Goal: Task Accomplishment & Management: Manage account settings

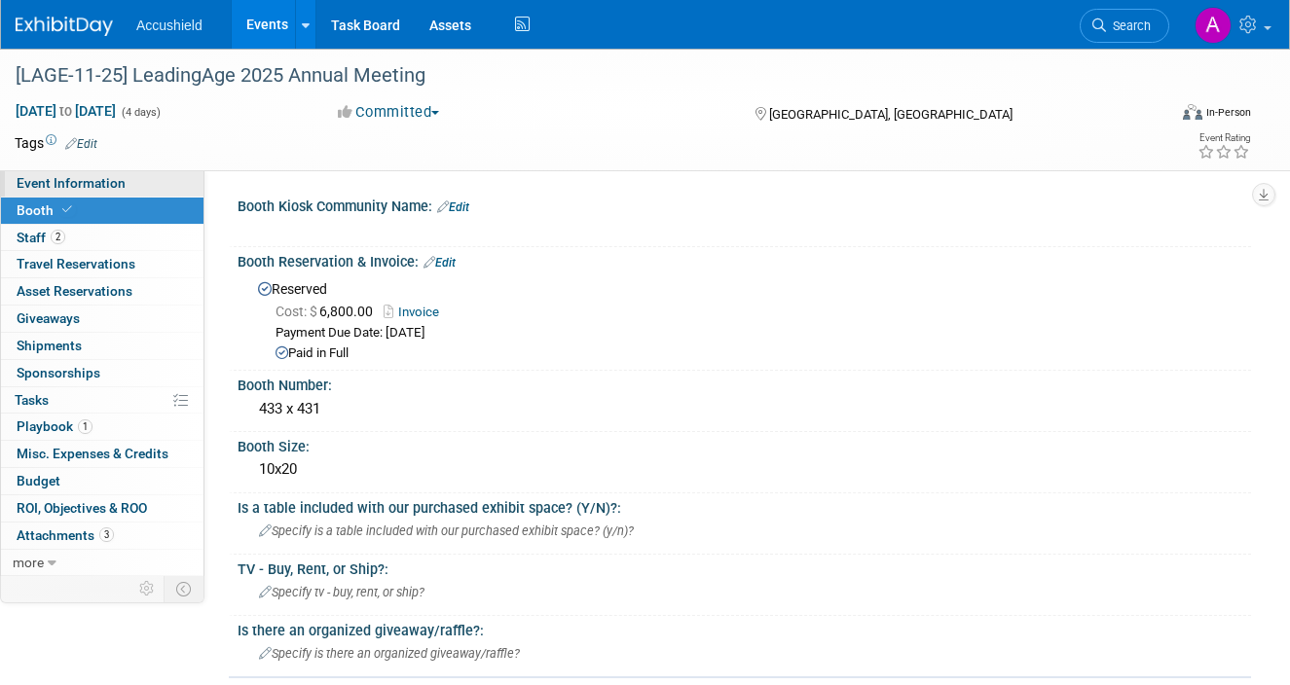
click at [104, 196] on link "Event Information" at bounding box center [102, 183] width 203 height 26
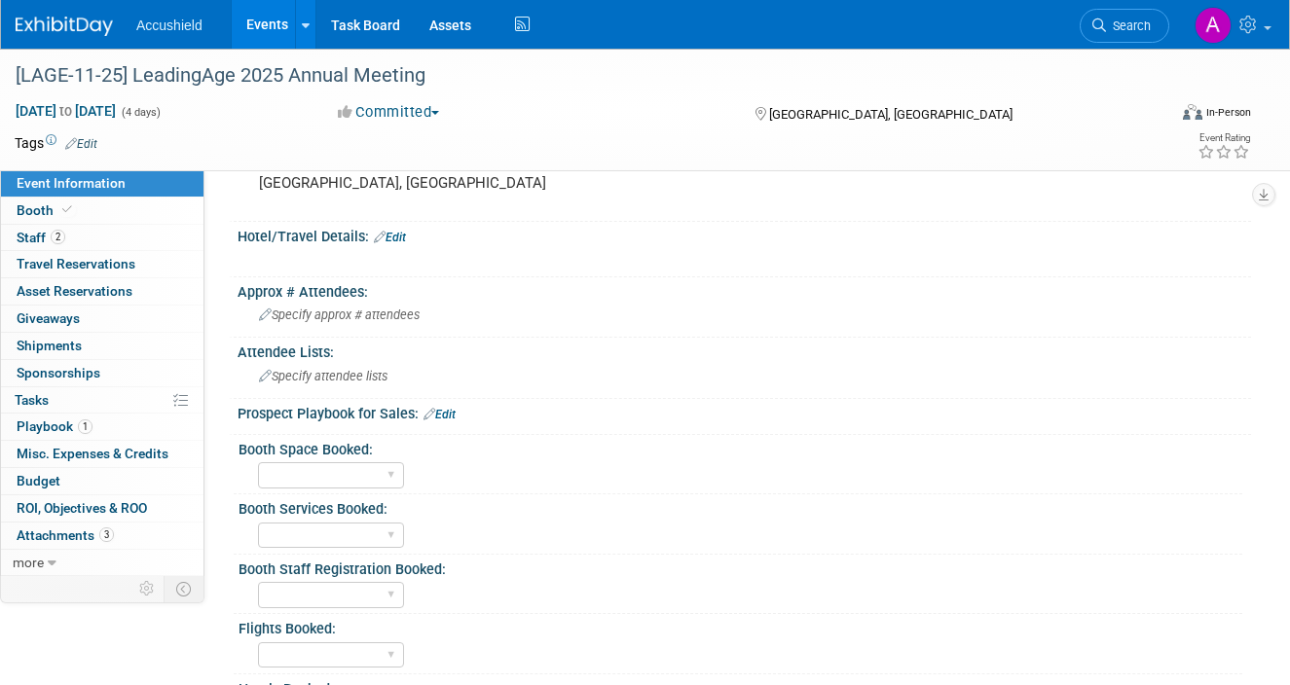
scroll to position [400, 0]
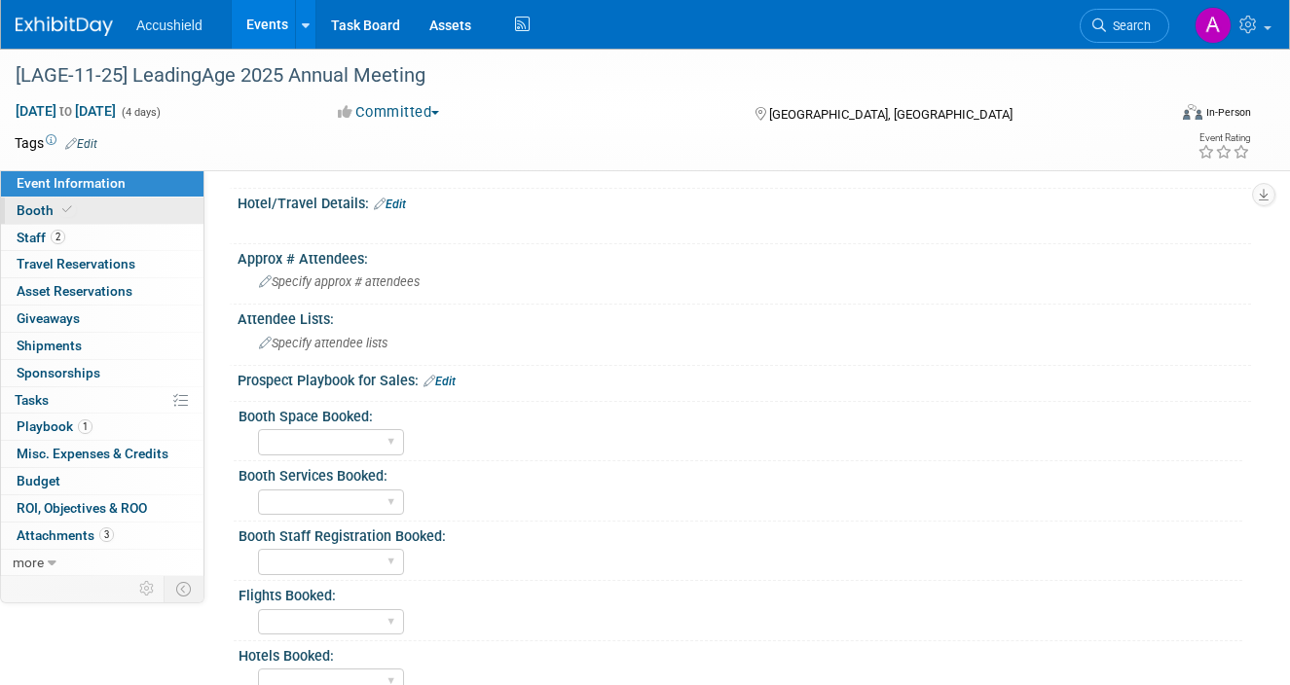
click at [108, 214] on link "Booth" at bounding box center [102, 211] width 203 height 26
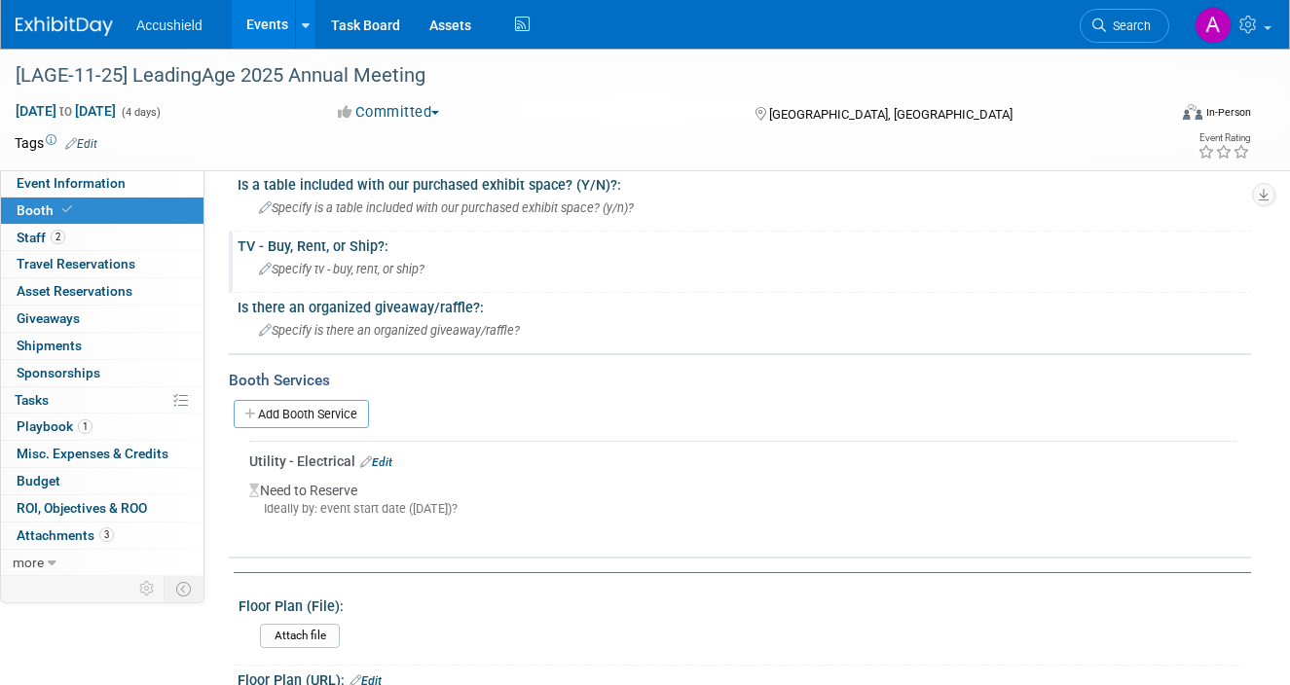
scroll to position [329, 0]
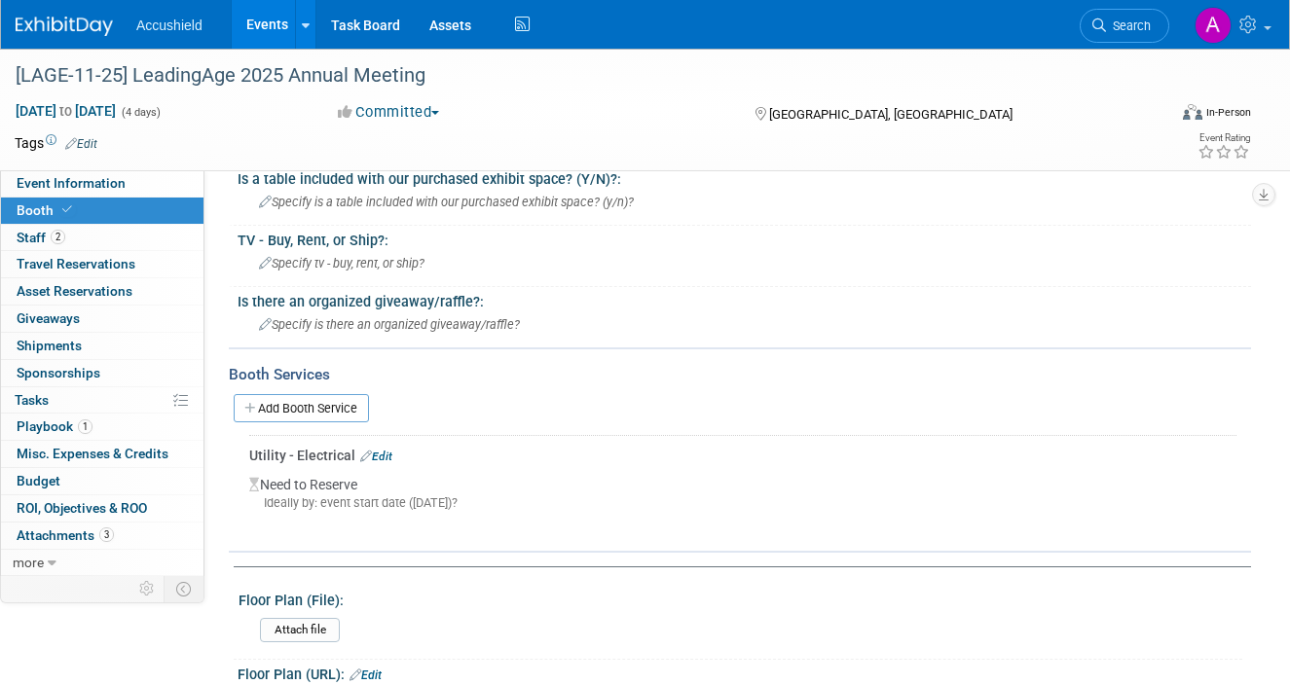
click at [113, 198] on link "Booth" at bounding box center [102, 211] width 203 height 26
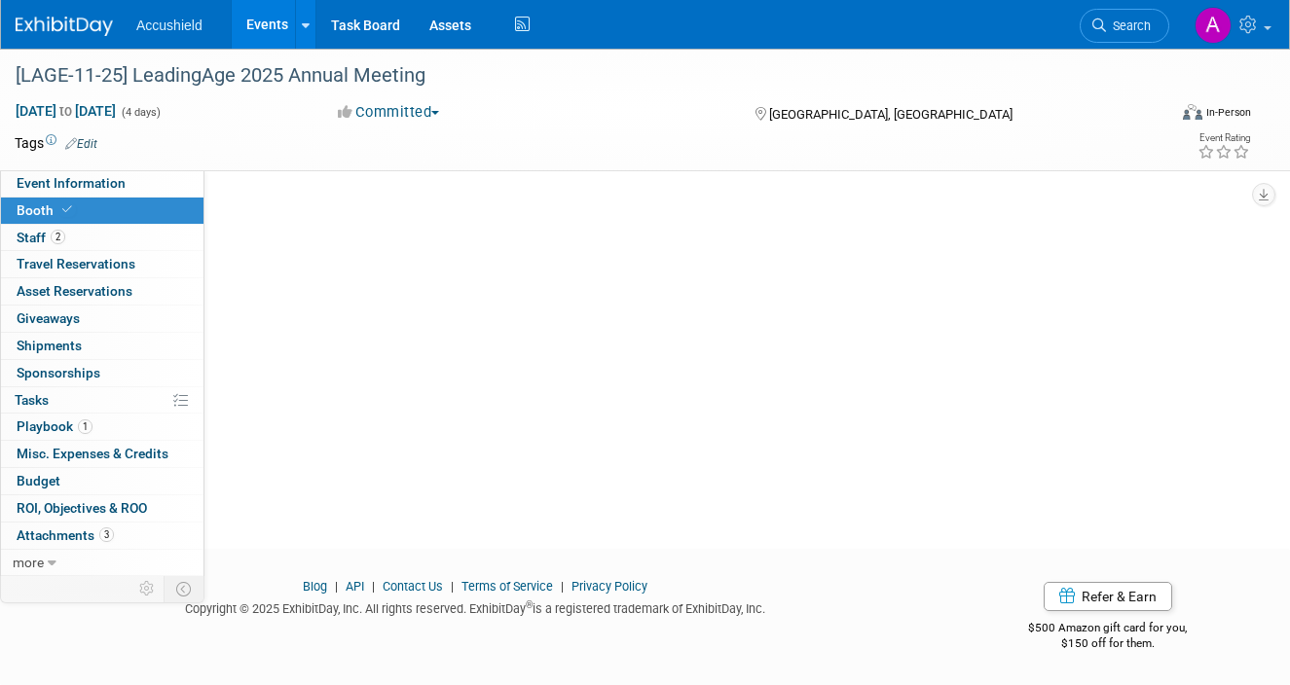
scroll to position [0, 0]
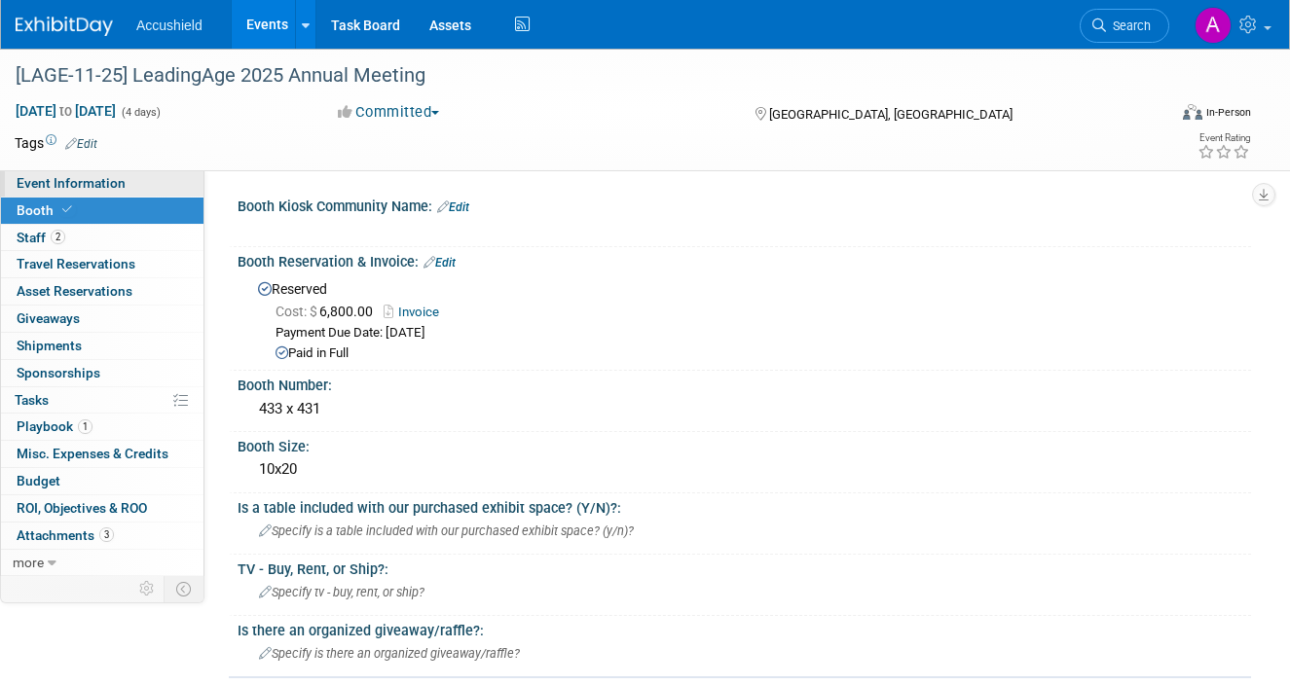
click at [106, 186] on span "Event Information" at bounding box center [71, 183] width 109 height 16
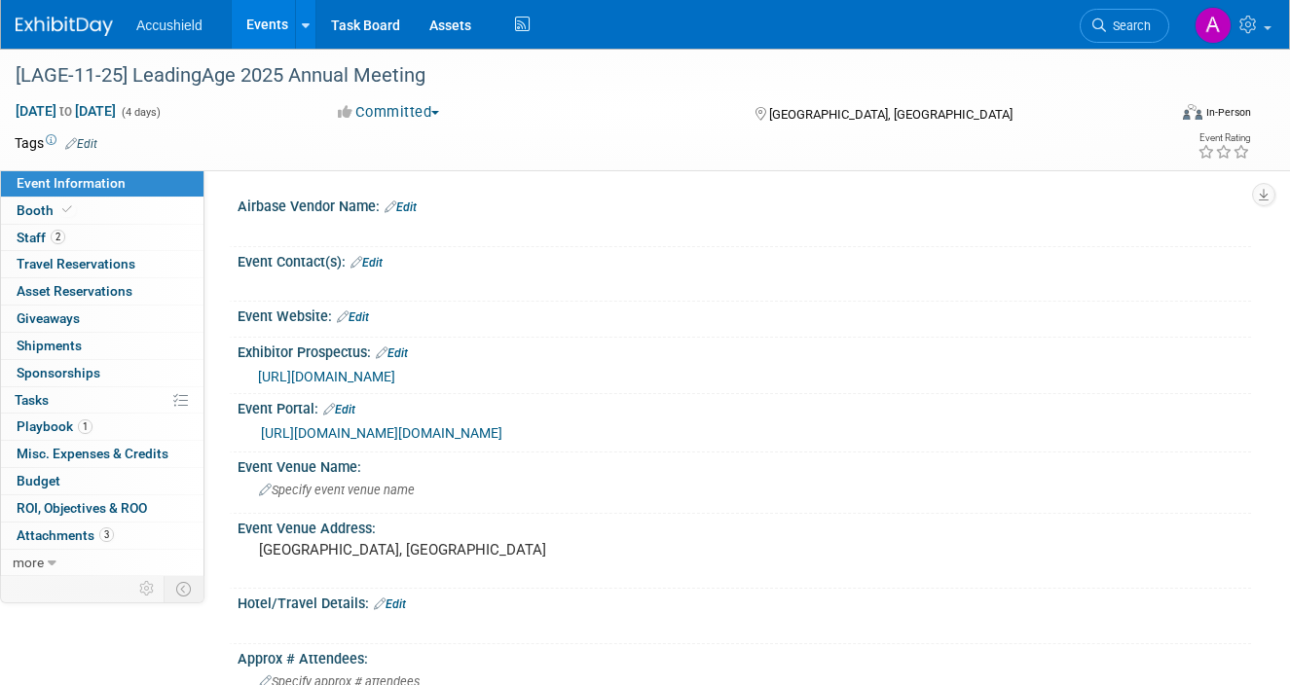
click at [269, 22] on link "Events" at bounding box center [267, 24] width 71 height 49
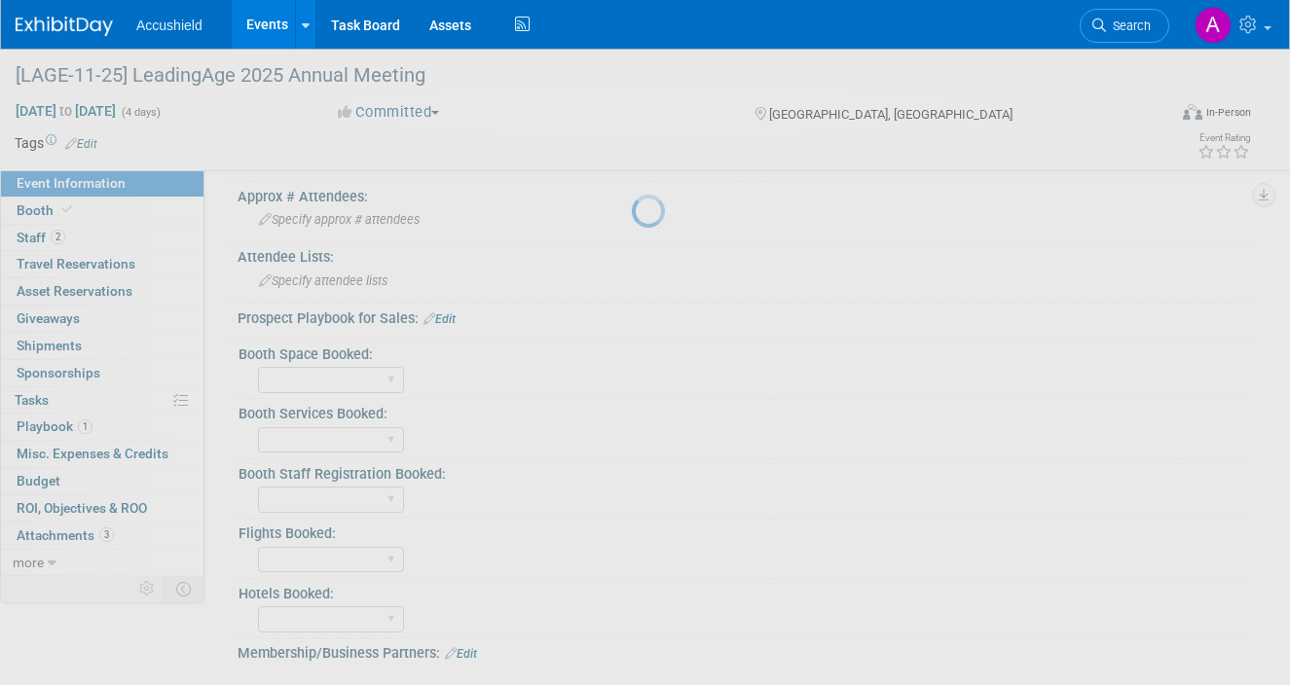
scroll to position [533, 0]
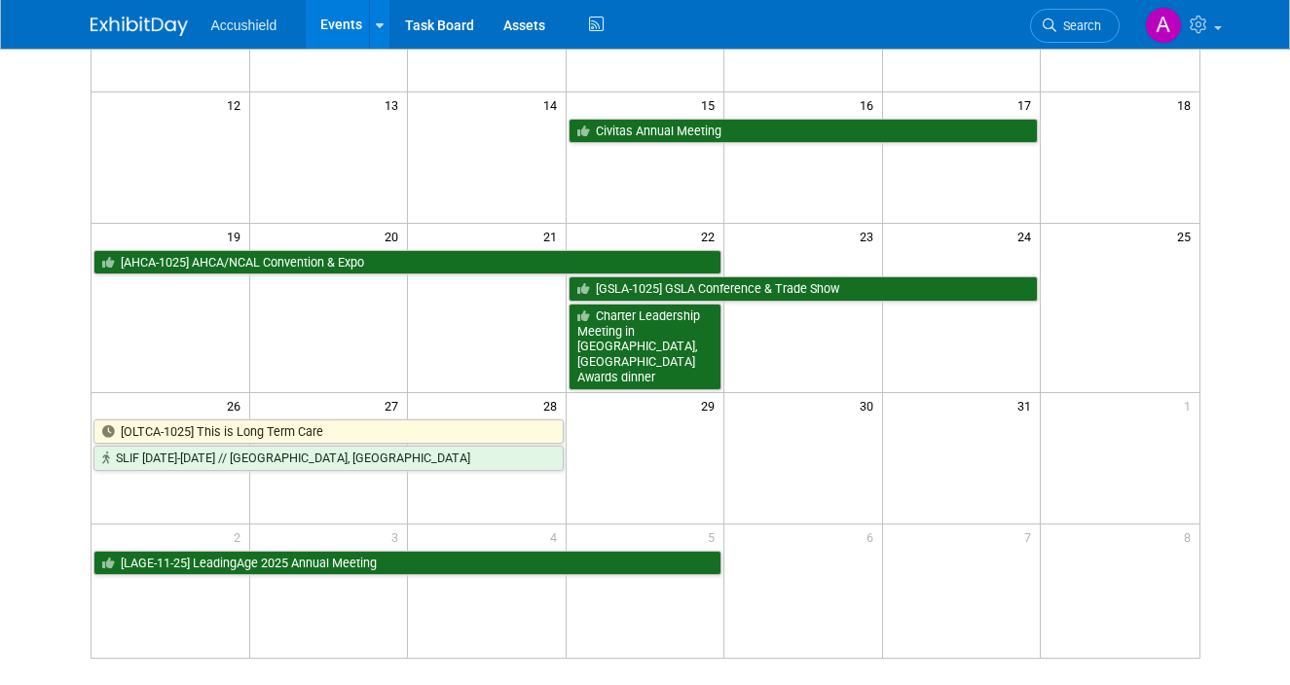
scroll to position [410, 0]
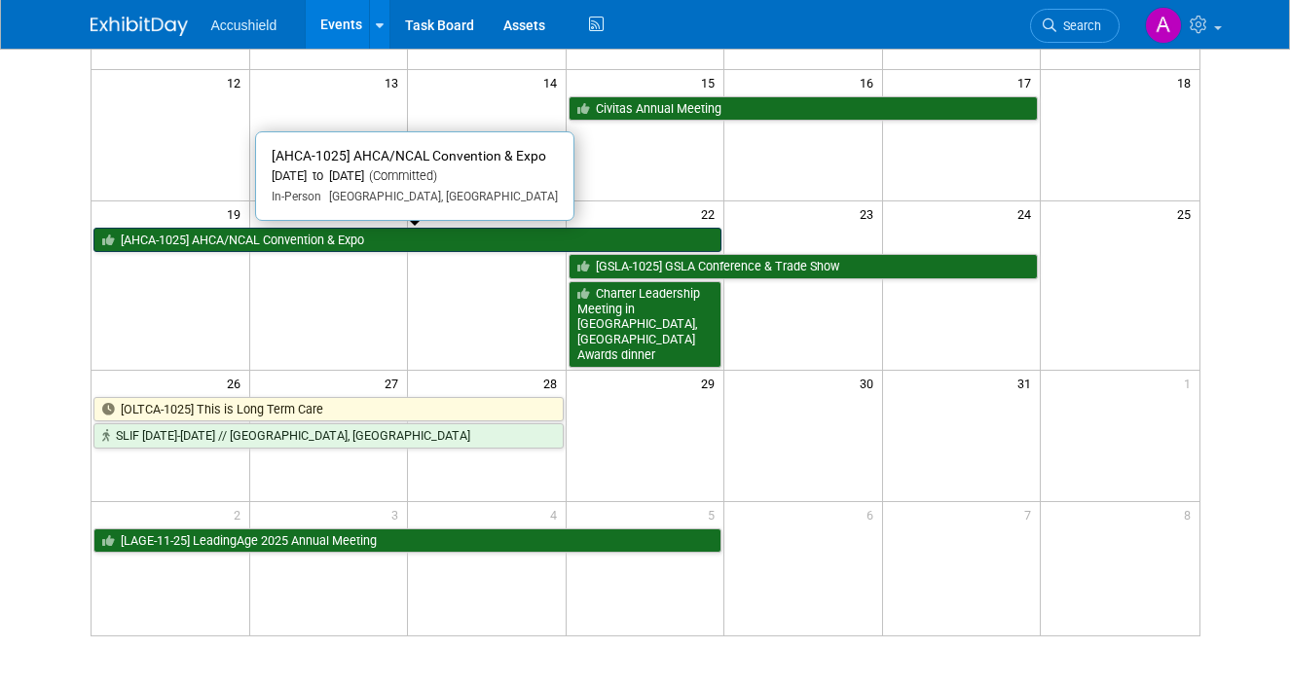
click at [469, 240] on link "[AHCA-1025] AHCA/NCAL Convention & Expo" at bounding box center [407, 240] width 629 height 25
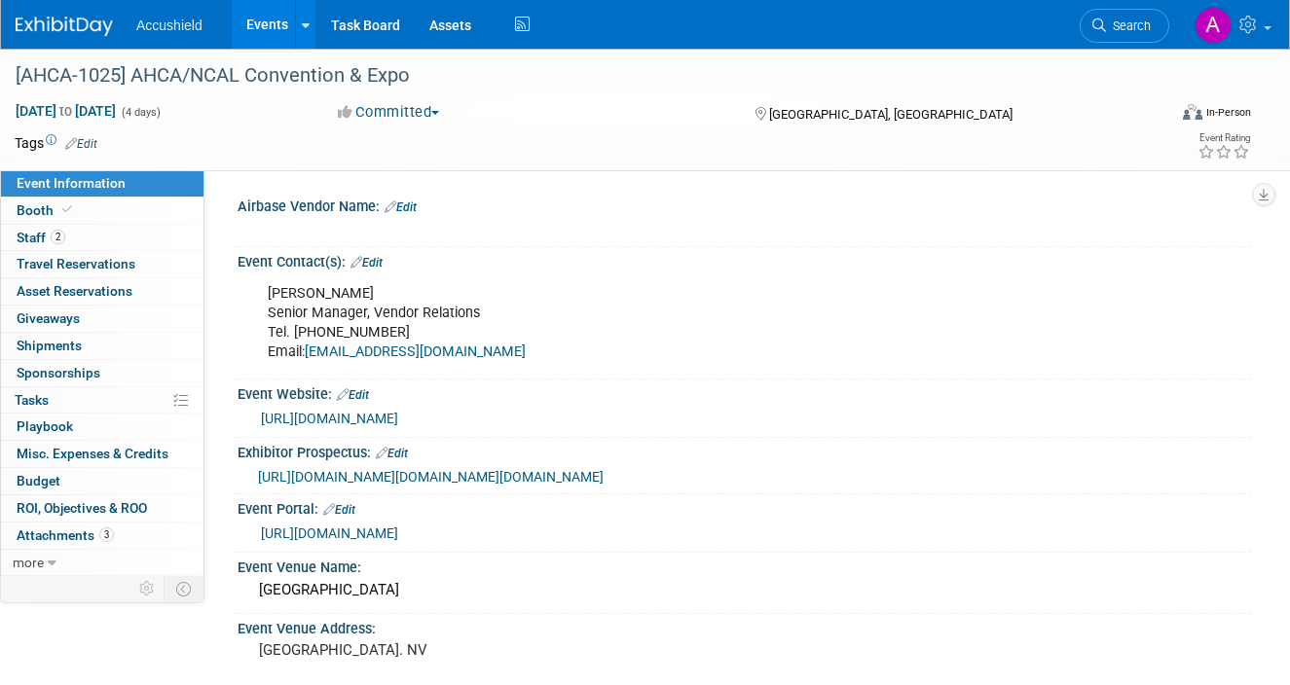
select select "Yes"
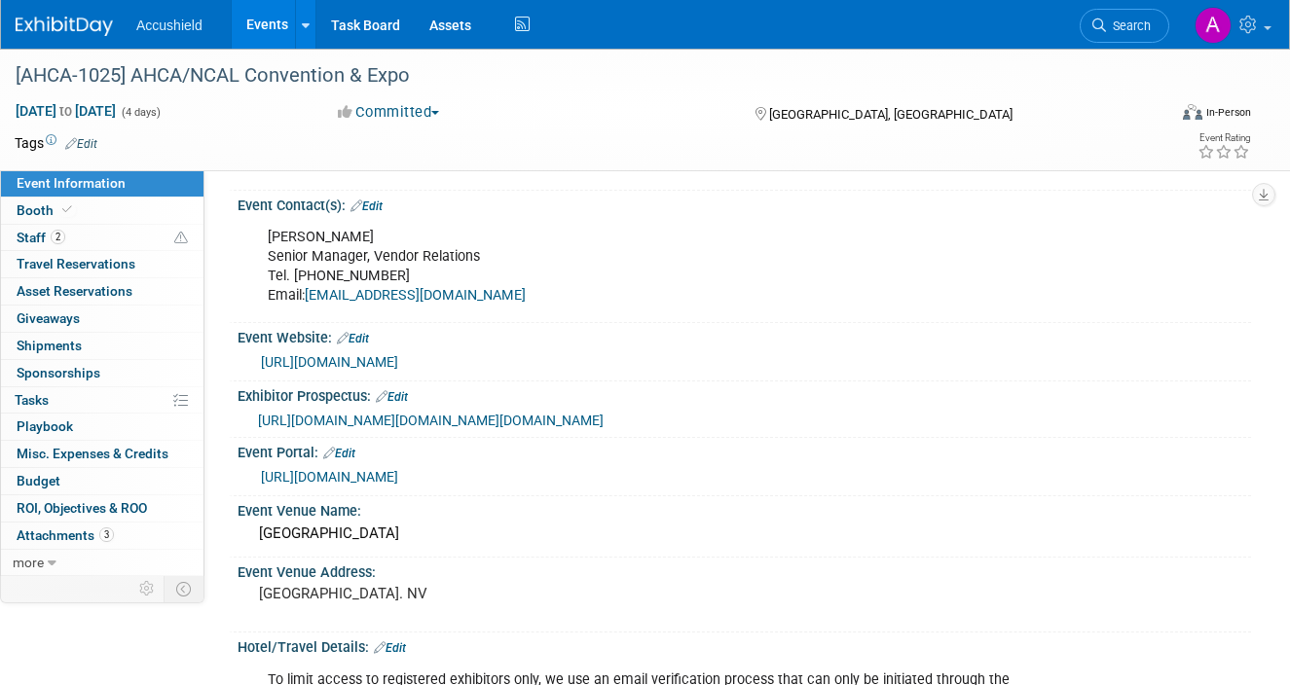
scroll to position [89, 0]
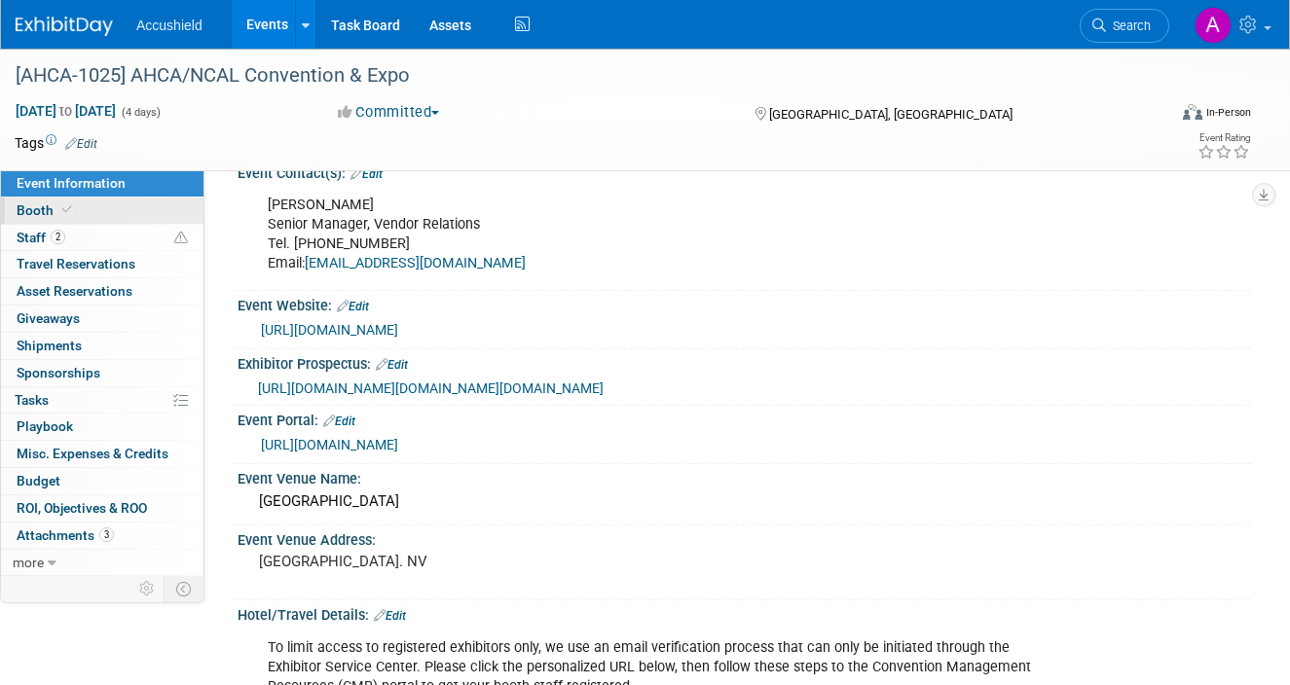
click at [96, 217] on link "Booth" at bounding box center [102, 211] width 203 height 26
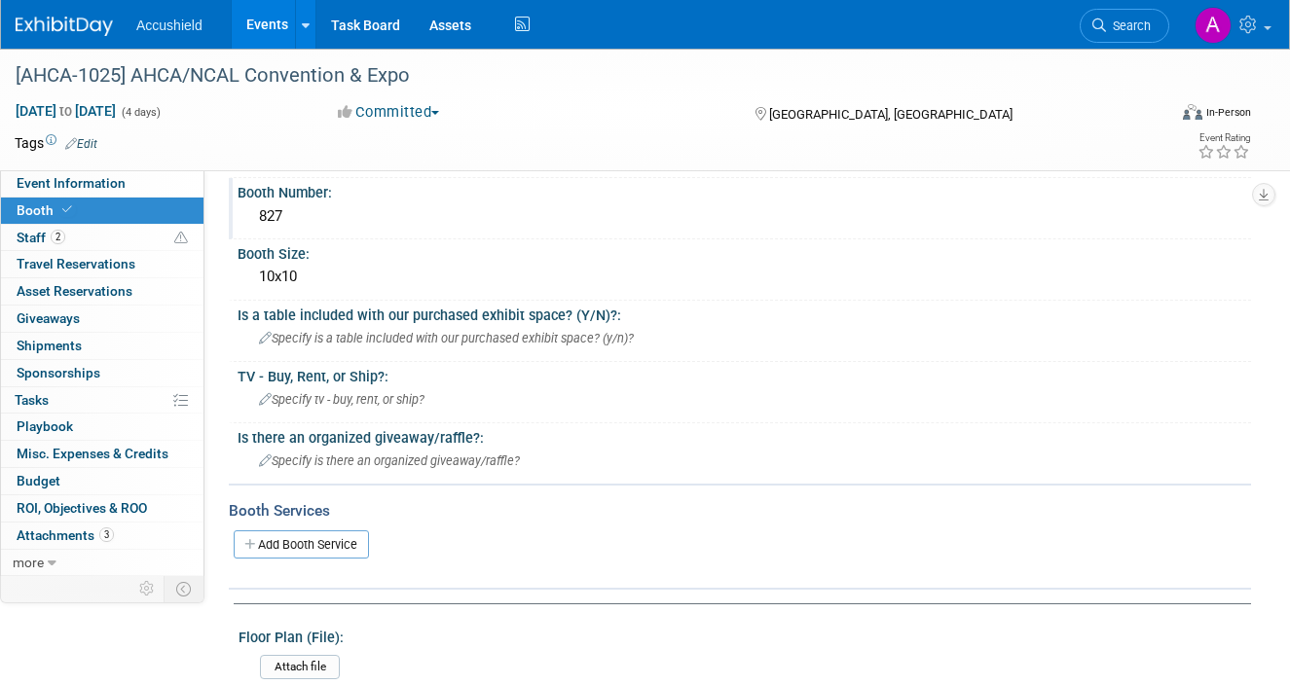
scroll to position [202, 0]
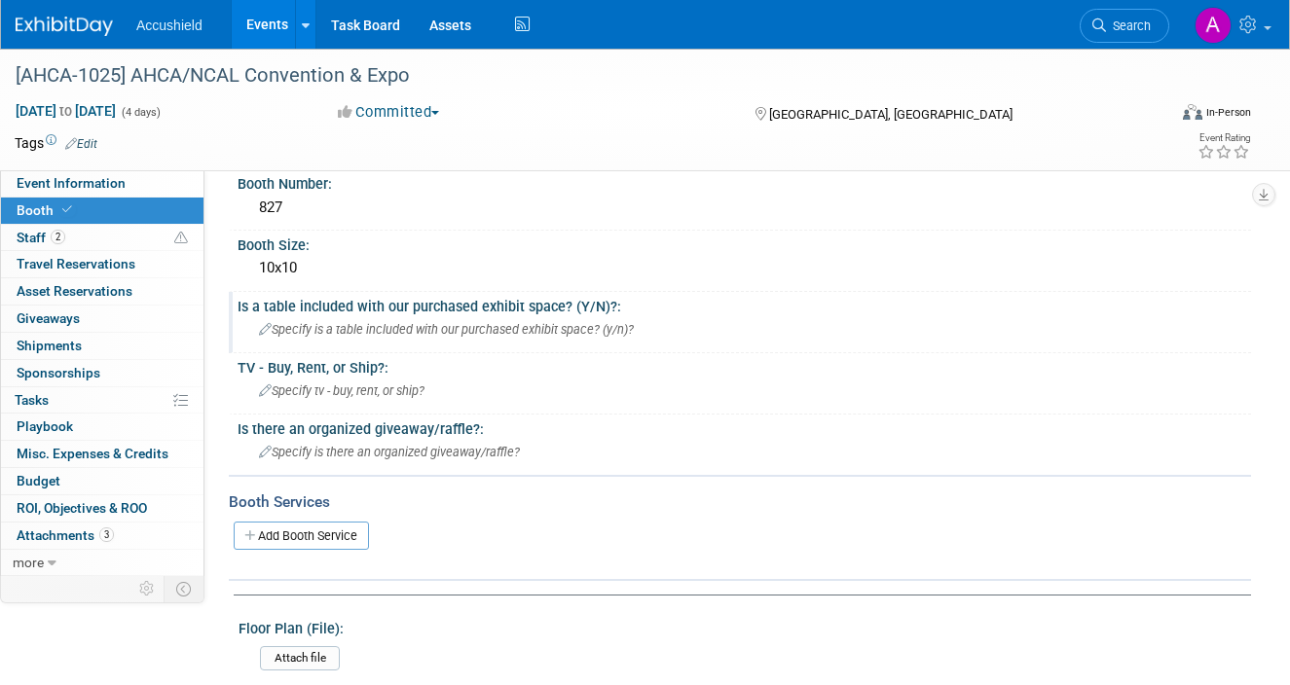
click at [346, 330] on span "Specify is a table included with our purchased exhibit space? (y/n)?" at bounding box center [446, 329] width 375 height 15
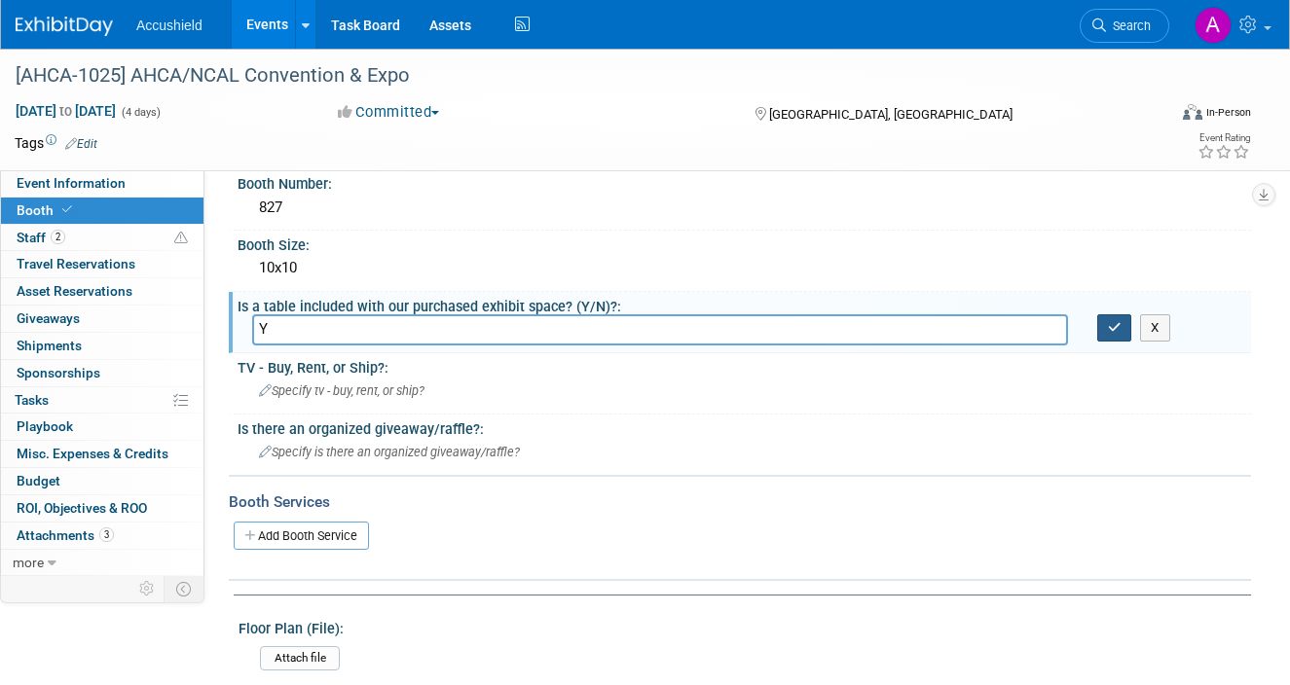
type input "Y"
click at [1110, 337] on button "button" at bounding box center [1114, 327] width 35 height 27
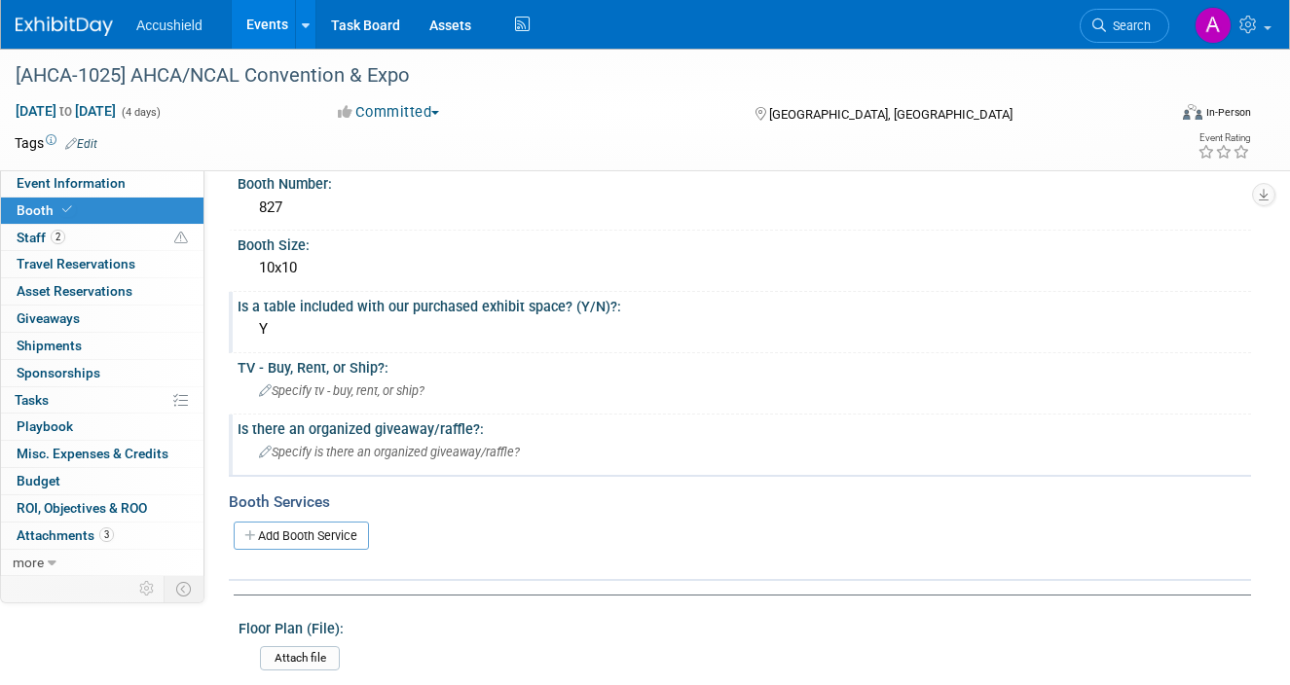
scroll to position [323, 0]
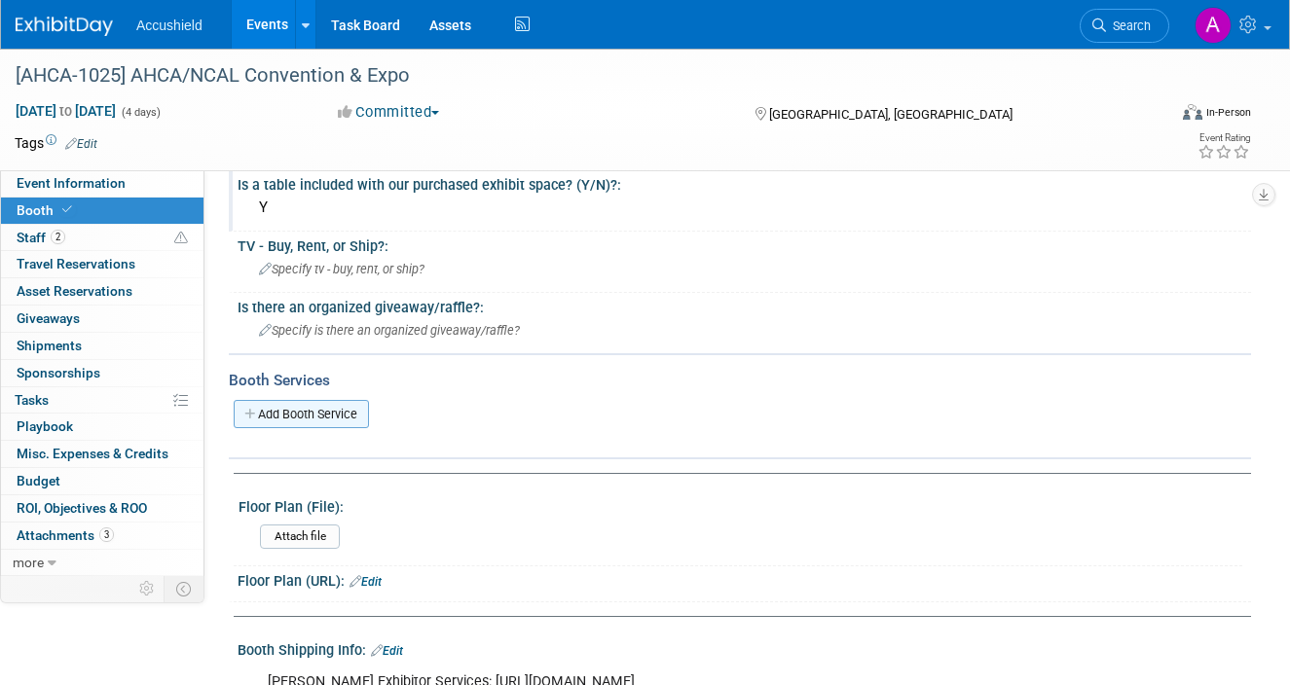
click at [291, 407] on link "Add Booth Service" at bounding box center [301, 414] width 135 height 28
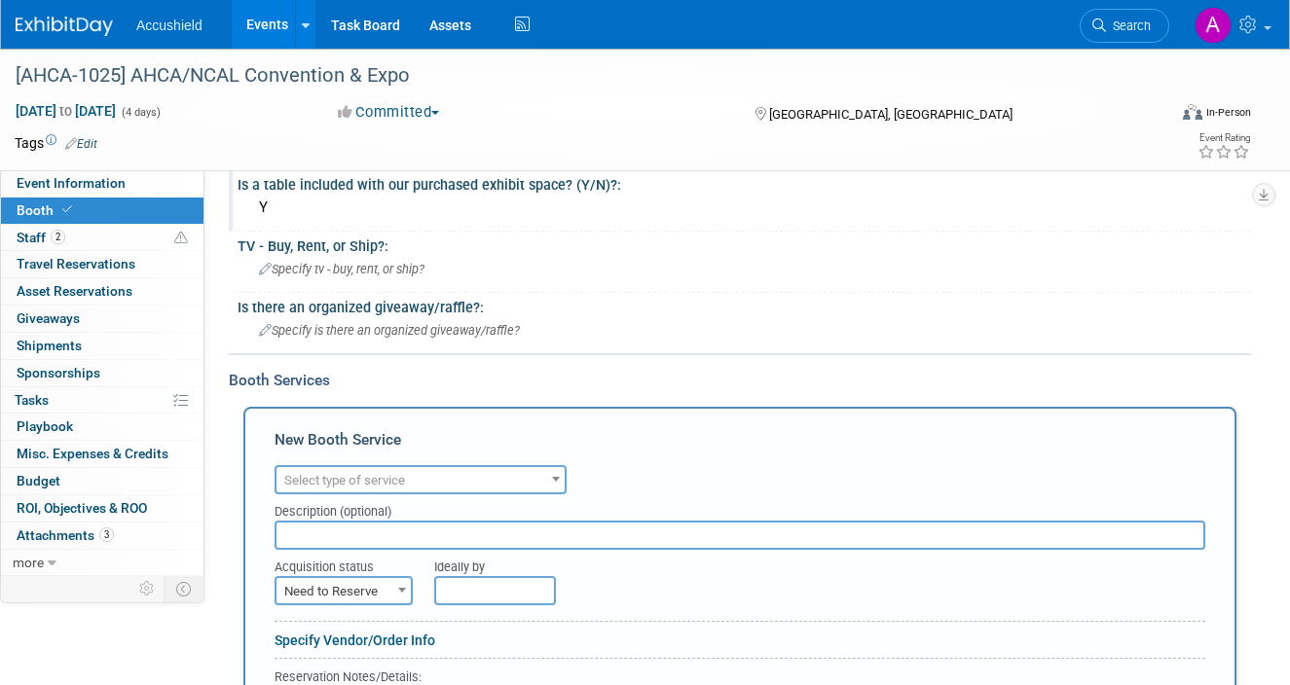
scroll to position [0, 0]
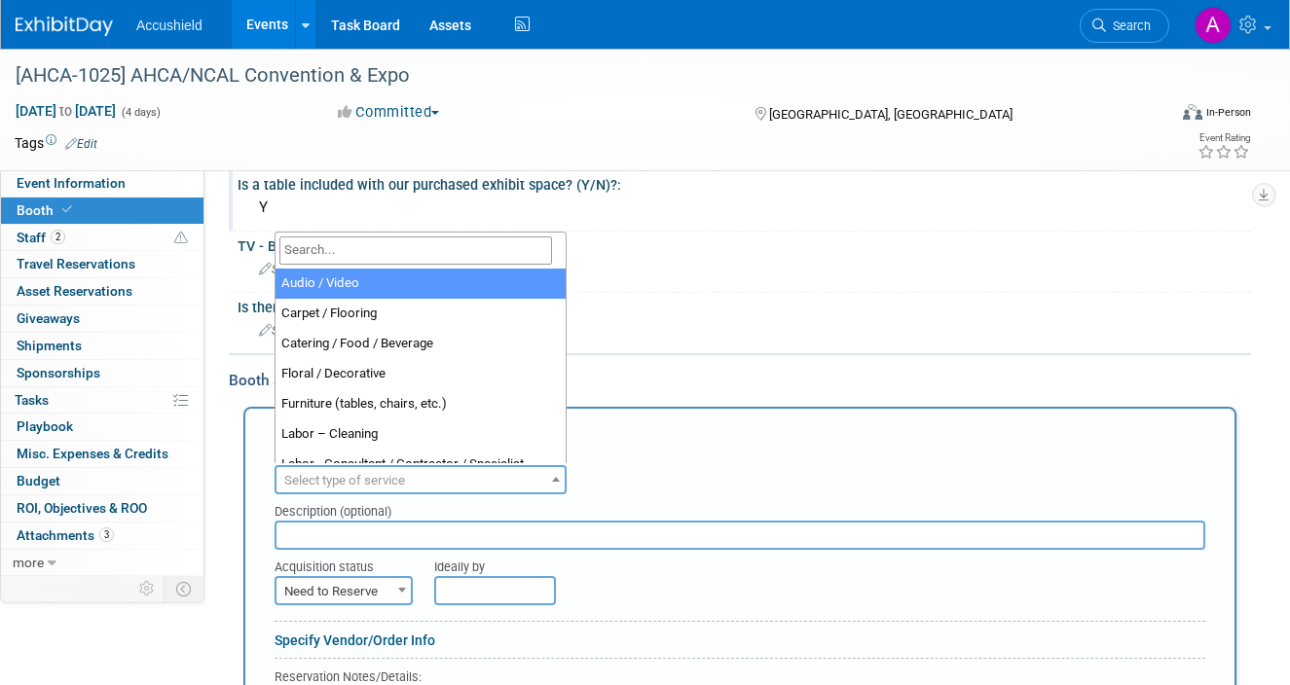
click at [396, 482] on span "Select type of service" at bounding box center [344, 480] width 121 height 15
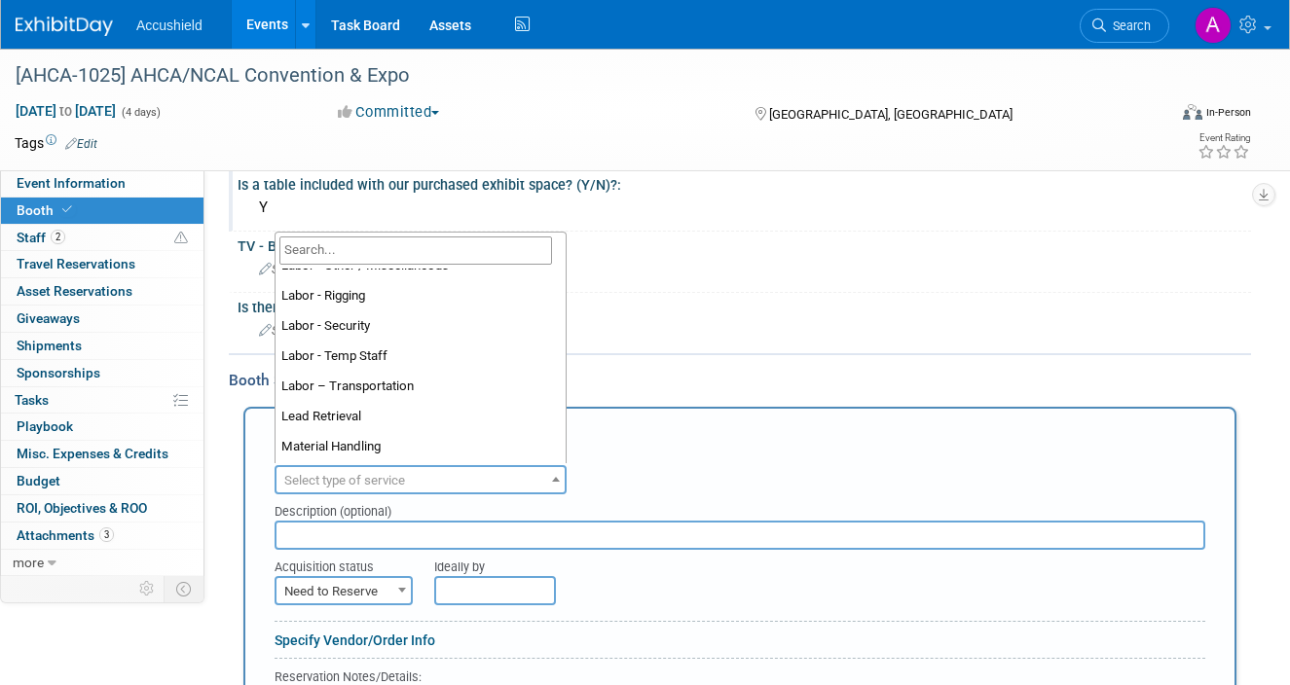
scroll to position [498, 0]
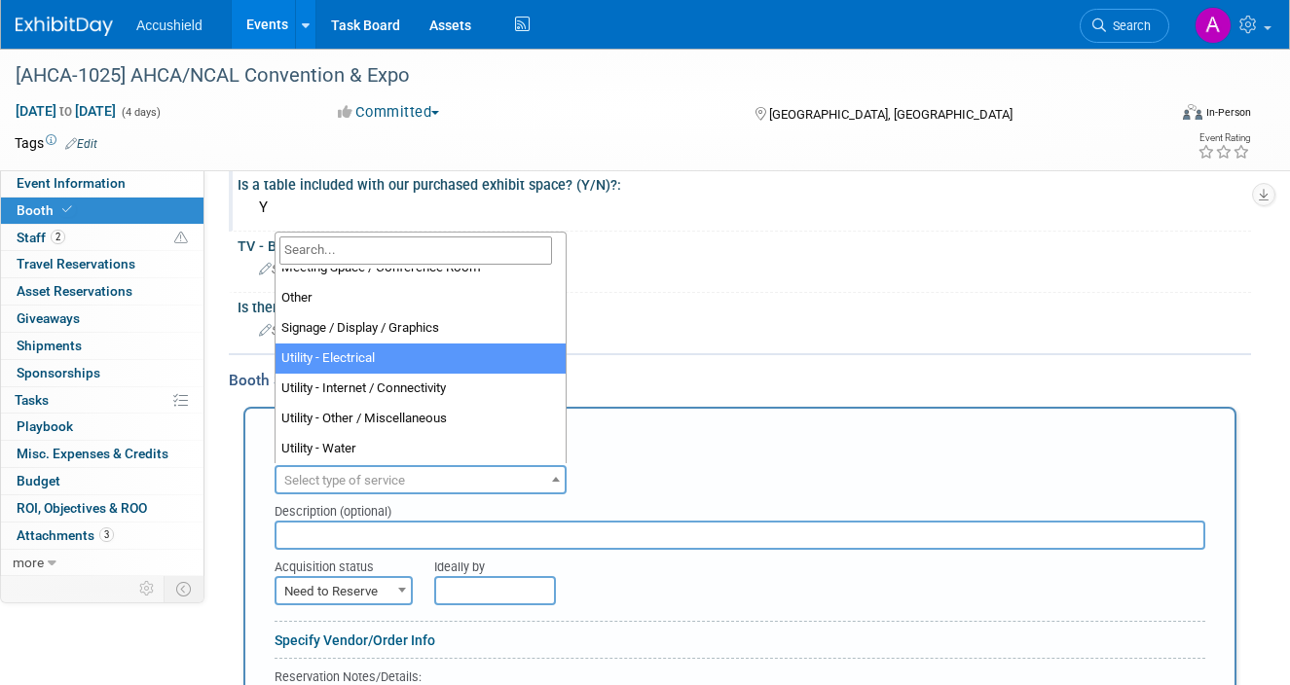
select select "8"
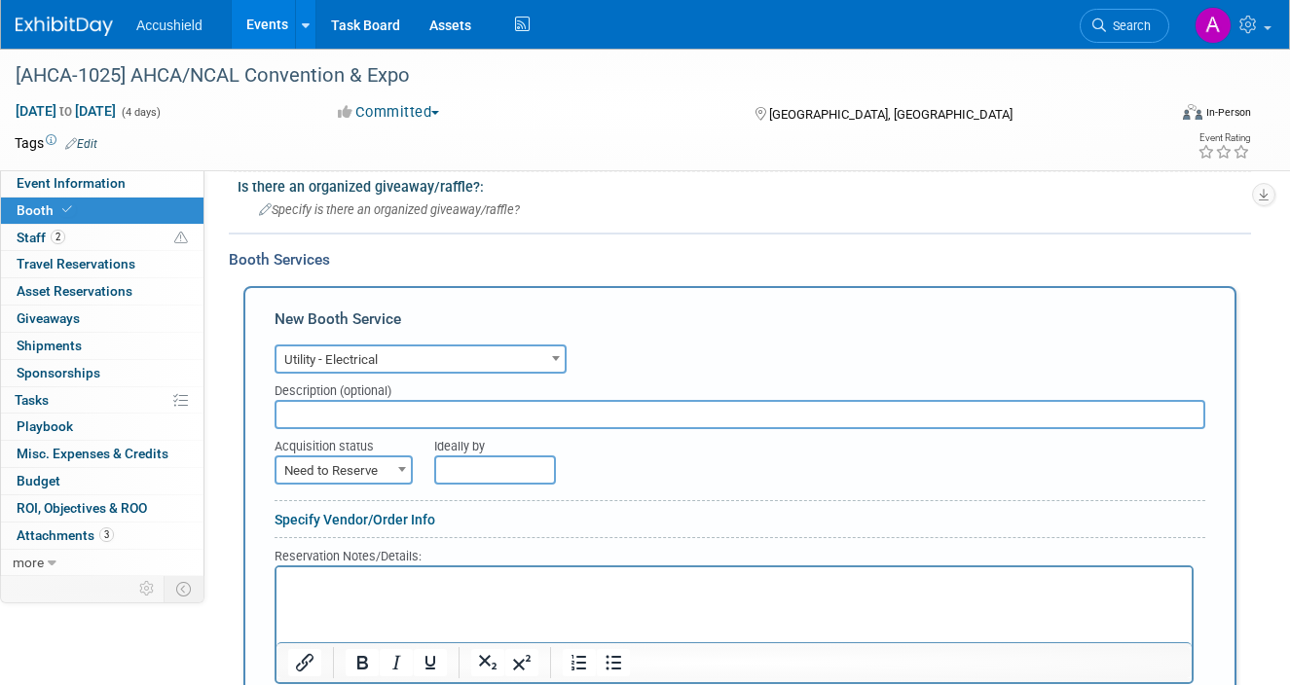
scroll to position [579, 0]
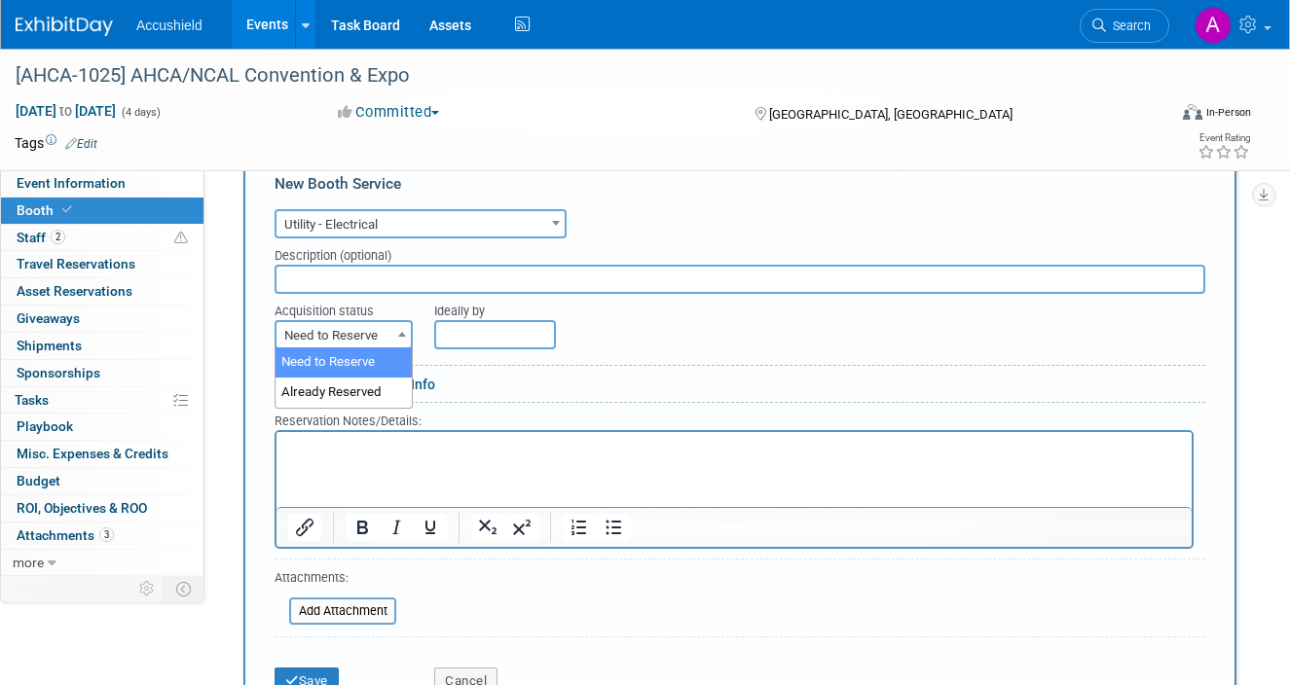
click at [380, 330] on span "Need to Reserve" at bounding box center [343, 335] width 134 height 27
select select "2"
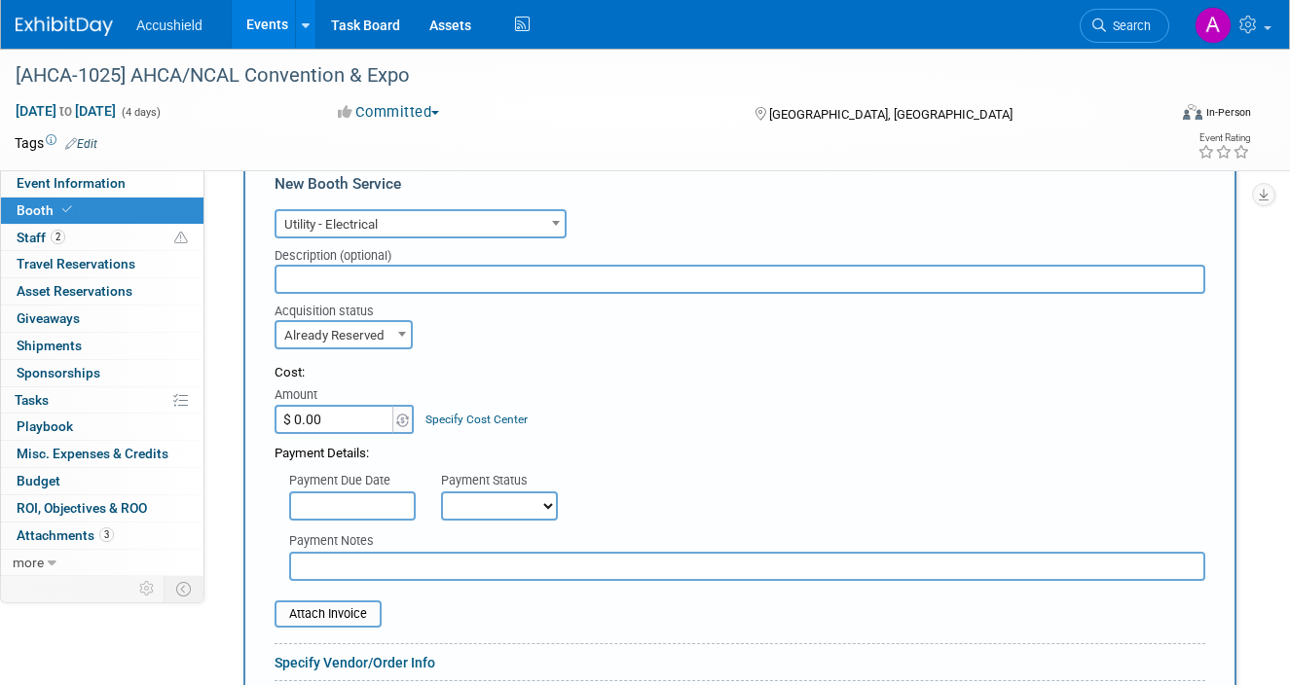
click at [332, 415] on input "$ 0.00" at bounding box center [336, 419] width 122 height 29
type input "$ 242.00"
click at [586, 432] on div "Cost: Amount $ 242.00 Specify Cost Center Cost Center -- Not Specified --" at bounding box center [740, 399] width 931 height 71
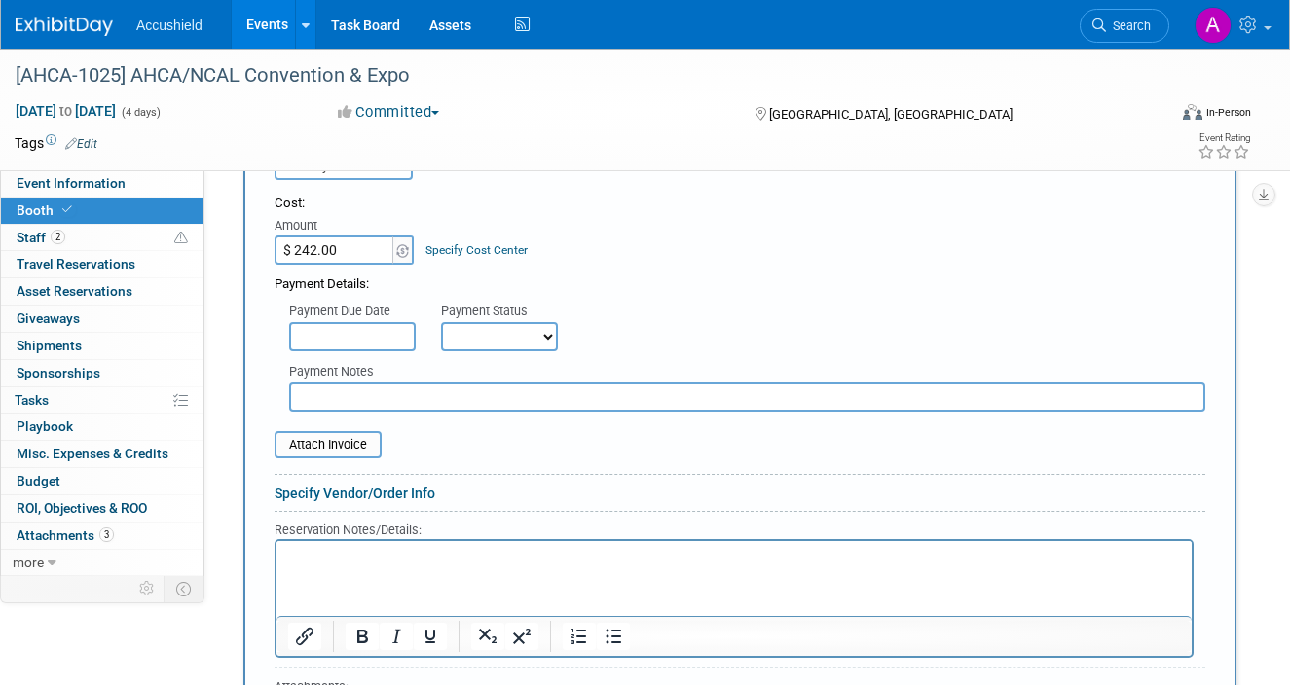
scroll to position [766, 0]
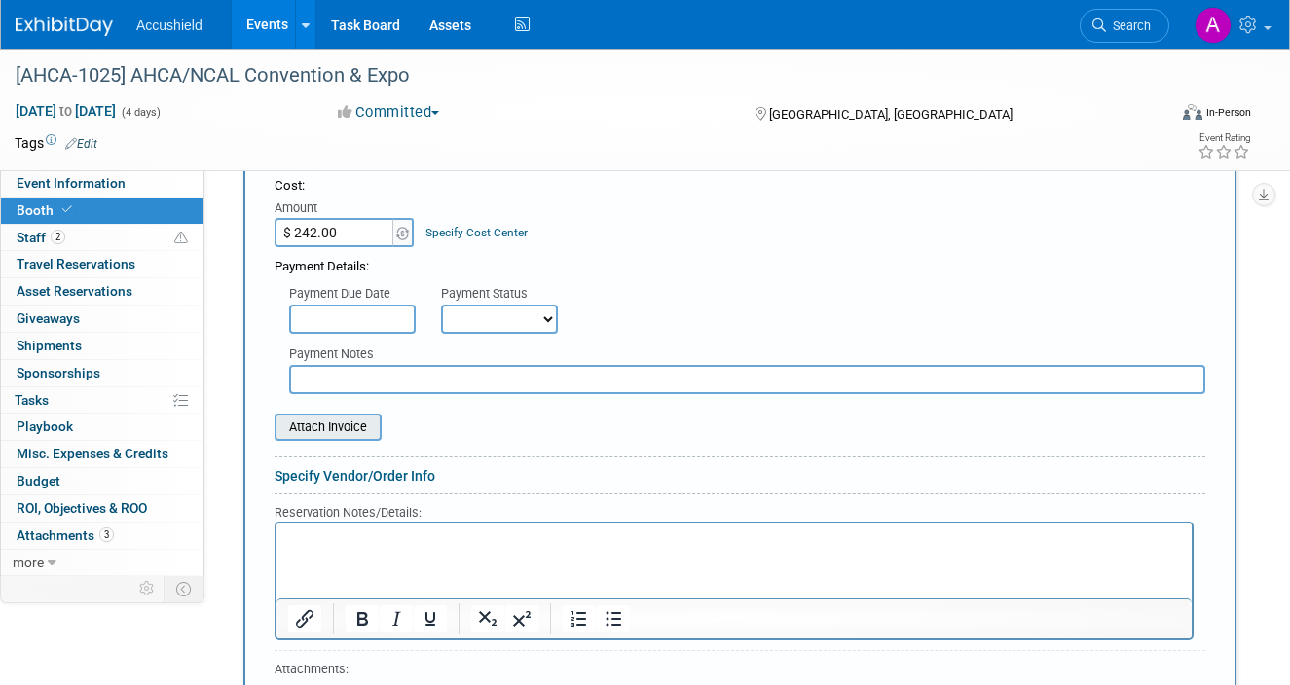
click at [355, 427] on input "file" at bounding box center [264, 427] width 232 height 23
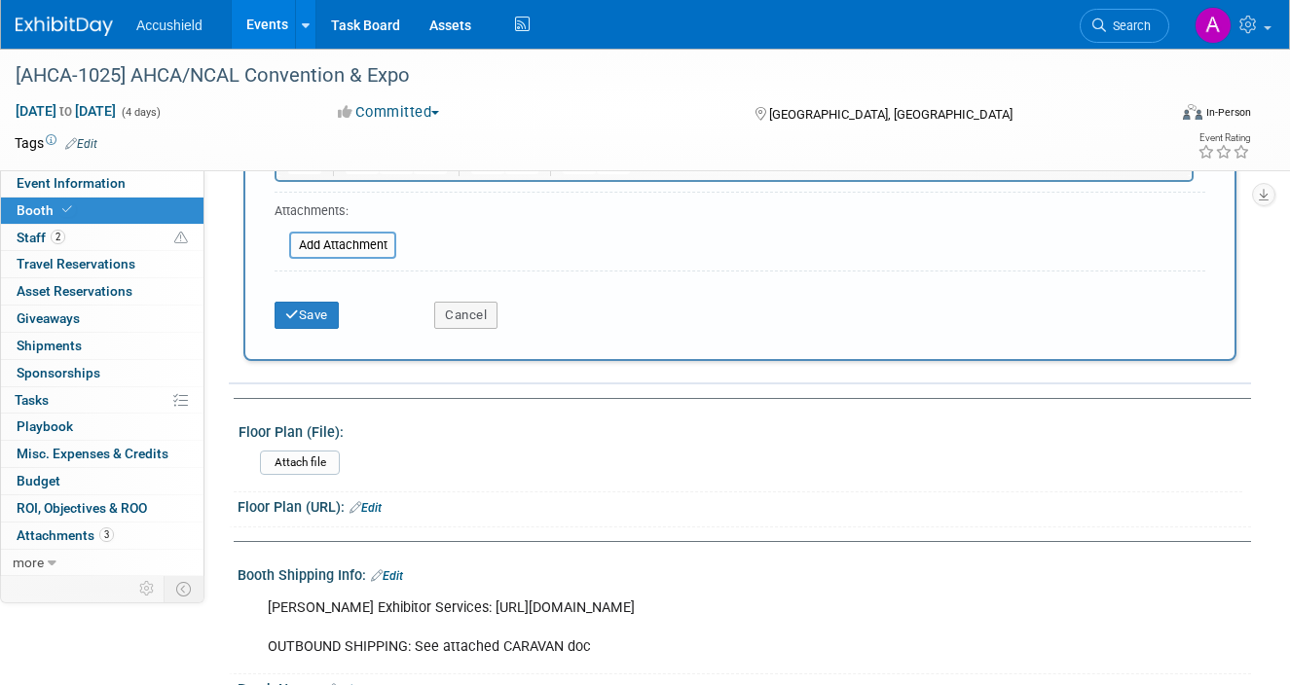
scroll to position [1176, 0]
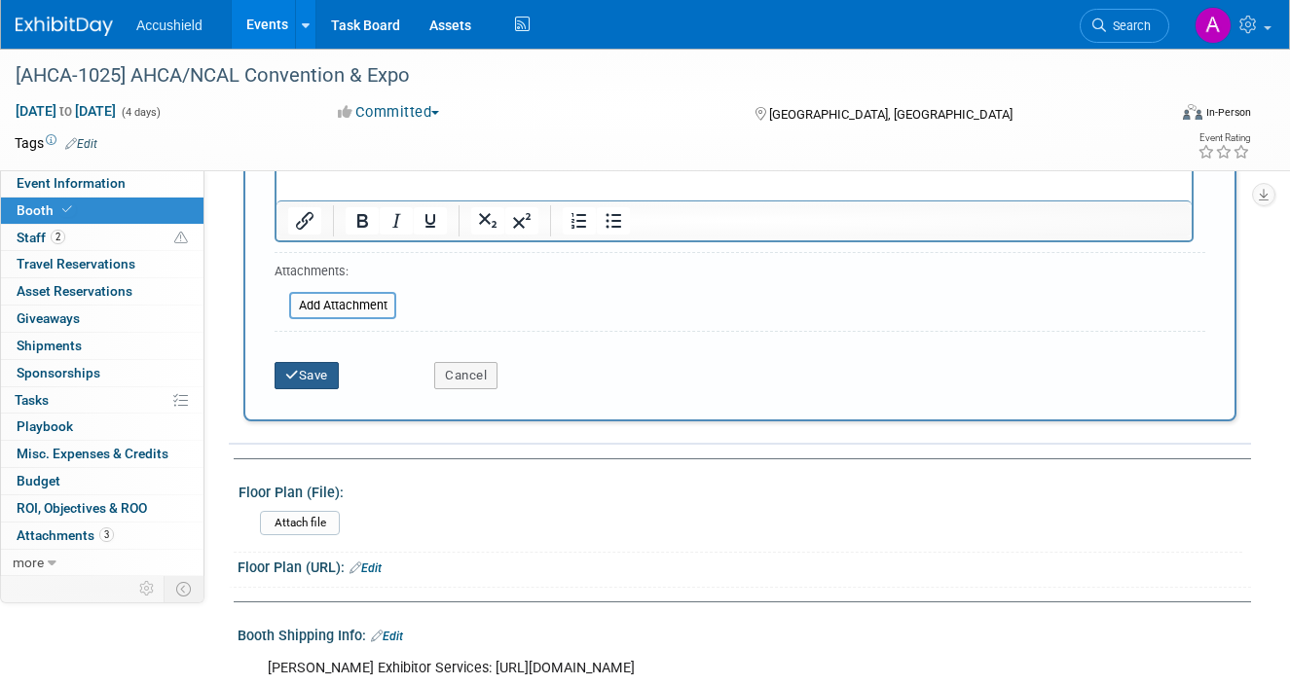
click at [326, 376] on button "Save" at bounding box center [307, 375] width 64 height 27
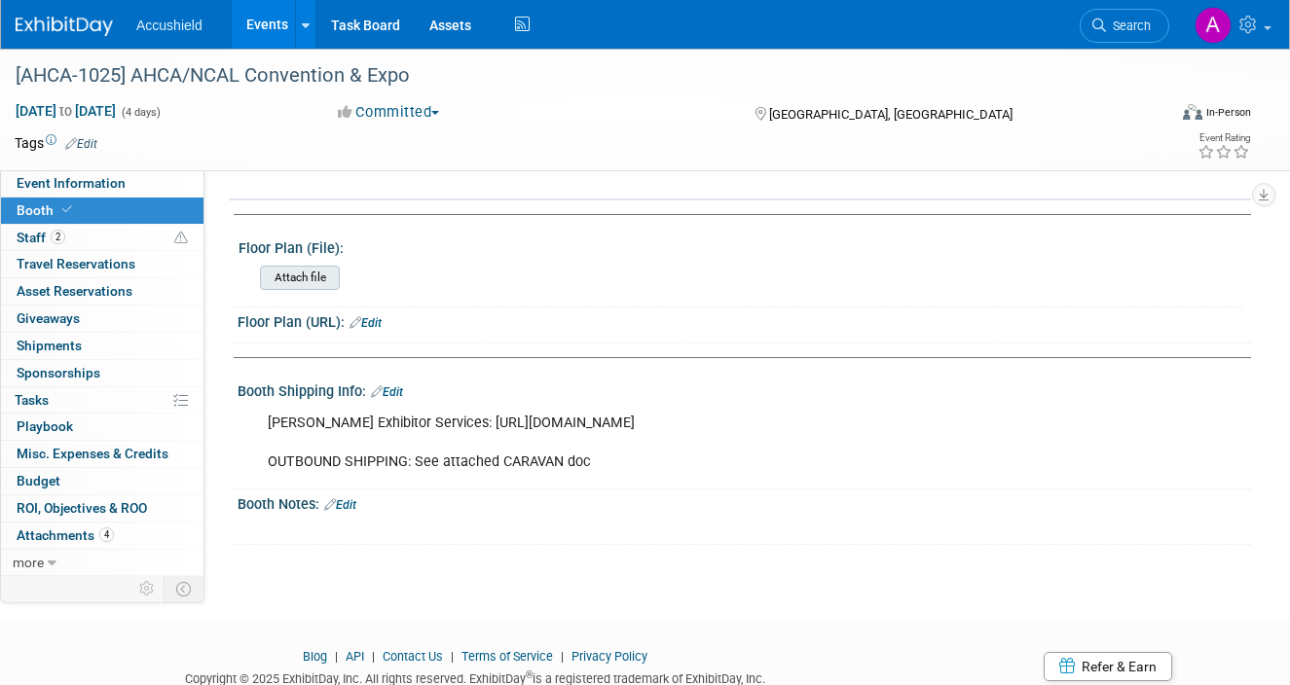
scroll to position [756, 0]
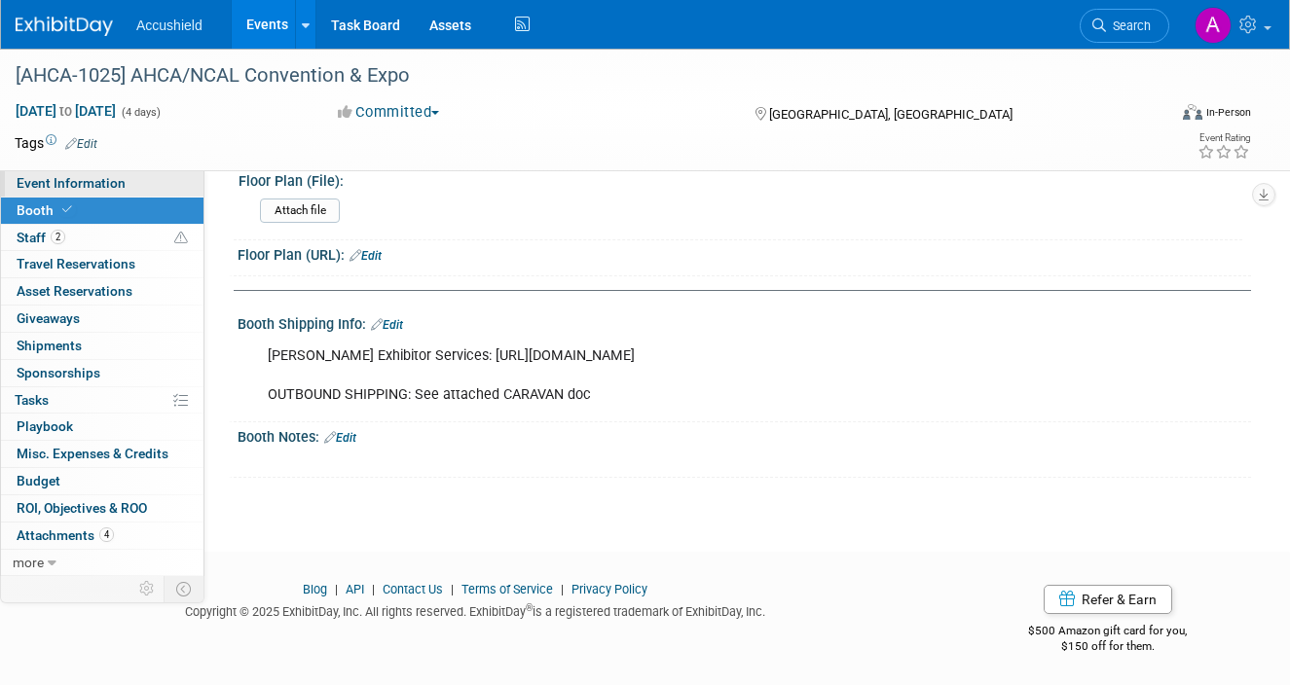
click at [123, 190] on link "Event Information" at bounding box center [102, 183] width 203 height 26
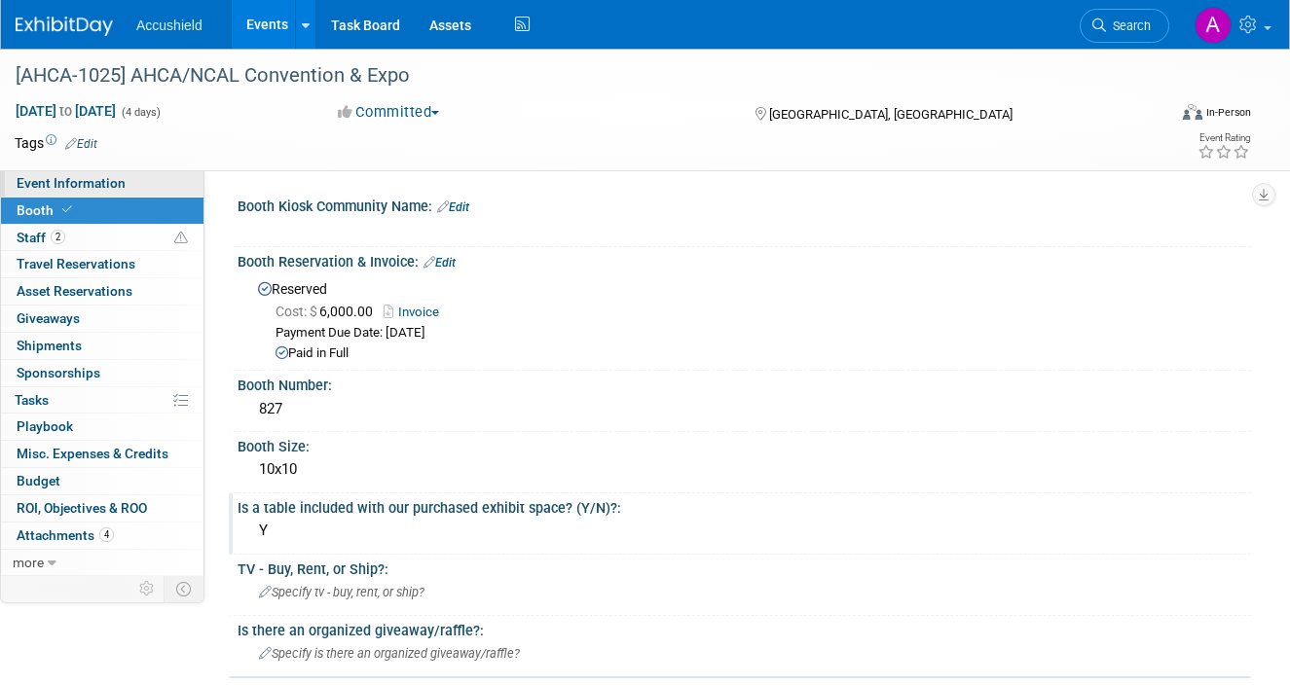
select select "Yes"
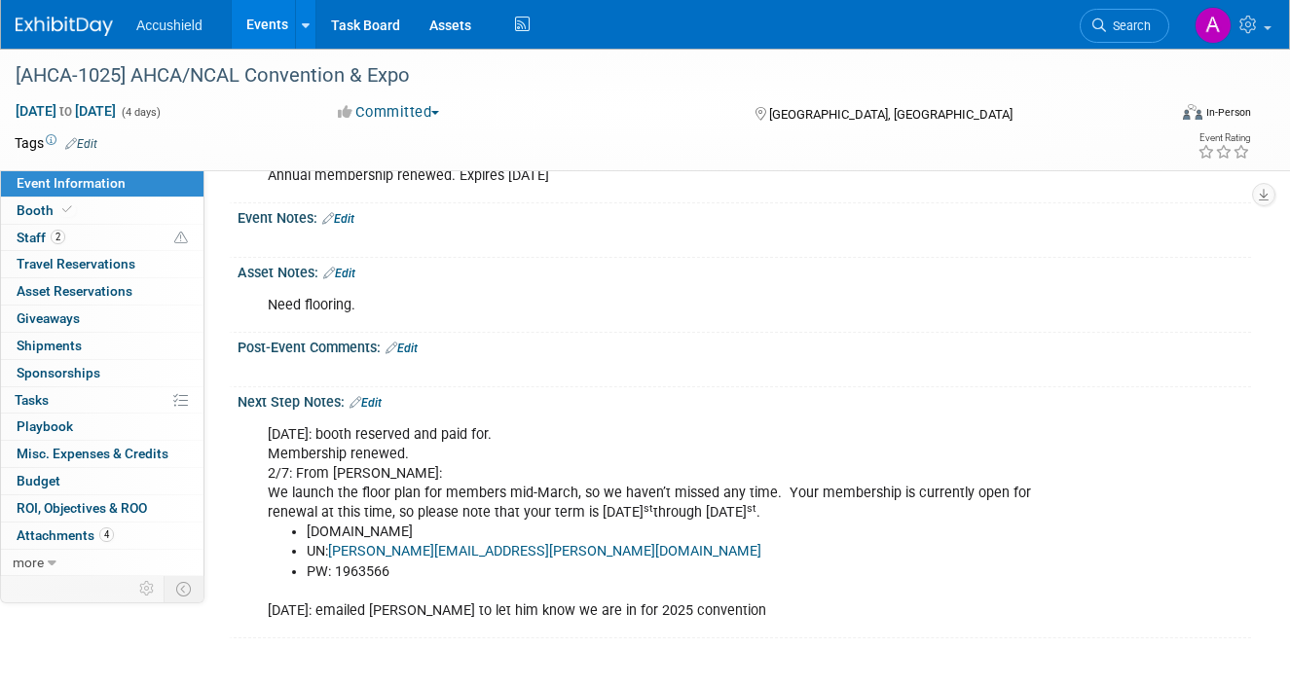
scroll to position [1443, 0]
drag, startPoint x: 437, startPoint y: 531, endPoint x: 713, endPoint y: 567, distance: 277.9
click at [713, 567] on div "3/24/25: booth reserved and paid for. Membership renewed. 2/7: From Chris: We l…" at bounding box center [653, 525] width 798 height 215
click at [713, 544] on li "www.ahcancal.org" at bounding box center [674, 534] width 734 height 19
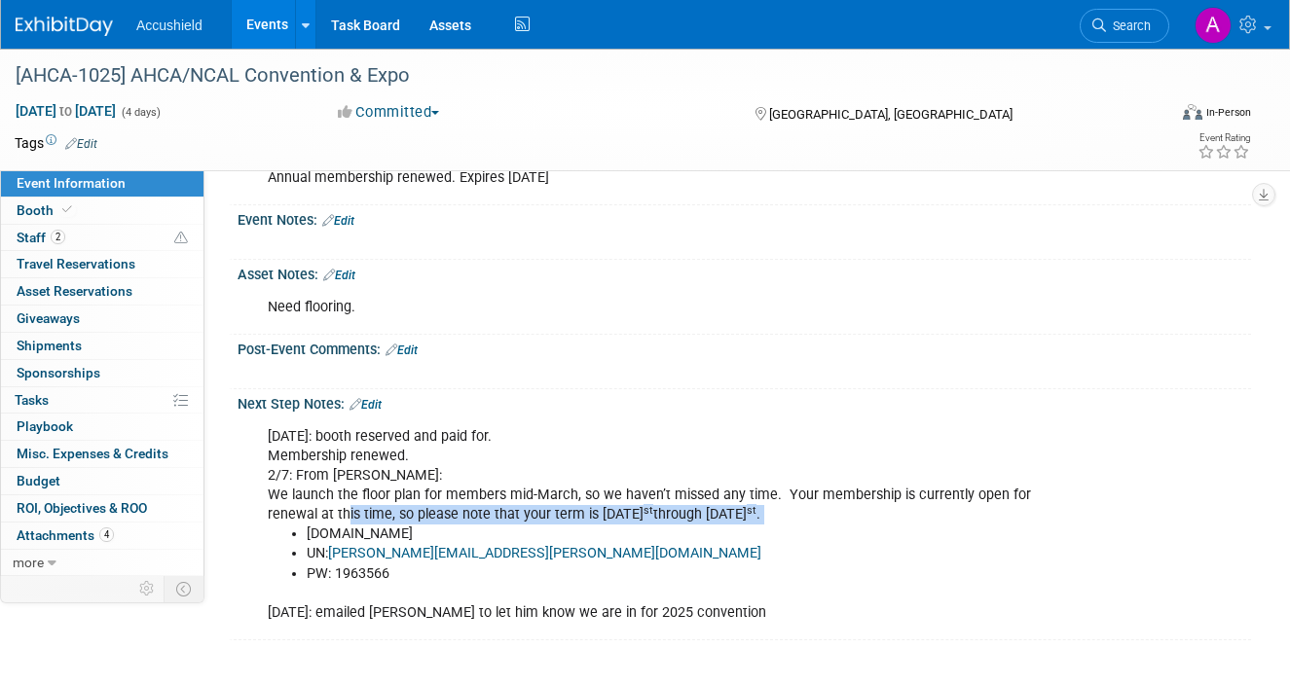
drag, startPoint x: 349, startPoint y: 556, endPoint x: 585, endPoint y: 622, distance: 245.7
click at [585, 622] on div "3/24/25: booth reserved and paid for. Membership renewed. 2/7: From Chris: We l…" at bounding box center [653, 525] width 798 height 215
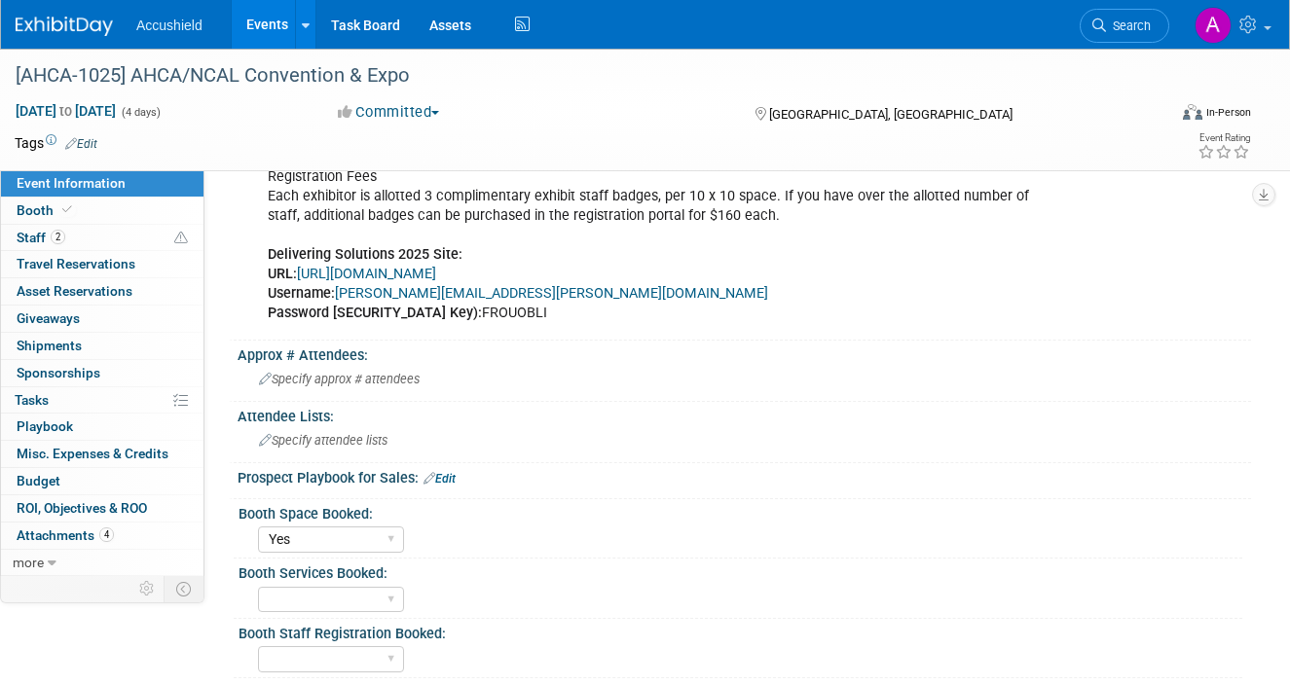
scroll to position [1094, 0]
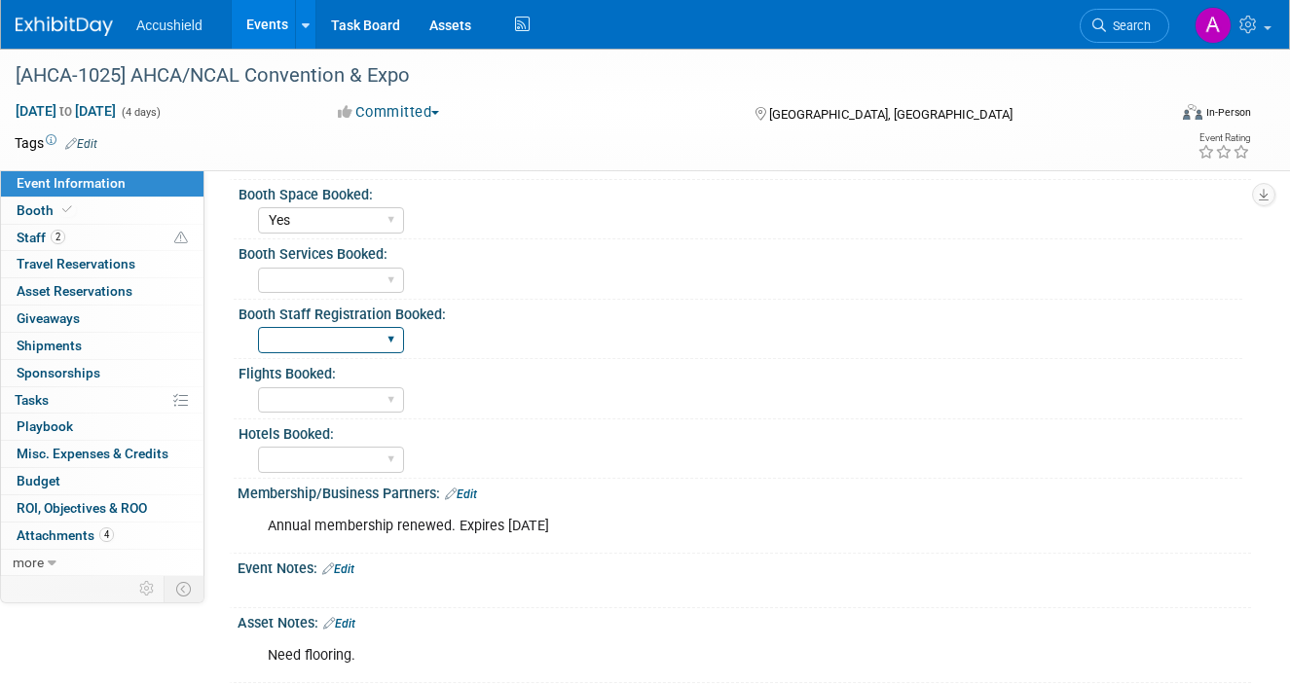
click at [366, 353] on select "Yes WIP No" at bounding box center [331, 340] width 146 height 26
select select "WIP"
click at [346, 294] on select "Yes WIP No" at bounding box center [331, 281] width 146 height 26
select select "Yes"
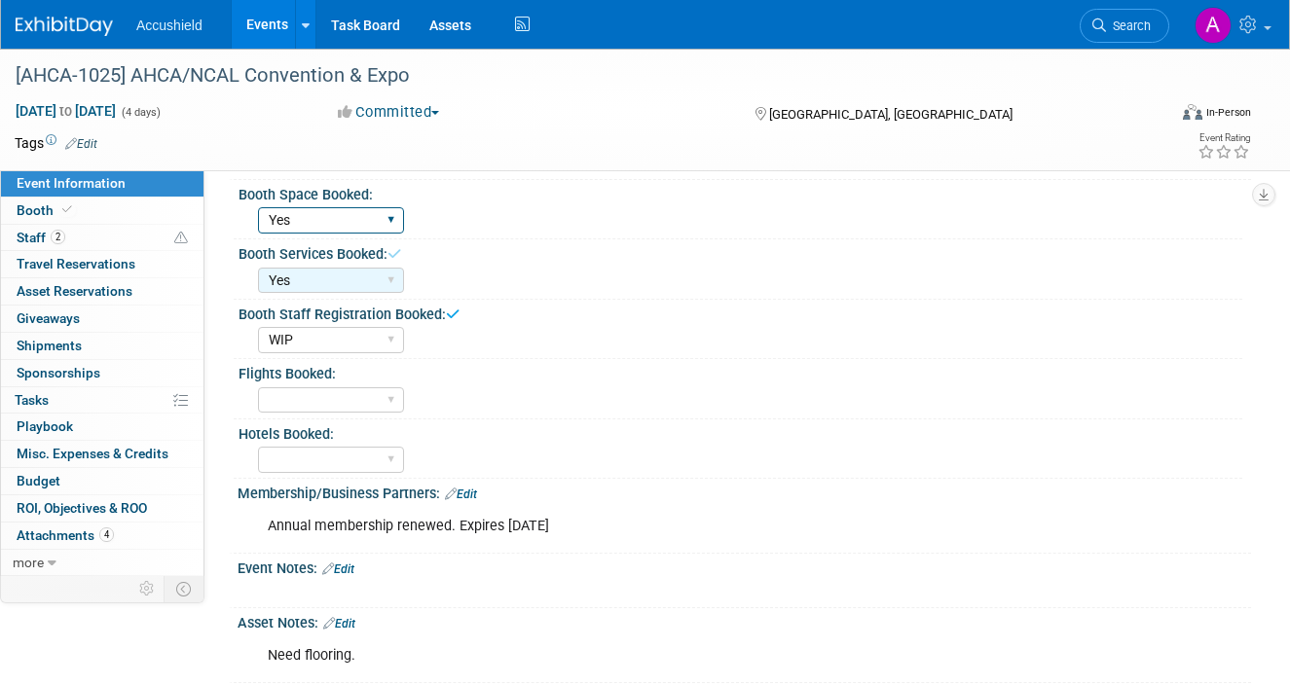
click at [345, 234] on select "Yes WIP No" at bounding box center [331, 220] width 146 height 26
click at [388, 473] on select "Yes WIP Block reserved No" at bounding box center [331, 460] width 146 height 26
select select "WIP"
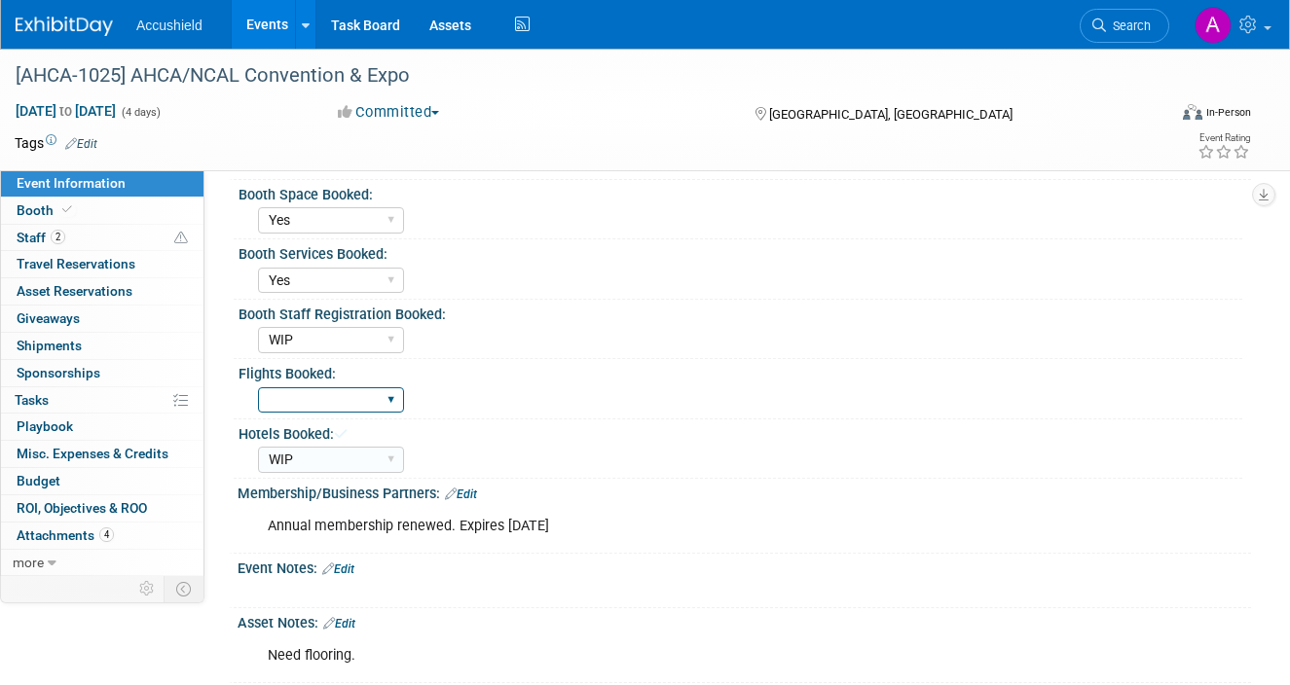
click at [344, 414] on select "Yes WIP No" at bounding box center [331, 400] width 146 height 26
select select "WIP"
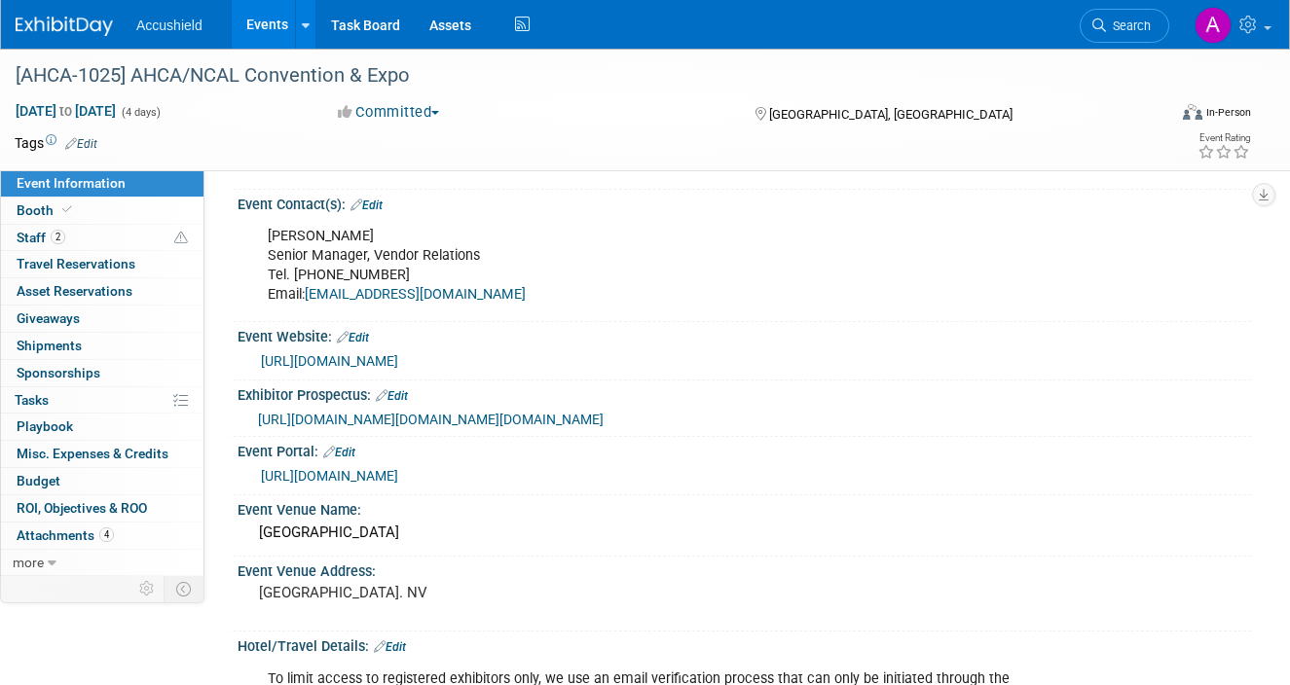
scroll to position [0, 0]
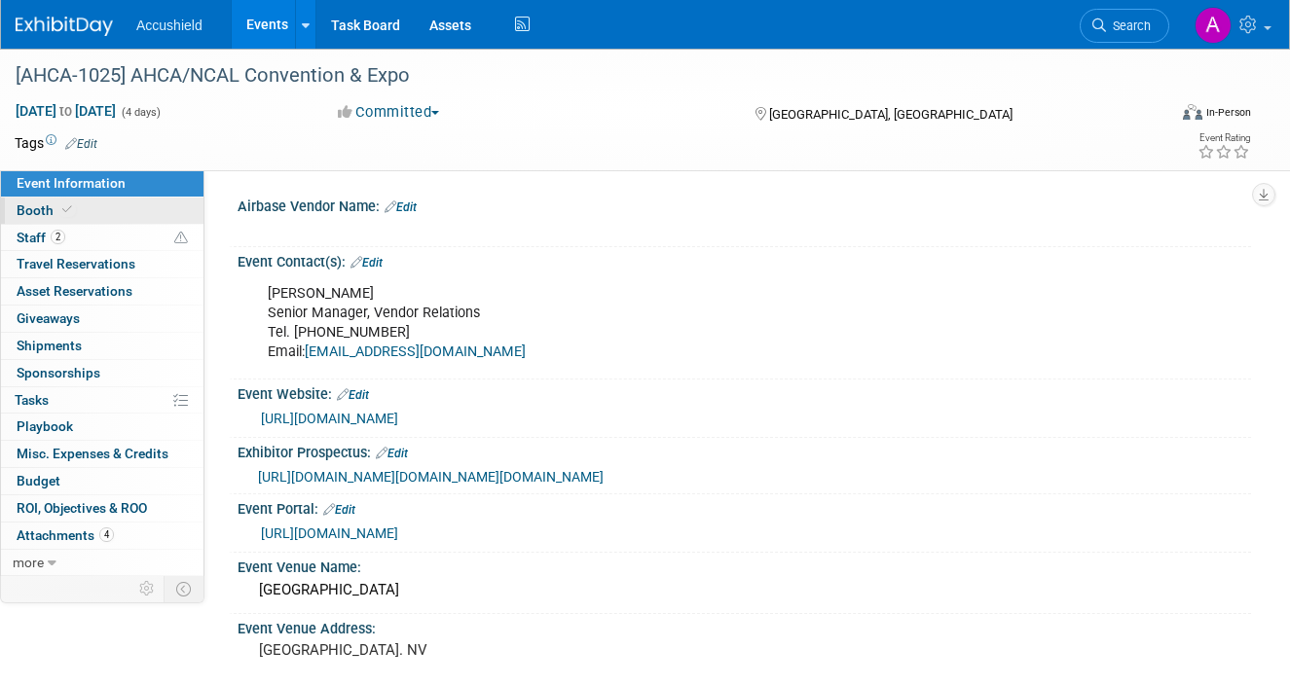
click at [108, 212] on link "Booth" at bounding box center [102, 211] width 203 height 26
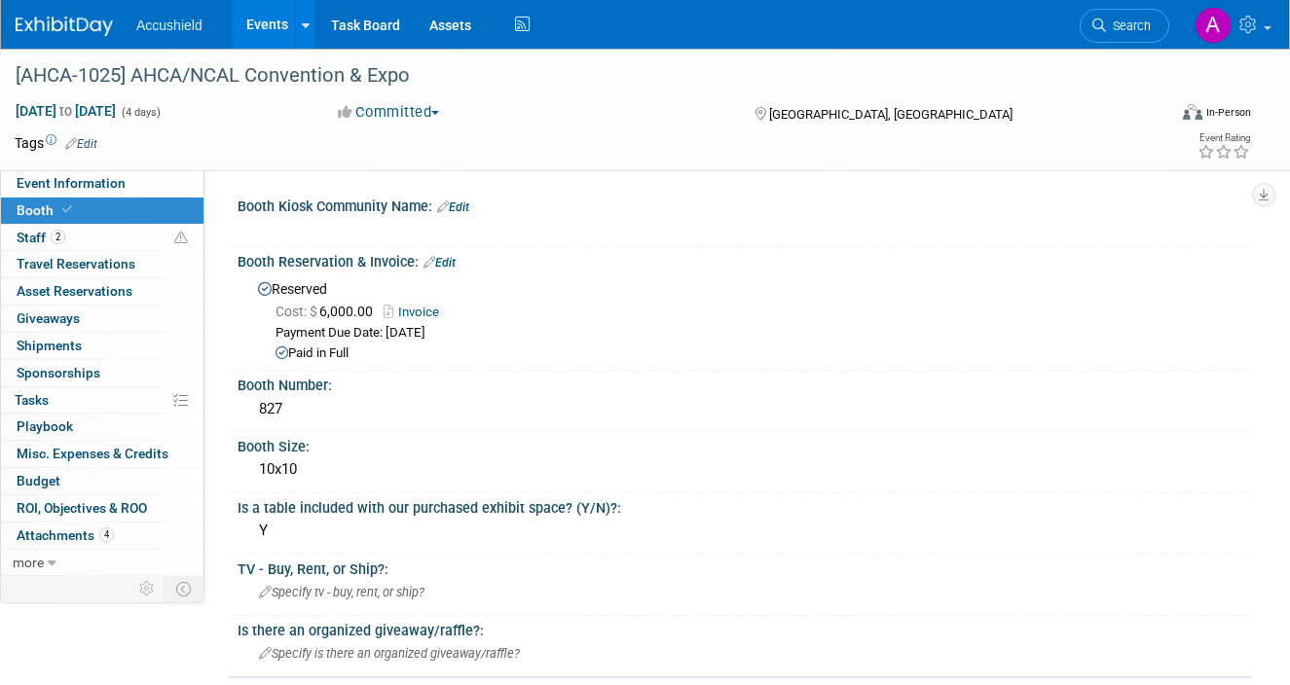
drag, startPoint x: 257, startPoint y: 205, endPoint x: 374, endPoint y: 204, distance: 116.8
click at [374, 204] on div "Booth Kiosk Community Name: Edit" at bounding box center [744, 204] width 1013 height 25
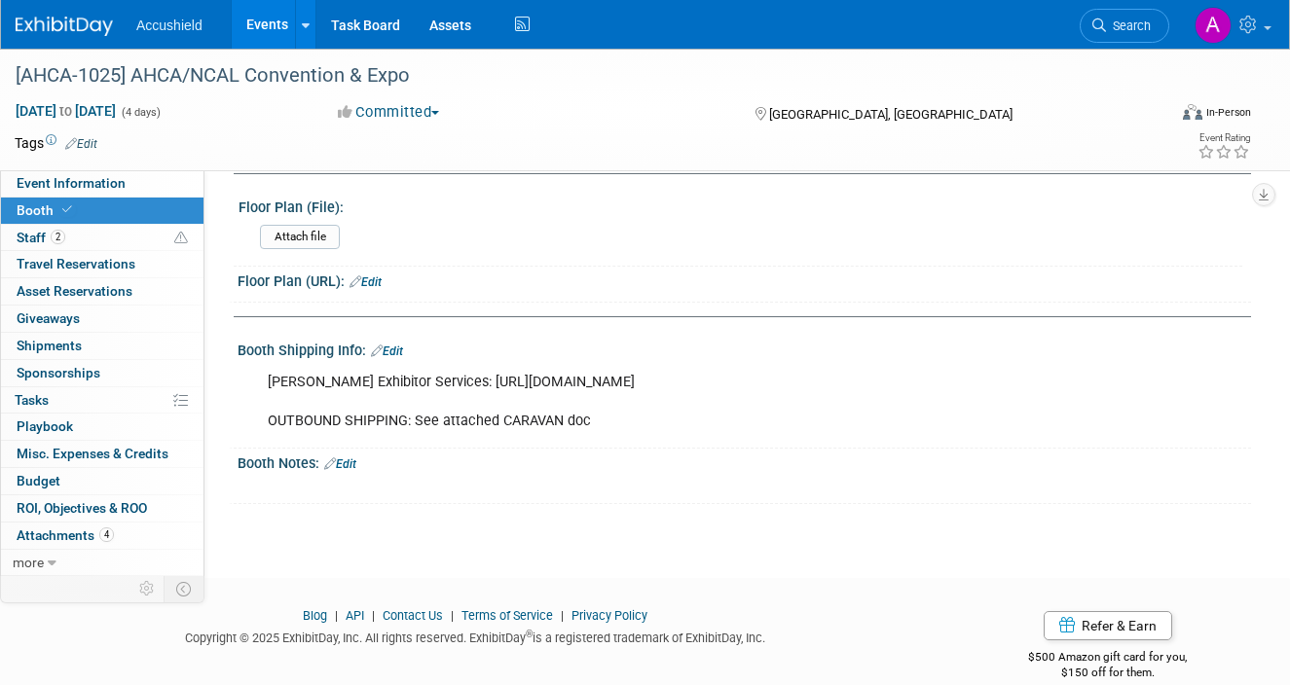
scroll to position [756, 0]
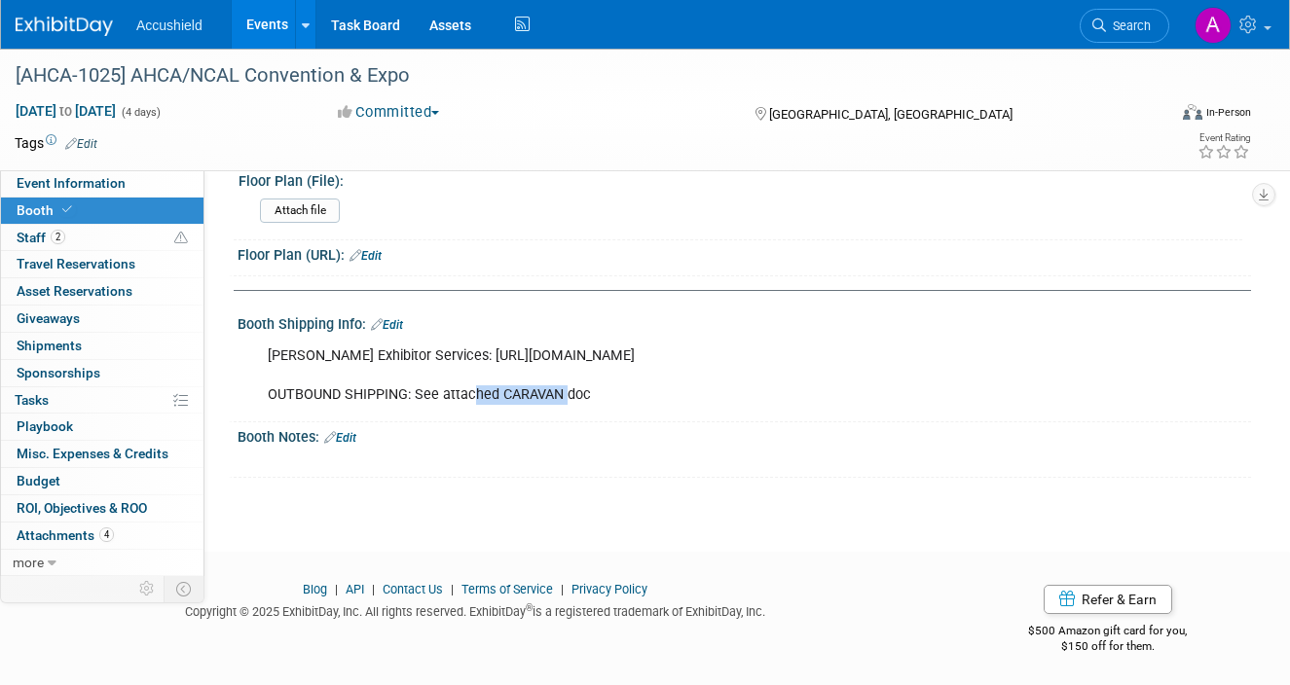
drag, startPoint x: 475, startPoint y: 392, endPoint x: 578, endPoint y: 397, distance: 103.3
click at [576, 397] on div "Freeman Exhibitor Services: https://www.freemanco.com/store/show/landing?showID…" at bounding box center [653, 376] width 798 height 78
click at [578, 397] on div "Freeman Exhibitor Services: https://www.freemanco.com/store/show/landing?showID…" at bounding box center [653, 376] width 798 height 78
click at [83, 534] on span "Attachments 4" at bounding box center [65, 536] width 97 height 16
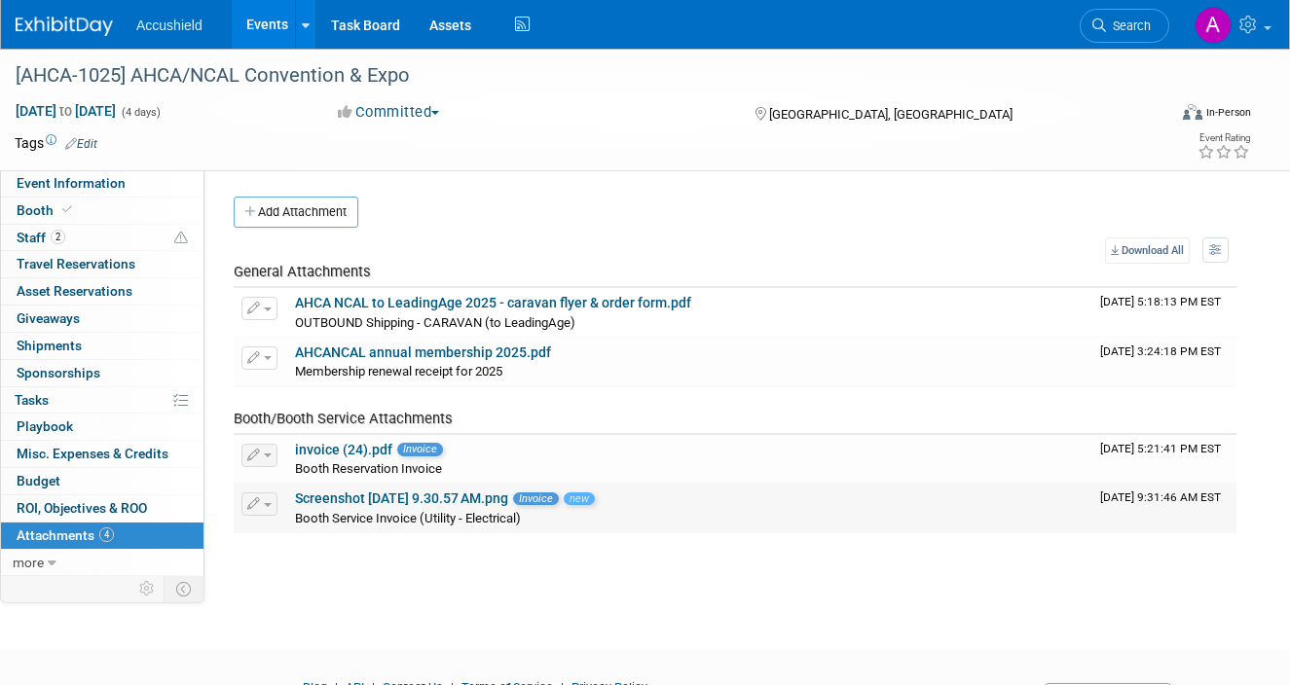
click at [414, 497] on link "Screenshot 2025-09-18 at 9.30.57 AM.png" at bounding box center [401, 499] width 213 height 16
click at [342, 450] on link "invoice (24).pdf" at bounding box center [343, 450] width 97 height 16
click at [446, 301] on link "AHCA NCAL to LeadingAge 2025 - caravan flyer & order form.pdf" at bounding box center [493, 303] width 396 height 16
click at [73, 180] on span "Event Information" at bounding box center [71, 183] width 109 height 16
select select "Yes"
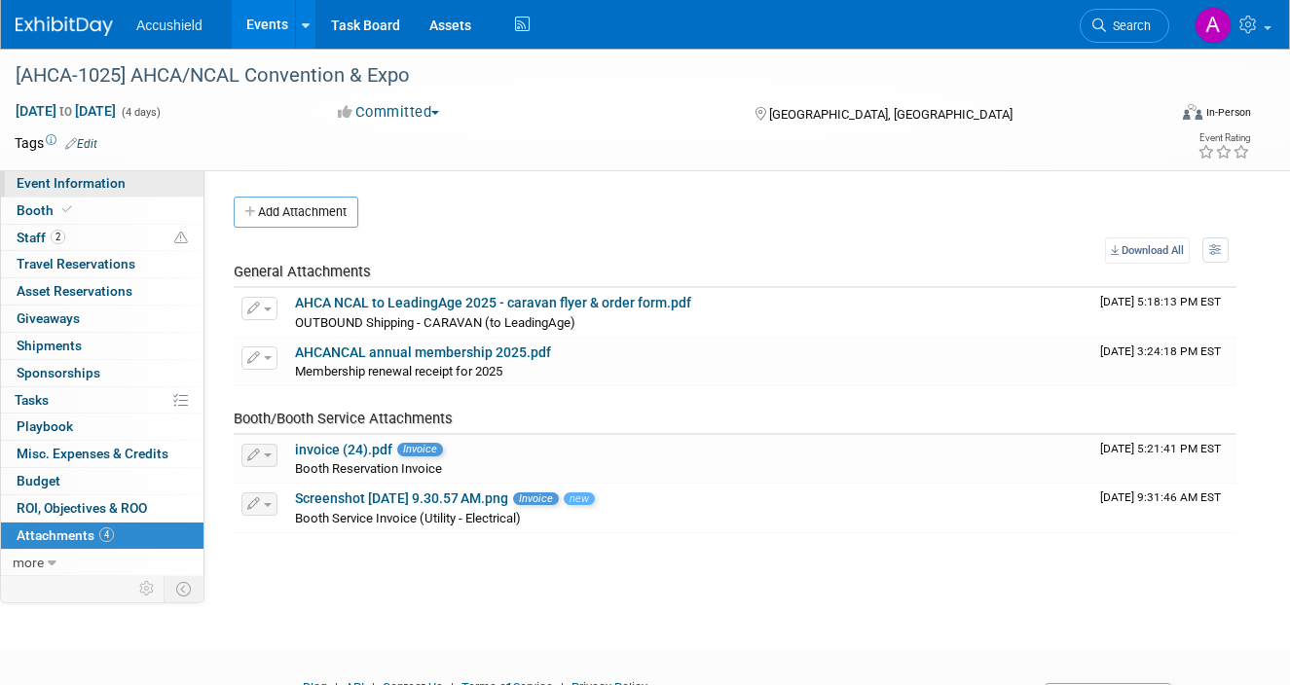
select select "Yes"
select select "WIP"
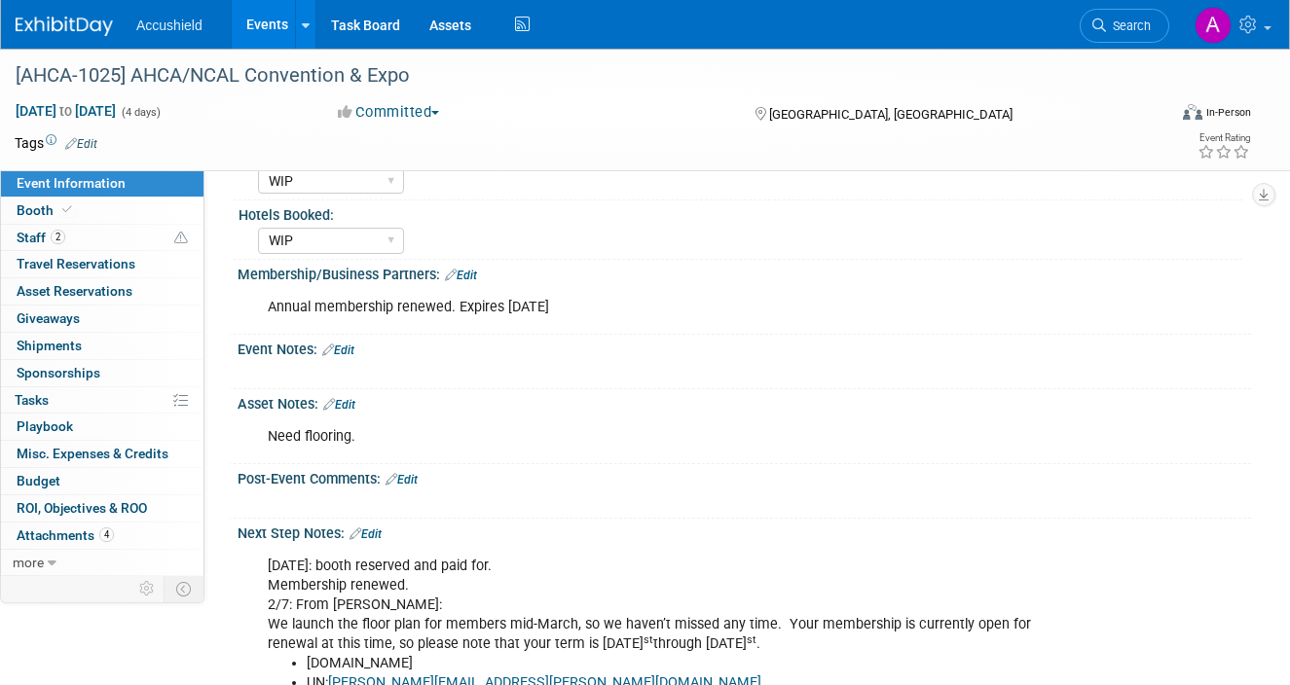
scroll to position [1646, 0]
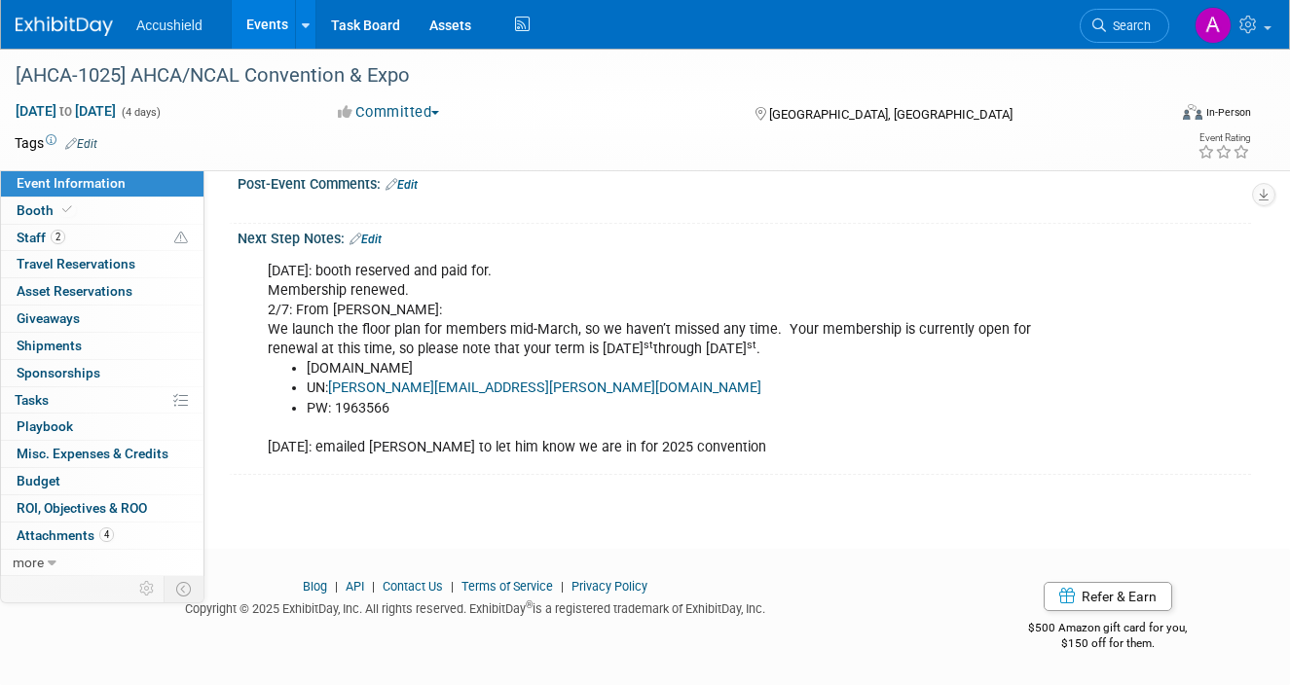
click at [377, 240] on link "Edit" at bounding box center [366, 240] width 32 height 14
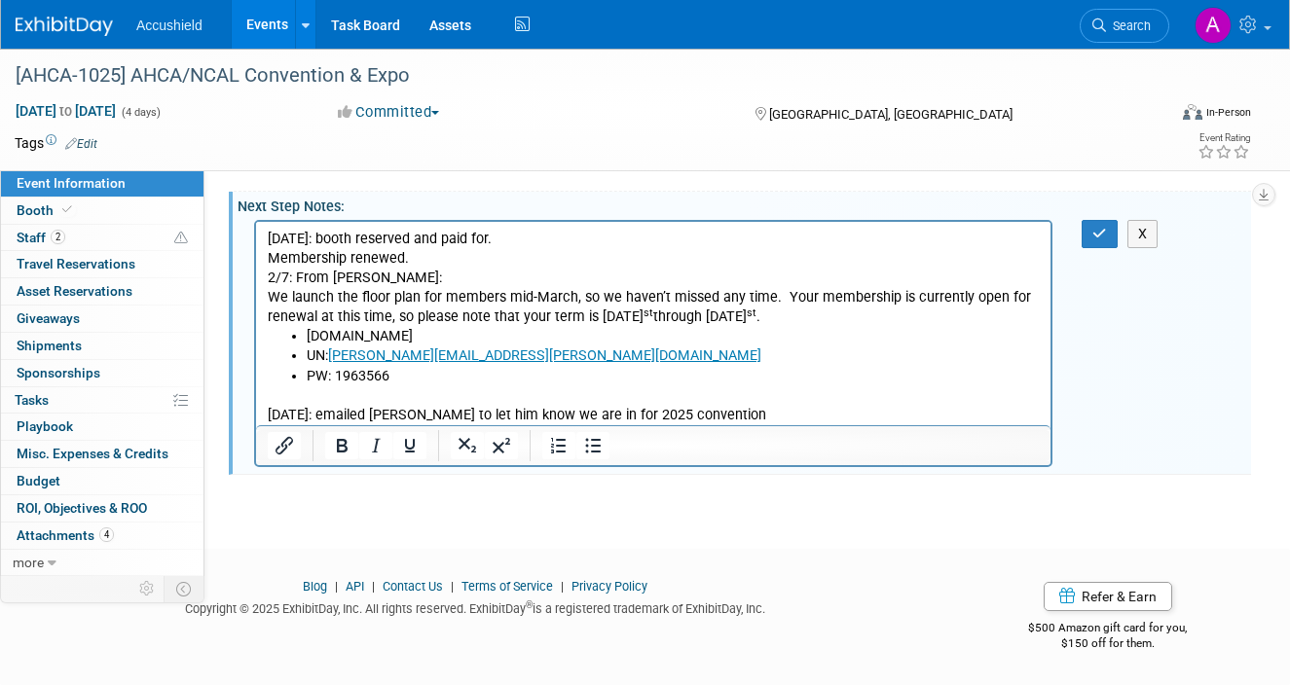
scroll to position [0, 0]
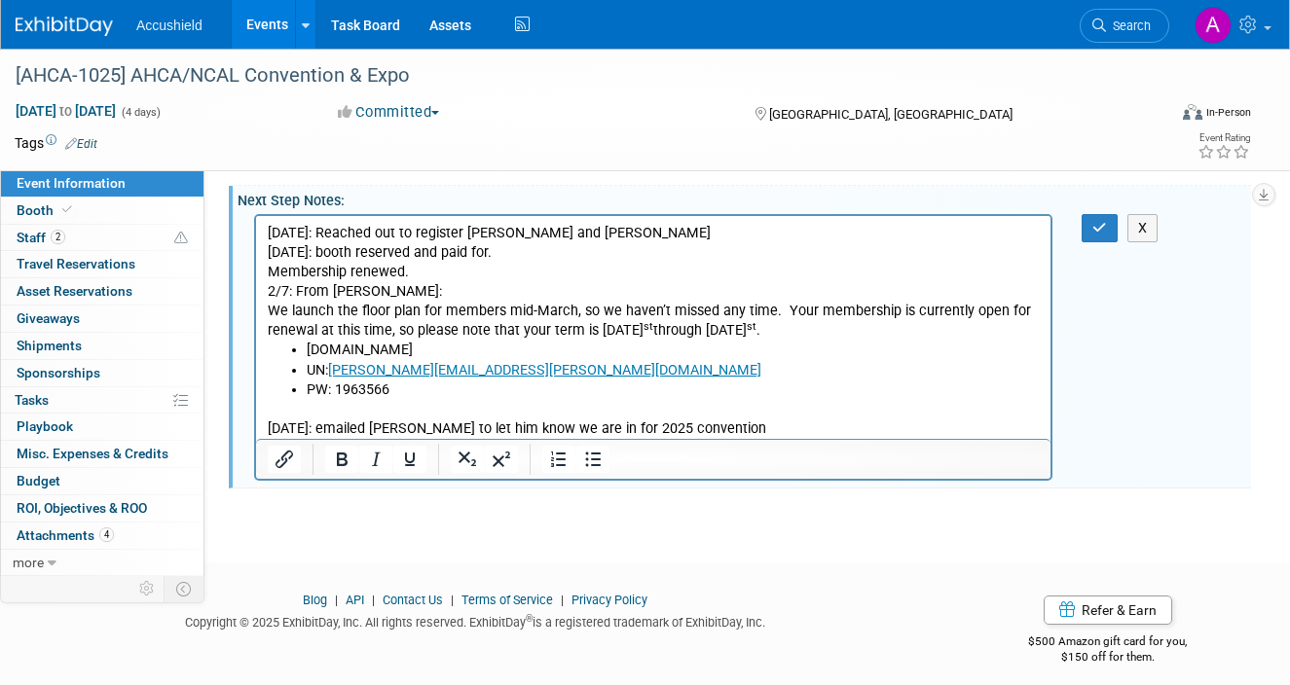
click at [419, 235] on p "9/18/25: Reached out to register Kyle and Chris" at bounding box center [654, 232] width 772 height 19
click at [587, 232] on p "9/18/25: Reached out to ahcasupport@cmrus.com register Kyle and Chris" at bounding box center [654, 232] width 772 height 19
click at [787, 238] on p "9/18/25: Reached out to ahcasupport@cmrus.com to register Kyle and Chris" at bounding box center [654, 232] width 772 height 19
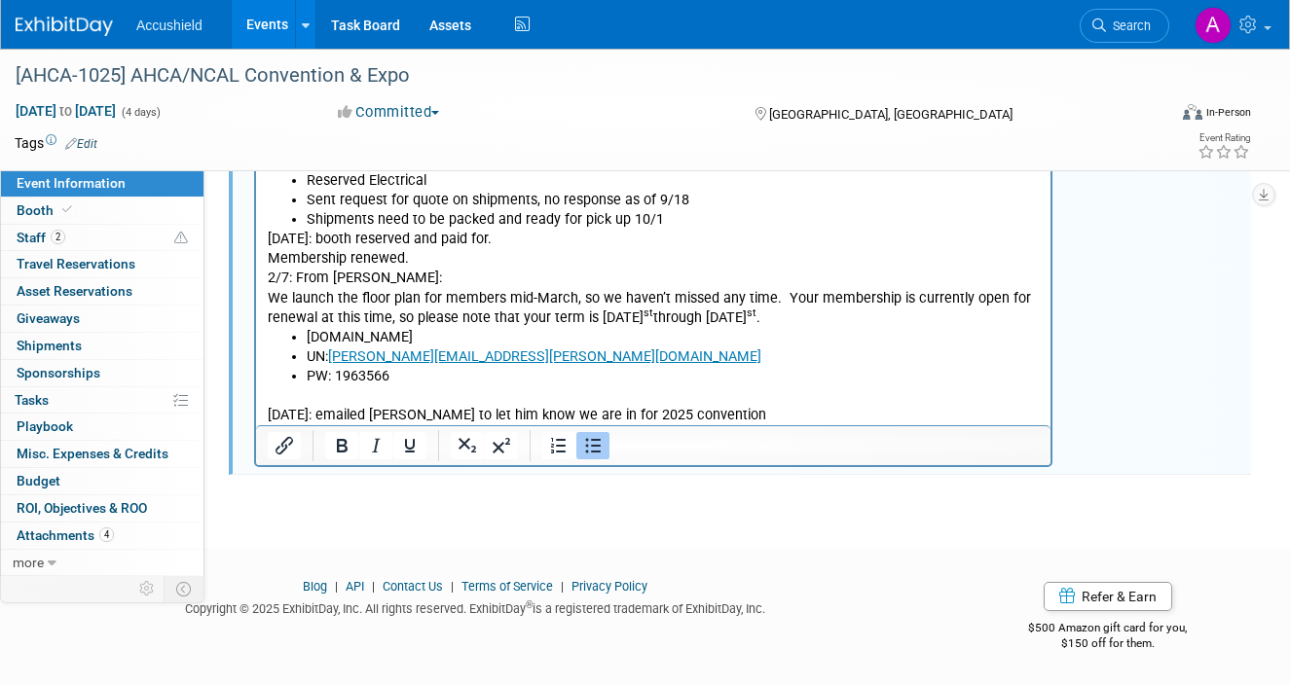
scroll to position [1729, 0]
click at [1099, 163] on icon "button" at bounding box center [1099, 156] width 15 height 14
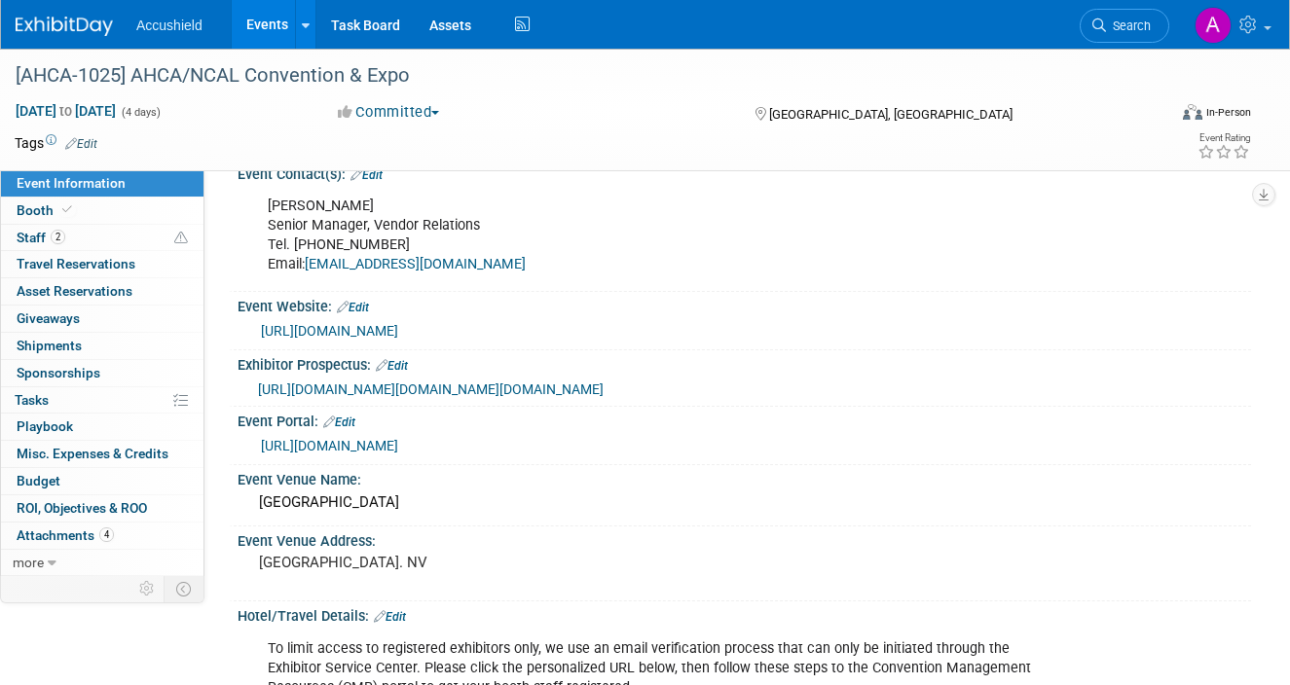
scroll to position [0, 0]
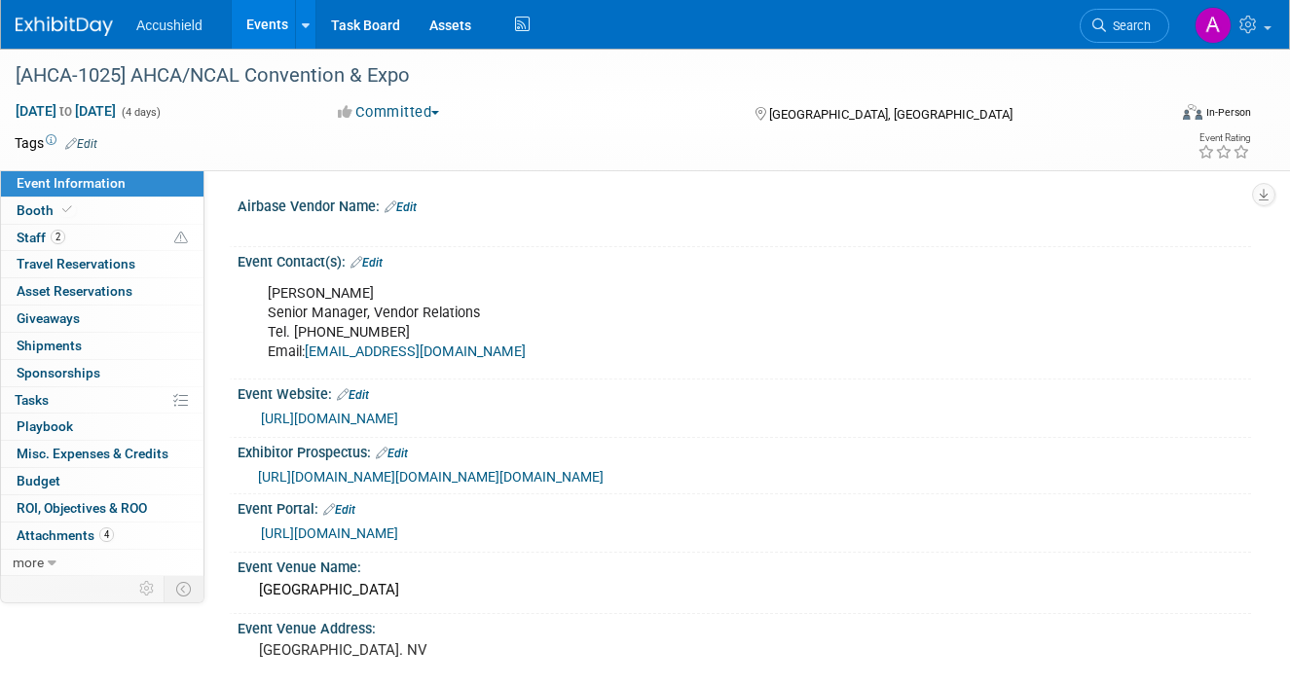
click at [267, 33] on link "Events" at bounding box center [267, 24] width 71 height 49
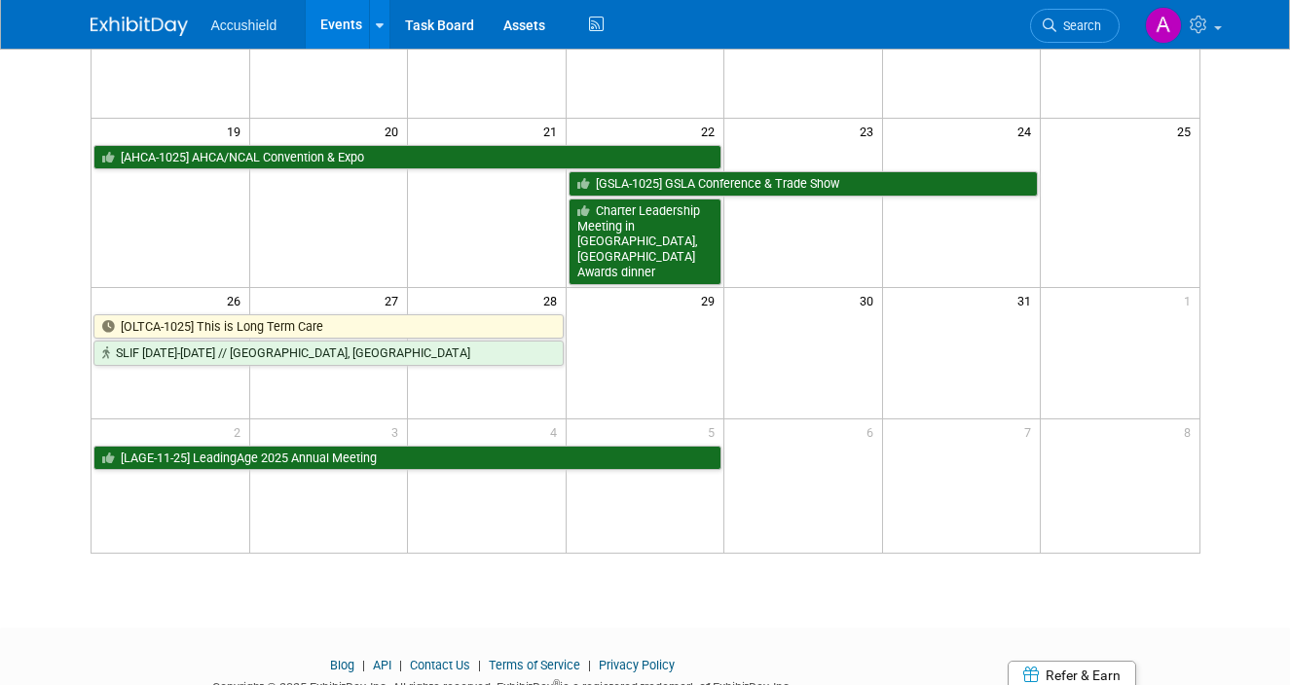
scroll to position [541, 0]
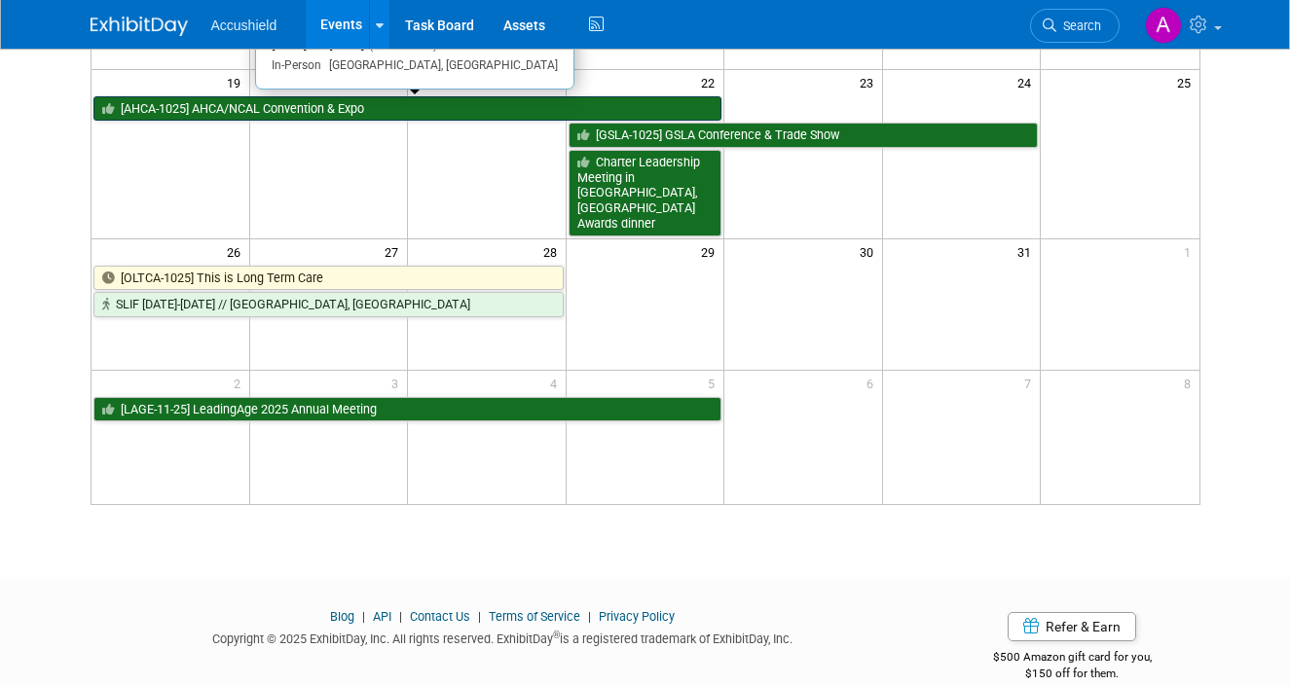
click at [363, 116] on link "[AHCA-1025] AHCA/NCAL Convention & Expo" at bounding box center [407, 108] width 629 height 25
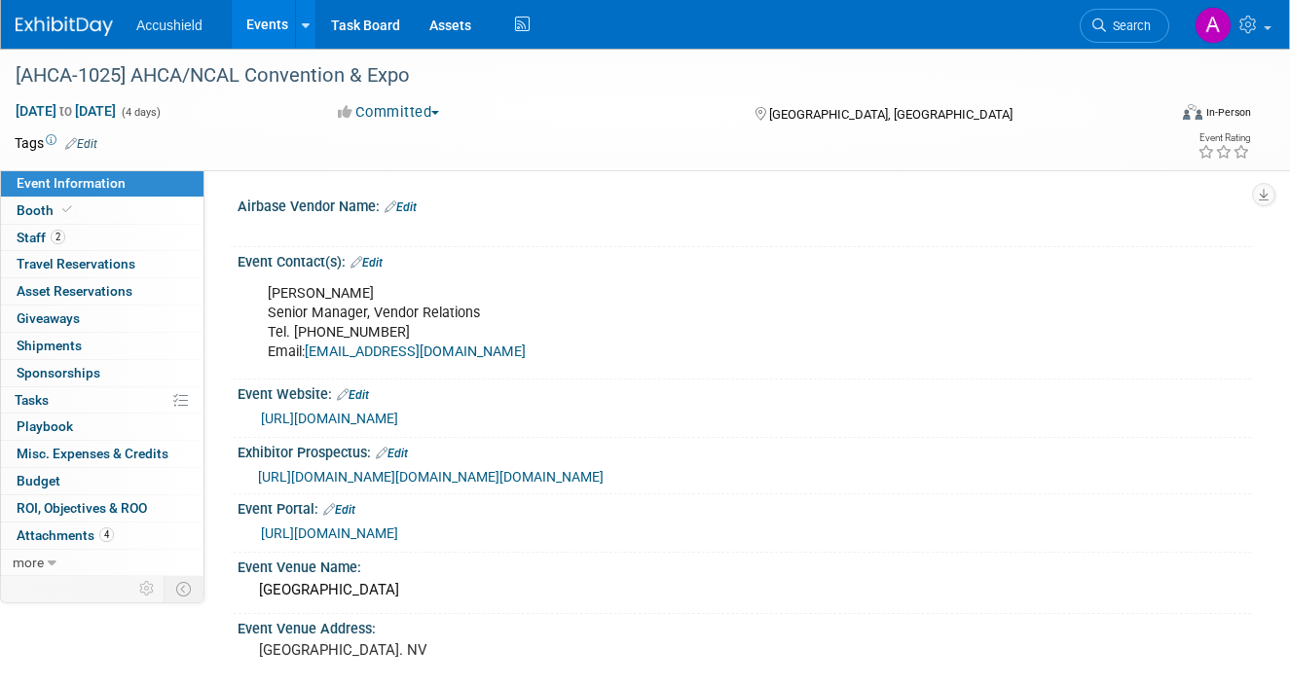
select select "Yes"
select select "WIP"
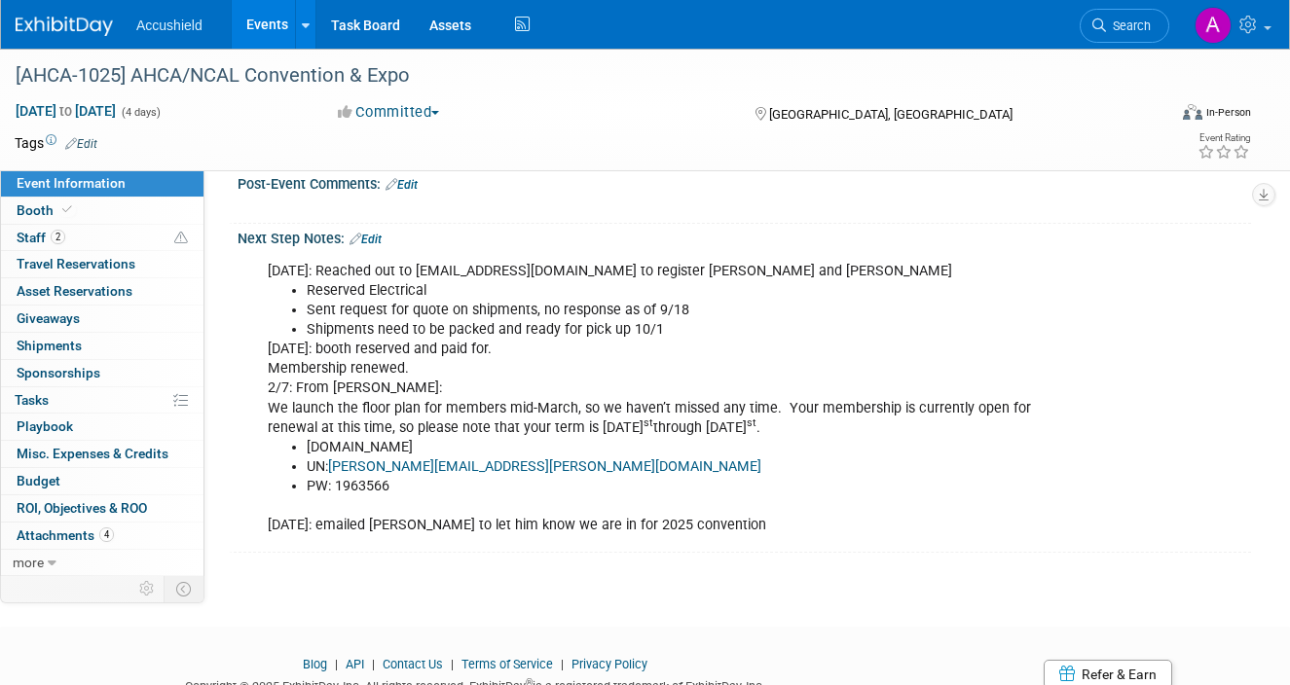
scroll to position [1591, 0]
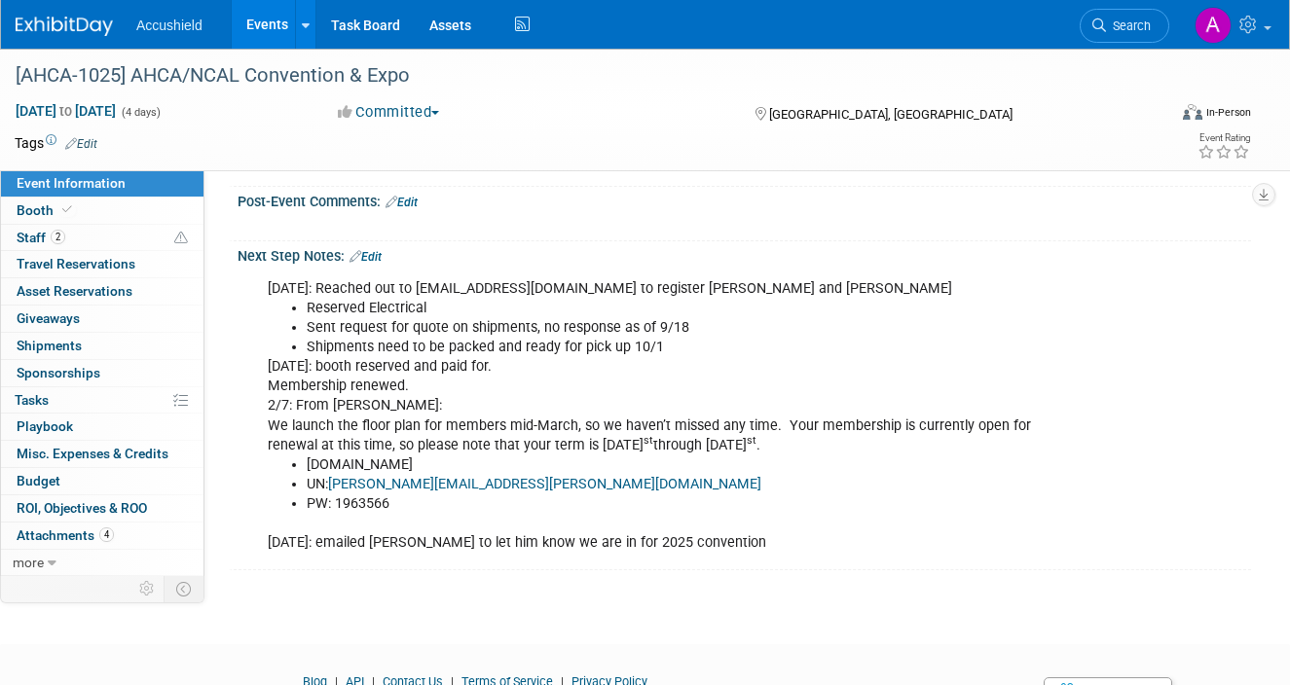
click at [371, 264] on link "Edit" at bounding box center [366, 257] width 32 height 14
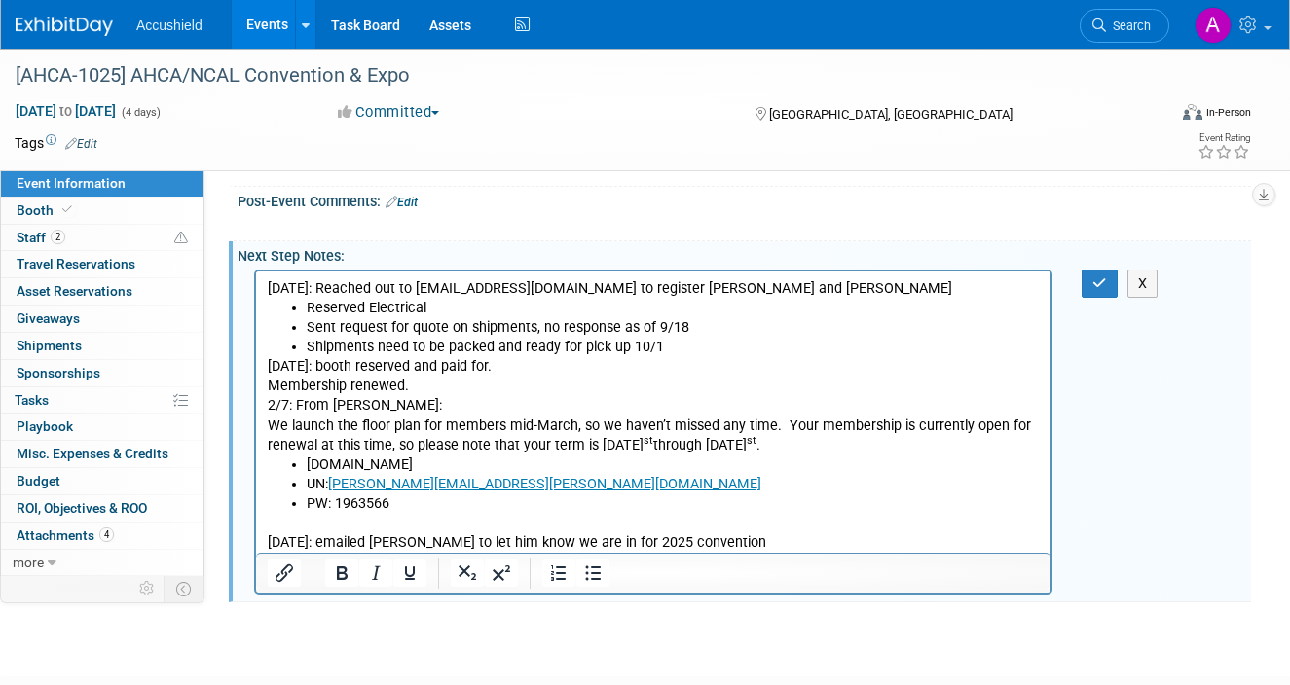
scroll to position [0, 0]
click at [672, 350] on li "Shipments need to be packed and ready for pick up 10/1" at bounding box center [673, 346] width 733 height 19
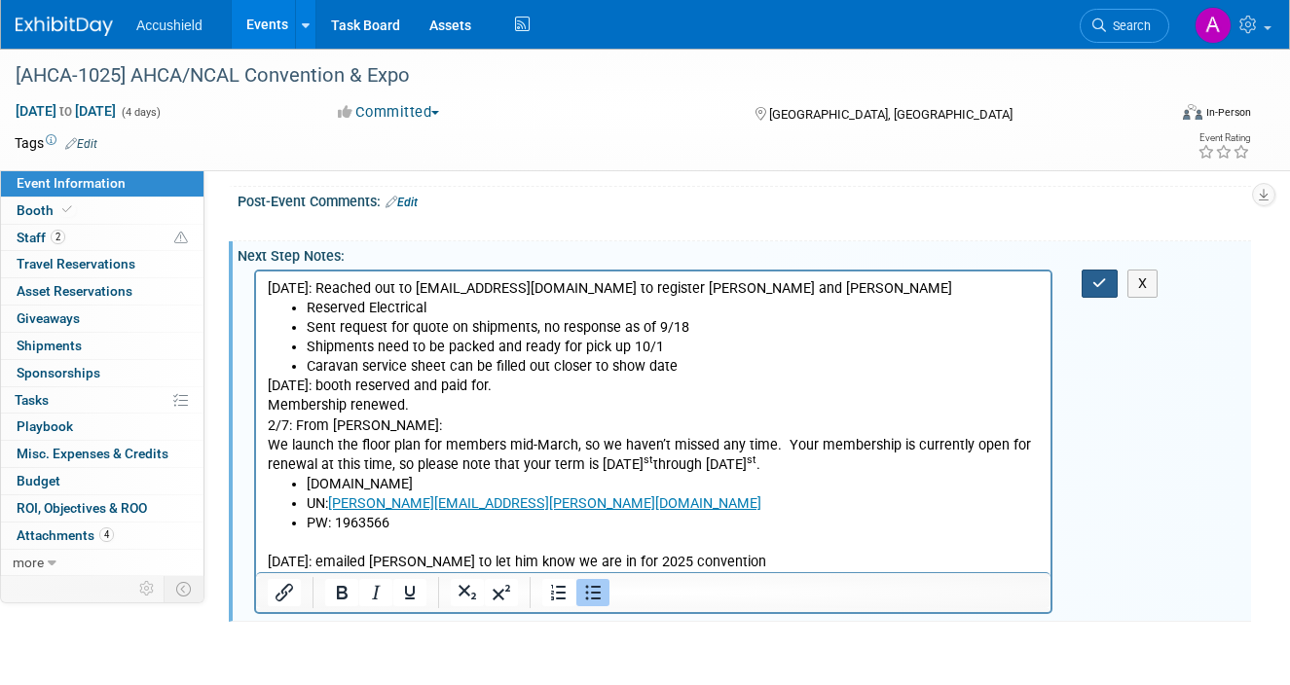
click at [1103, 298] on button "button" at bounding box center [1100, 284] width 36 height 28
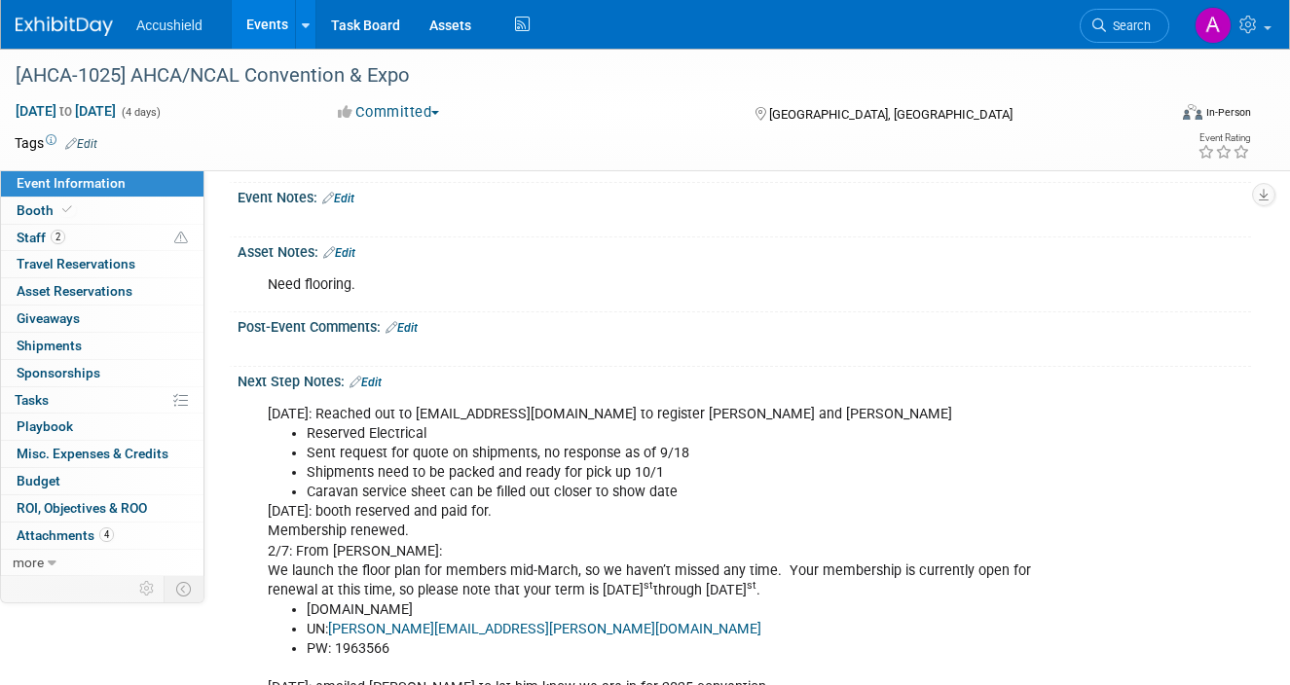
scroll to position [1439, 0]
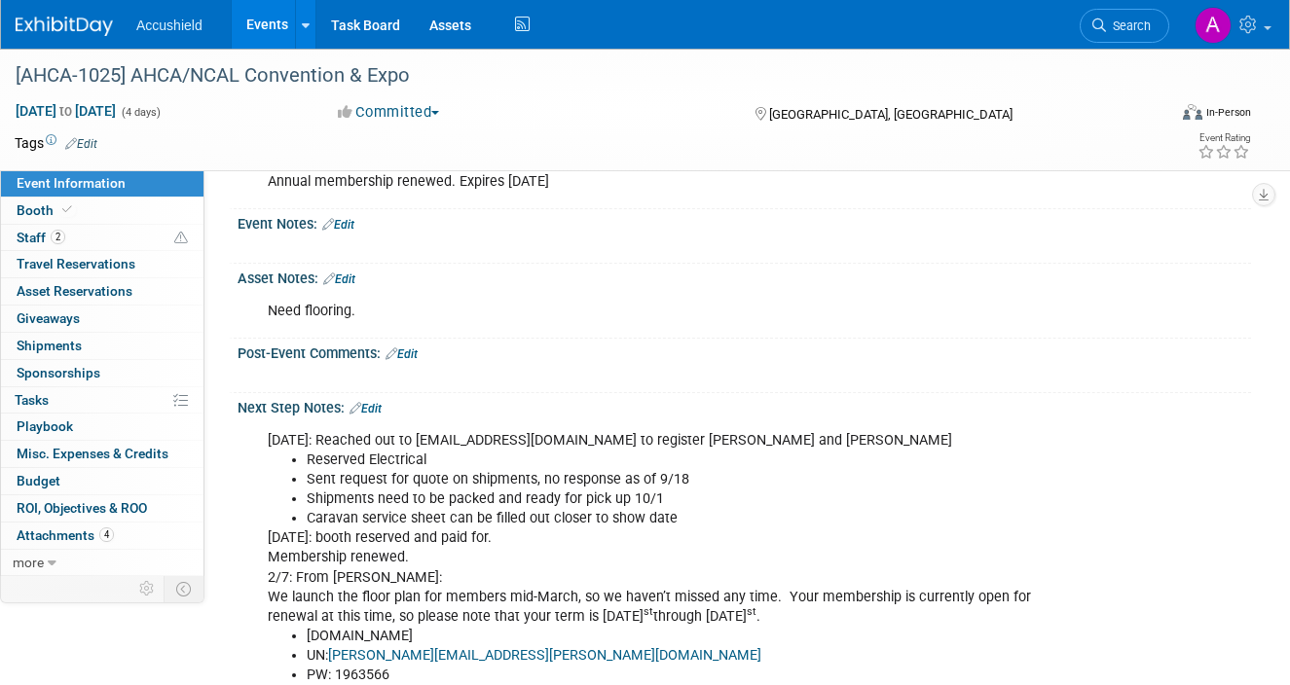
click at [376, 416] on link "Edit" at bounding box center [366, 409] width 32 height 14
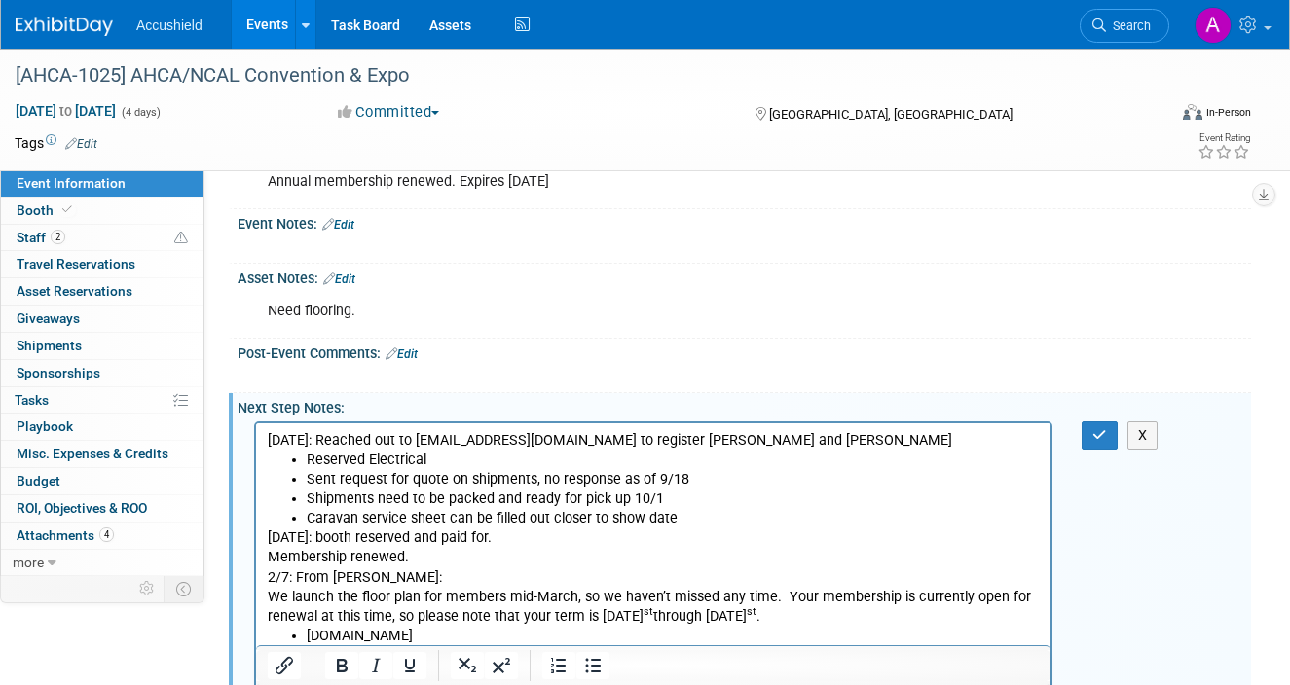
scroll to position [0, 0]
click at [293, 441] on p "9/18/25: Reached out to ahcasupport@cmrus.com to register Kyle and Chris" at bounding box center [654, 439] width 772 height 19
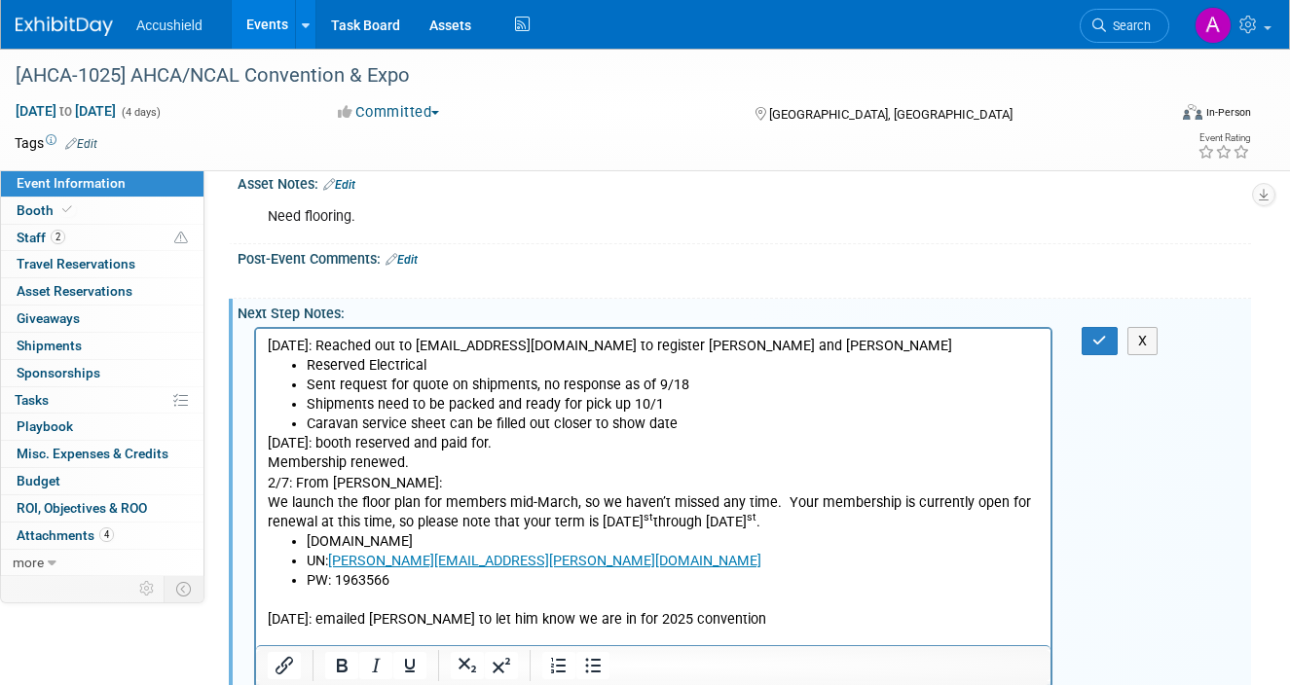
scroll to position [1532, 0]
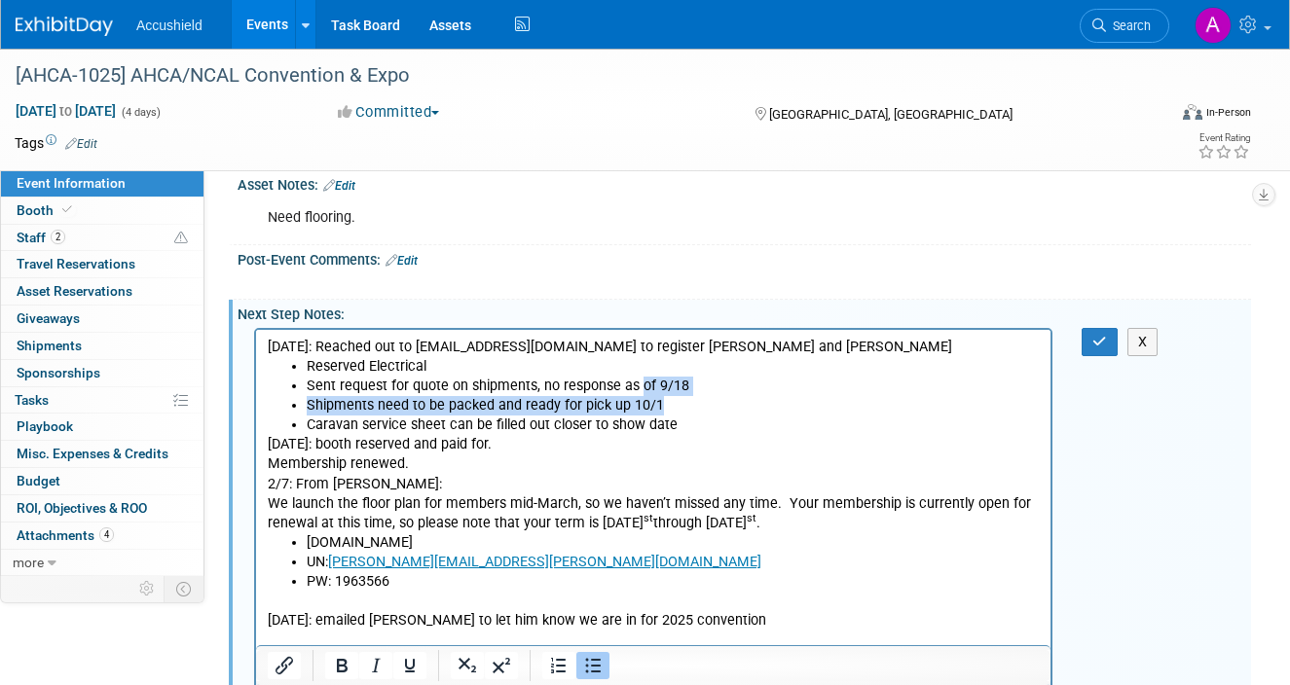
drag, startPoint x: 637, startPoint y: 387, endPoint x: 700, endPoint y: 401, distance: 64.9
click at [700, 401] on ul "Reserved Electrical Sent request for quote on shipments, no response as of 9/18…" at bounding box center [654, 395] width 772 height 78
click at [700, 401] on li "Shipments need to be packed and ready for pick up 10/1" at bounding box center [673, 404] width 733 height 19
click at [318, 347] on p "9/15/25: Reached out to ahcasupport@cmrus.com to register Kyle and Chris" at bounding box center [654, 346] width 772 height 19
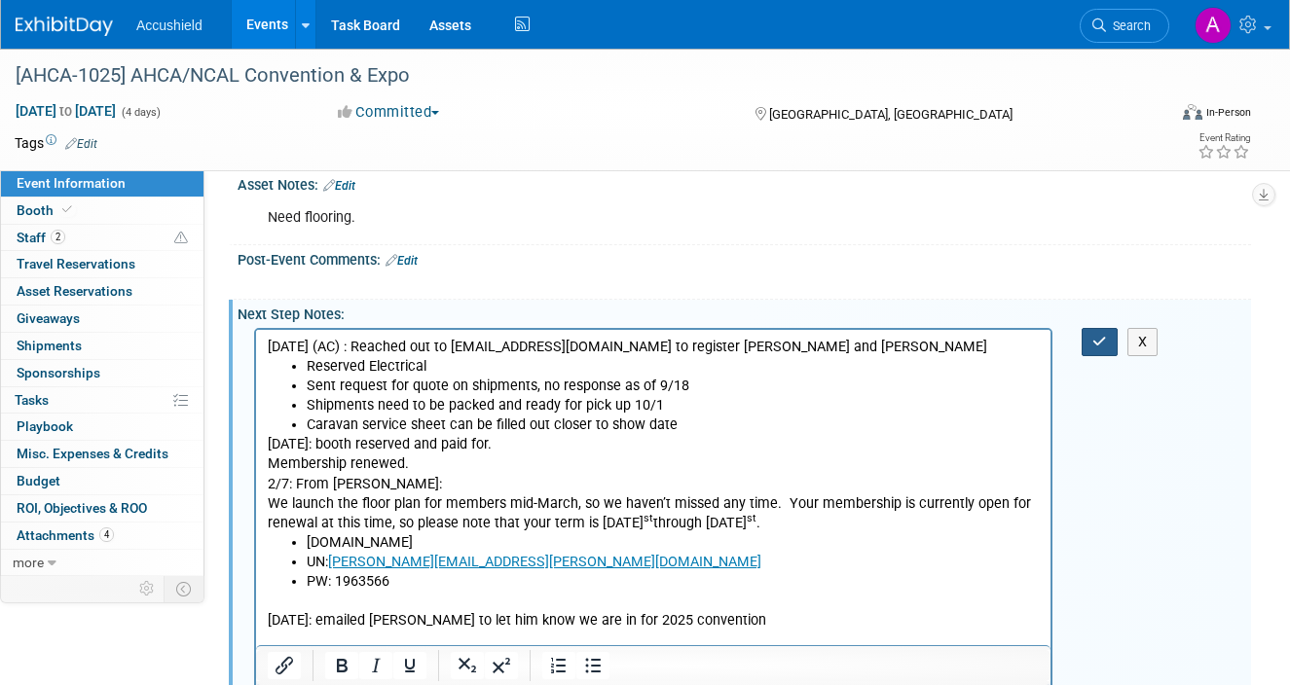
click at [1103, 356] on button "button" at bounding box center [1100, 342] width 36 height 28
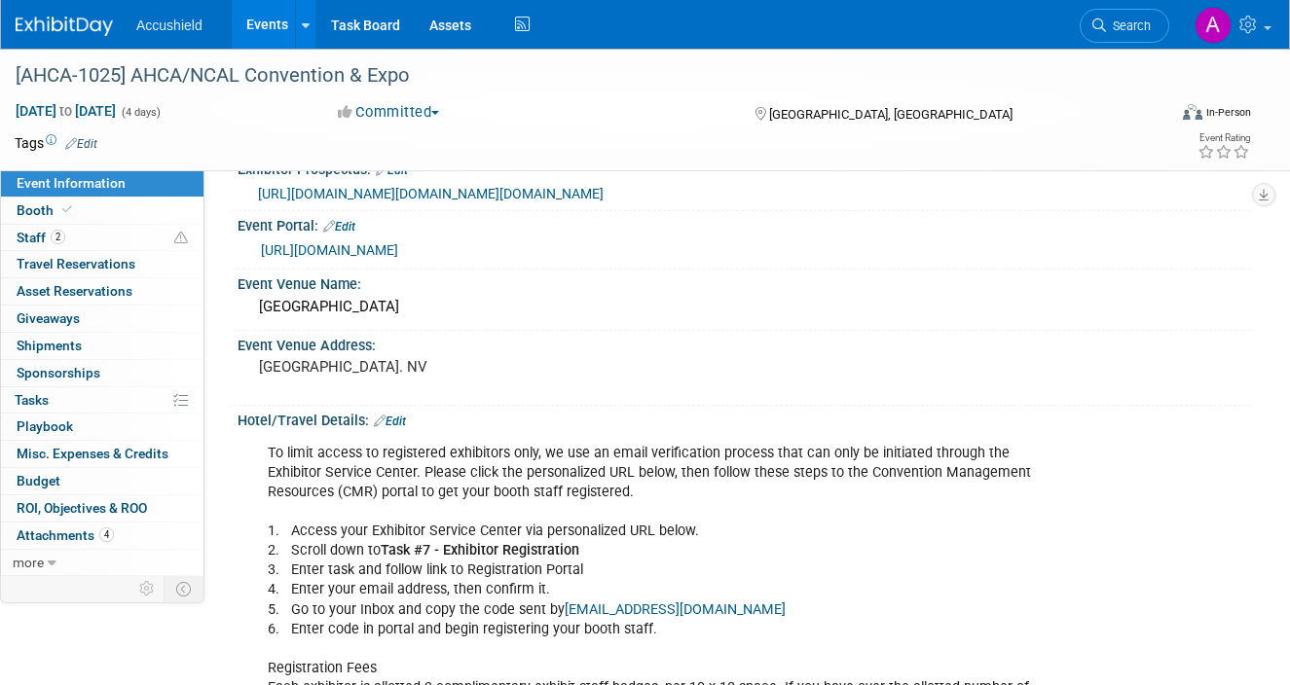
scroll to position [0, 0]
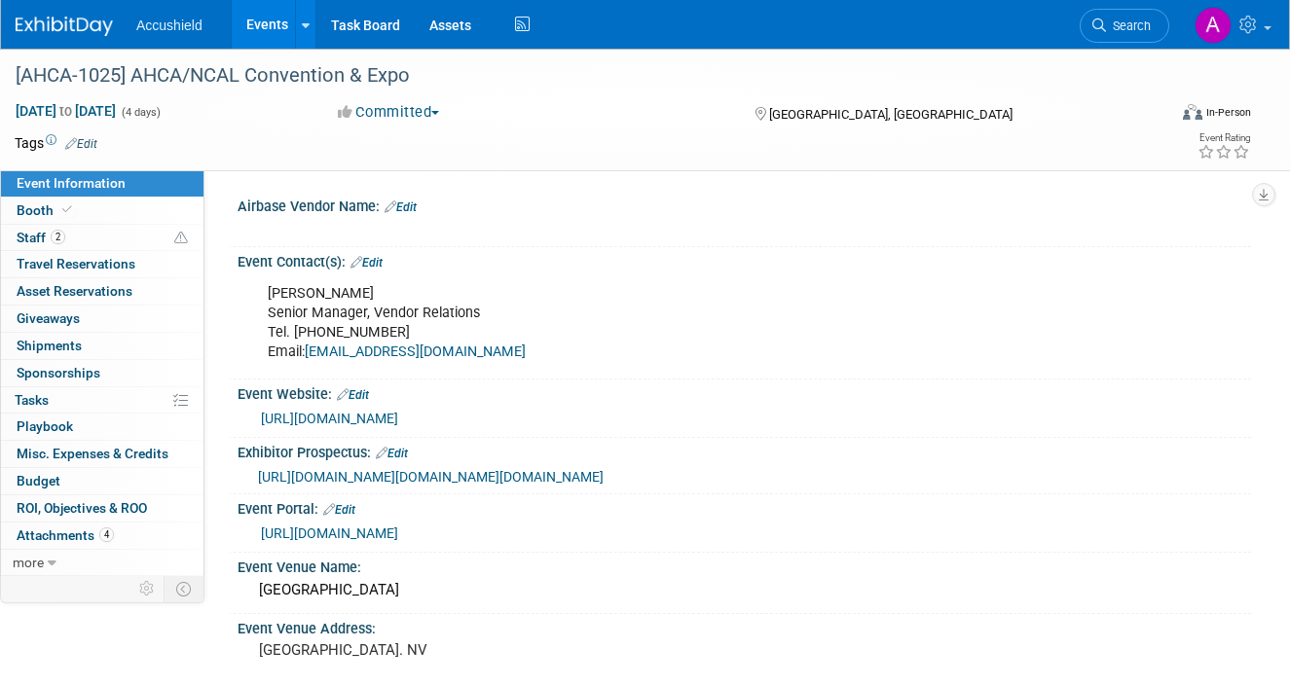
click at [224, 7] on li "Accushield" at bounding box center [183, 18] width 94 height 28
click at [253, 15] on link "Events" at bounding box center [267, 24] width 71 height 49
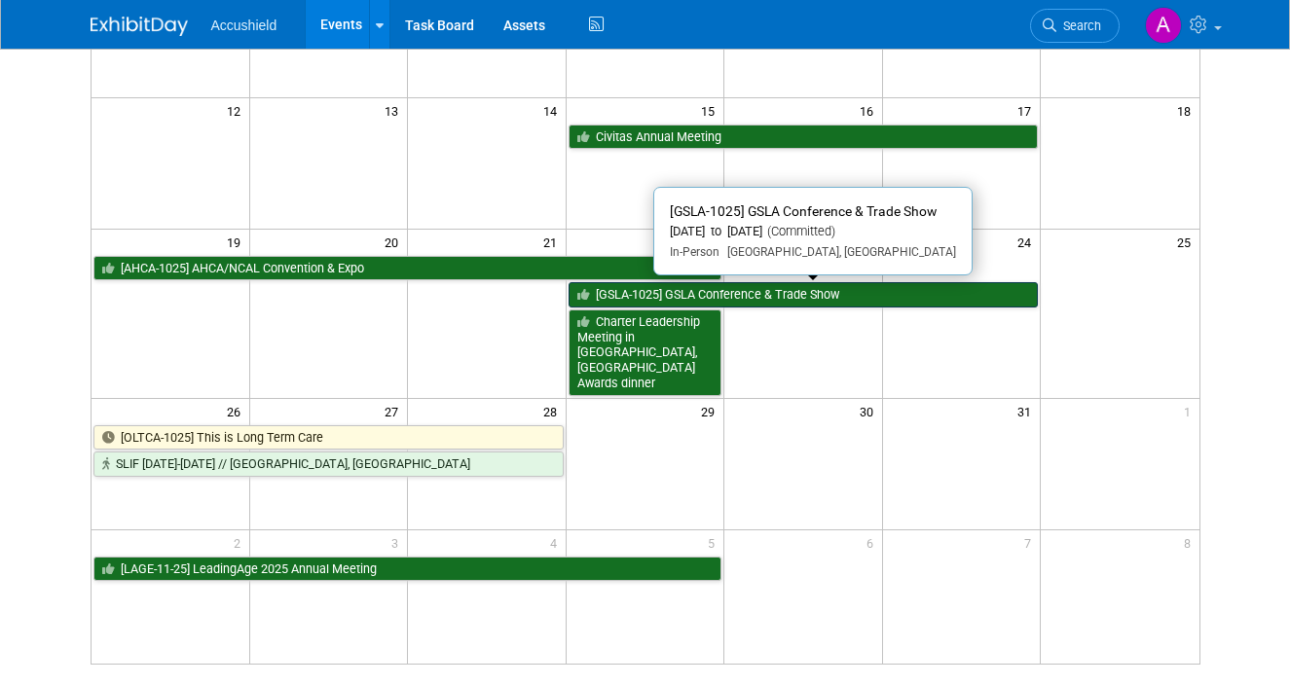
scroll to position [541, 0]
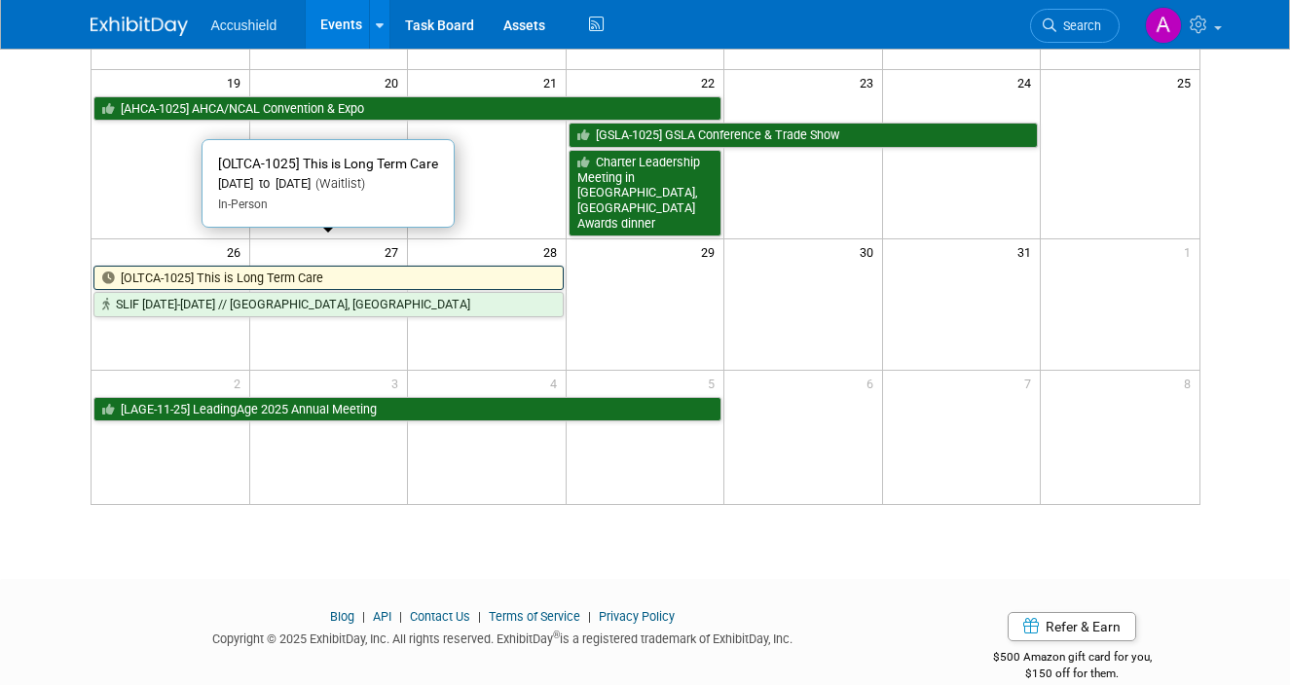
click at [307, 266] on link "[OLTCA-1025] This is Long Term Care" at bounding box center [328, 278] width 470 height 25
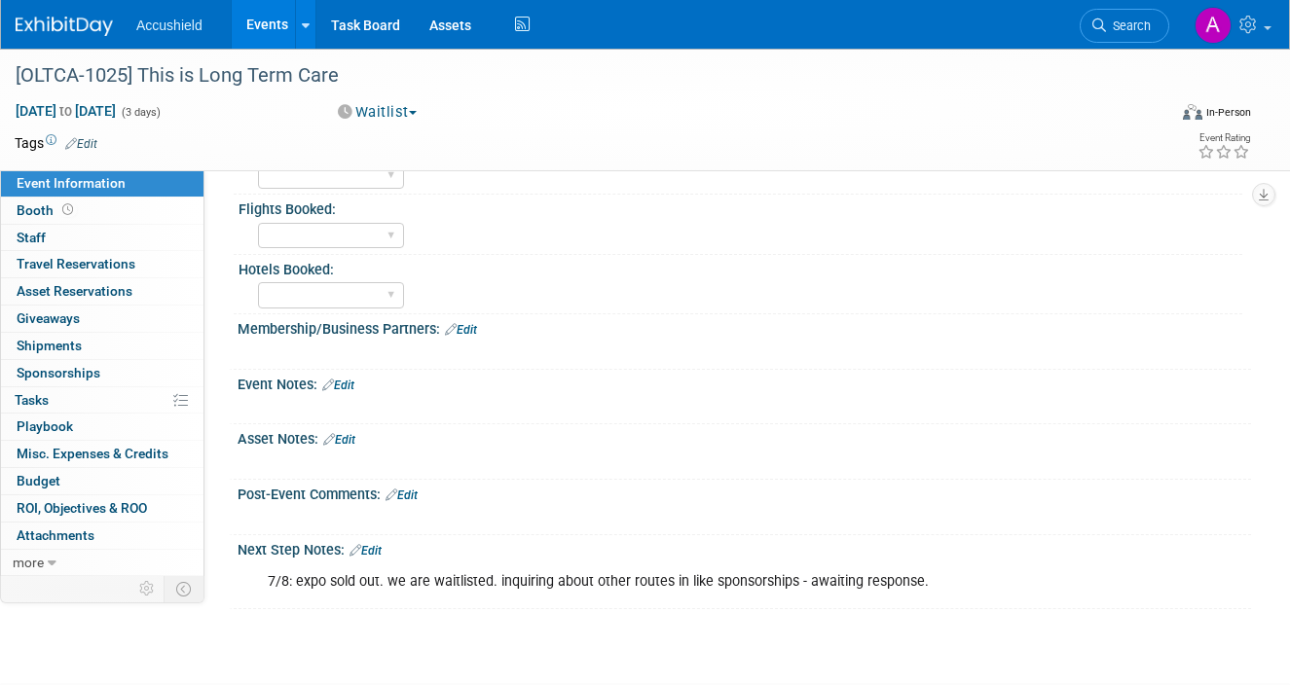
scroll to position [920, 0]
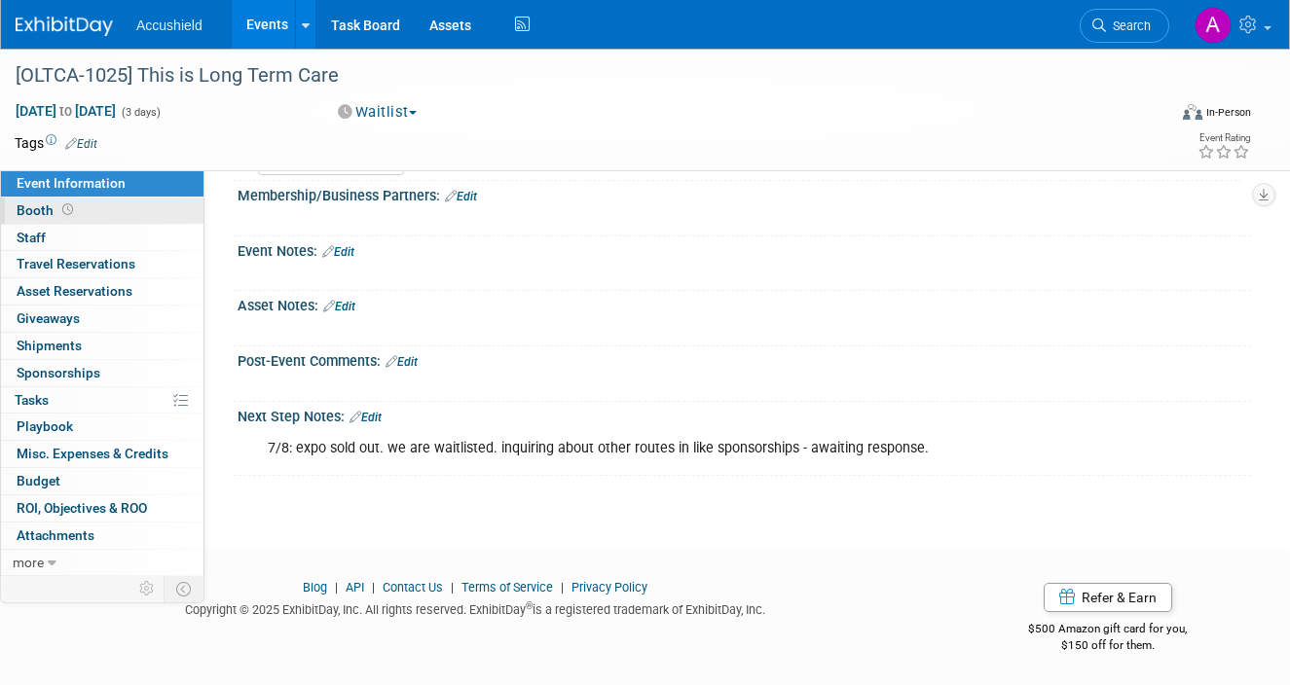
click at [140, 207] on link "Booth" at bounding box center [102, 211] width 203 height 26
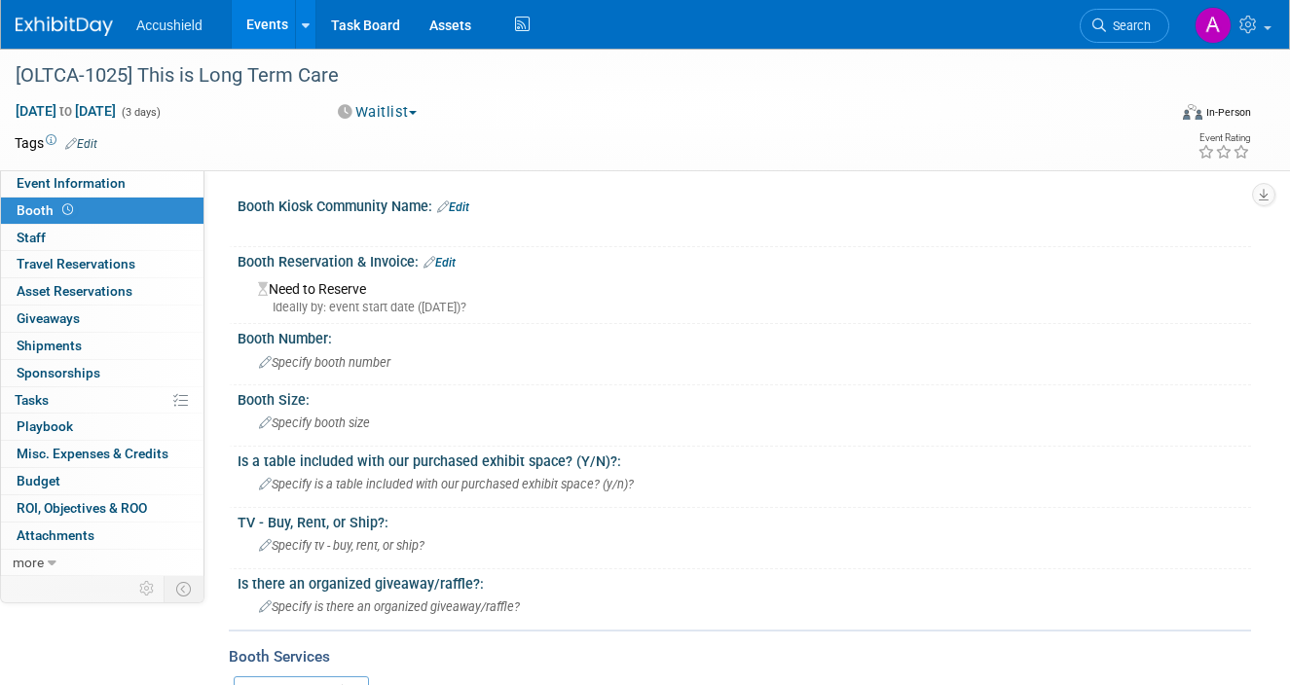
click at [272, 14] on link "Events" at bounding box center [267, 24] width 71 height 49
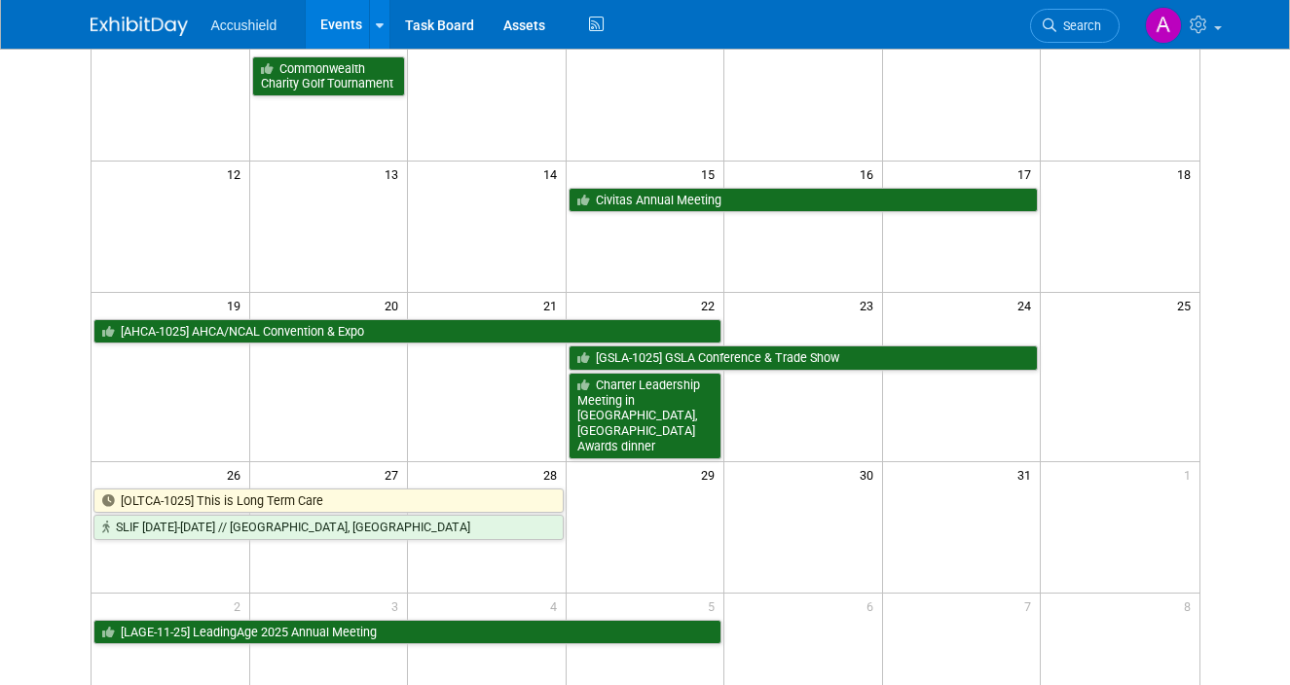
scroll to position [491, 0]
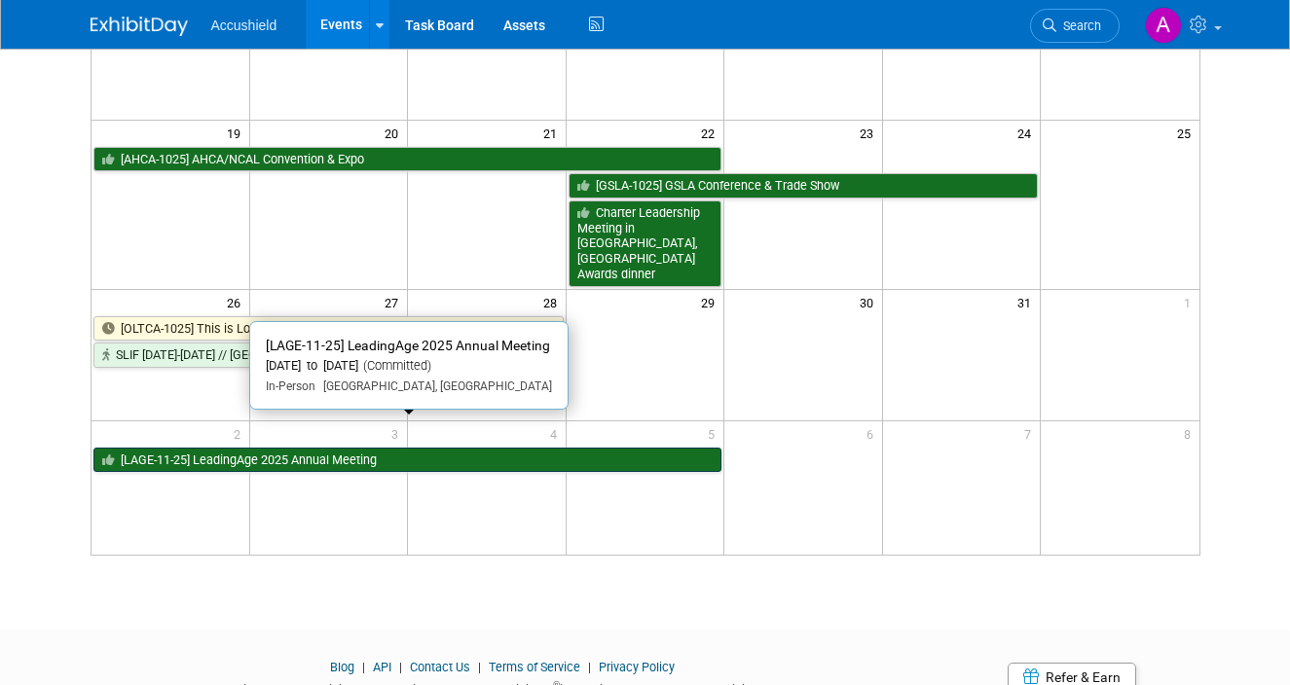
click at [428, 448] on link "[LAGE-11-25] LeadingAge 2025 Annual Meeting" at bounding box center [407, 460] width 629 height 25
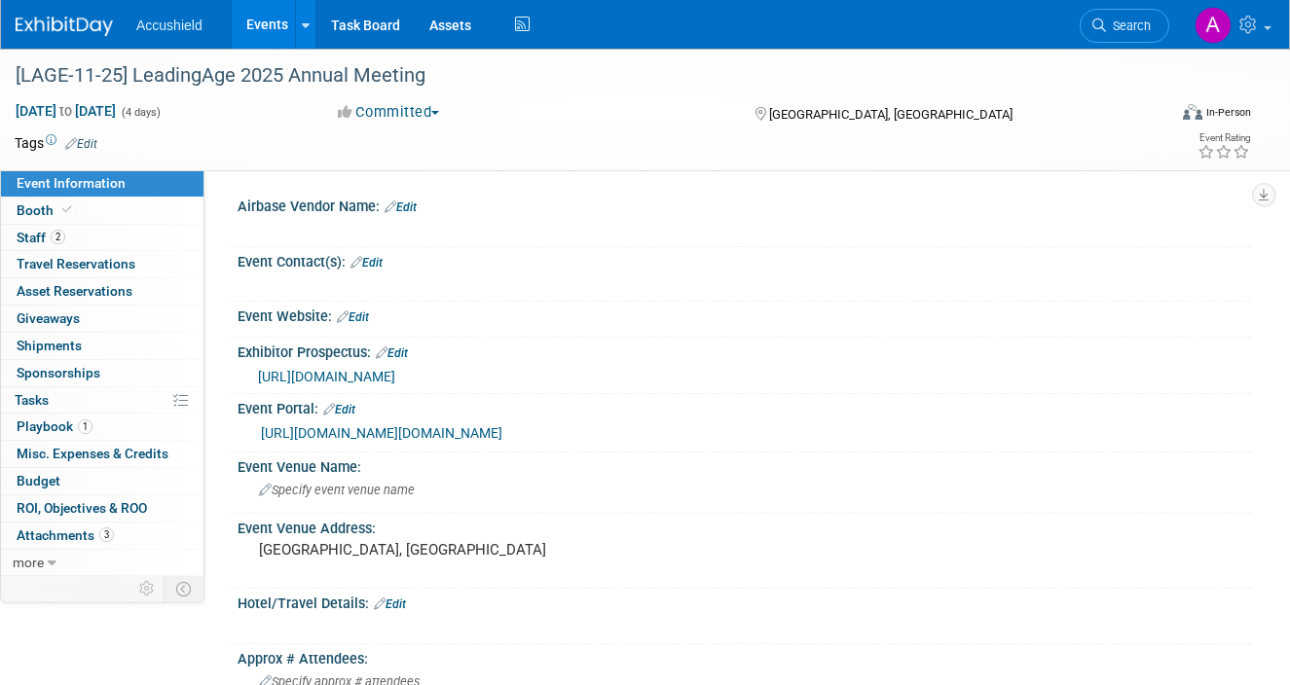
click at [446, 442] on div "[URL][DOMAIN_NAME][DOMAIN_NAME]" at bounding box center [749, 434] width 976 height 22
click at [148, 208] on link "Booth" at bounding box center [102, 211] width 203 height 26
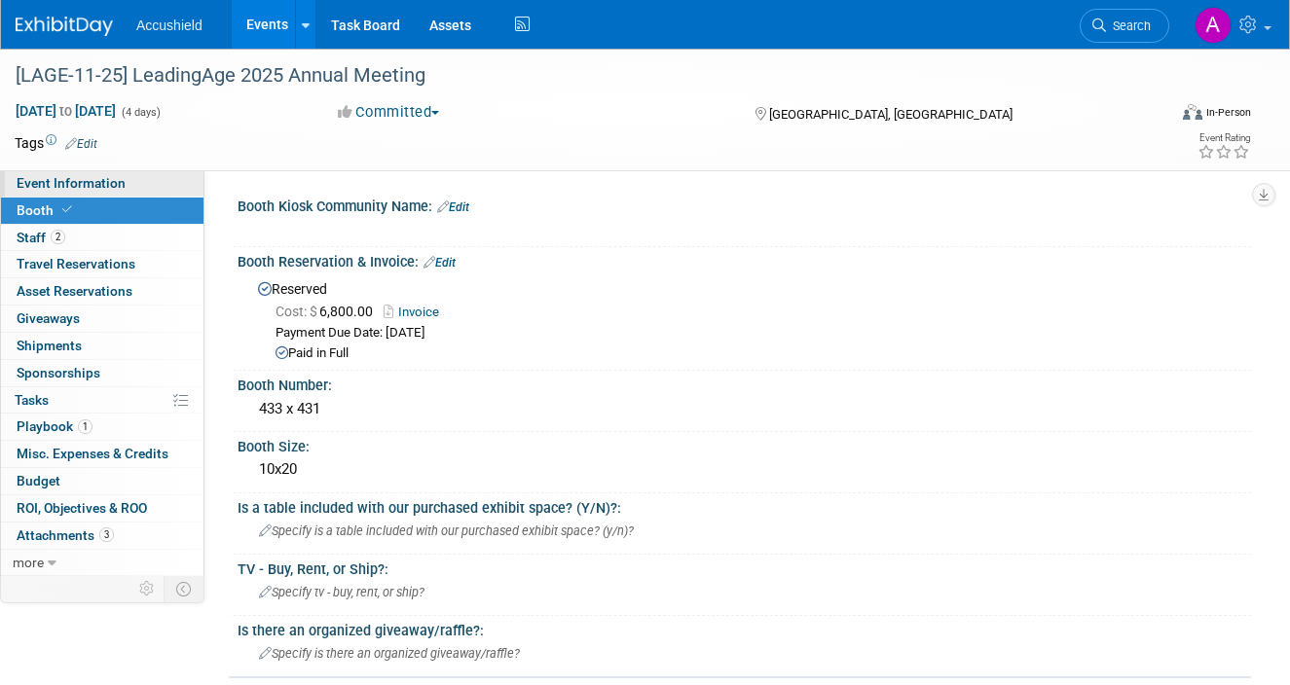
click at [98, 186] on span "Event Information" at bounding box center [71, 183] width 109 height 16
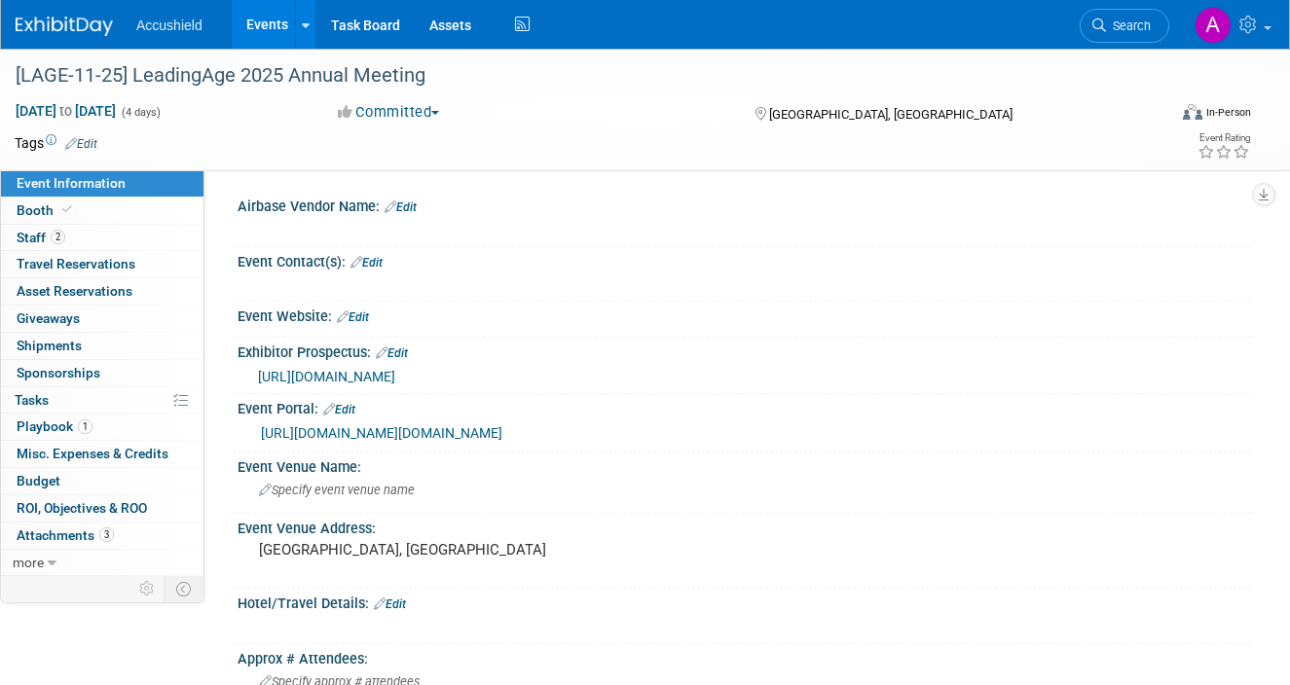
click at [502, 433] on link "[URL][DOMAIN_NAME][DOMAIN_NAME]" at bounding box center [381, 433] width 241 height 16
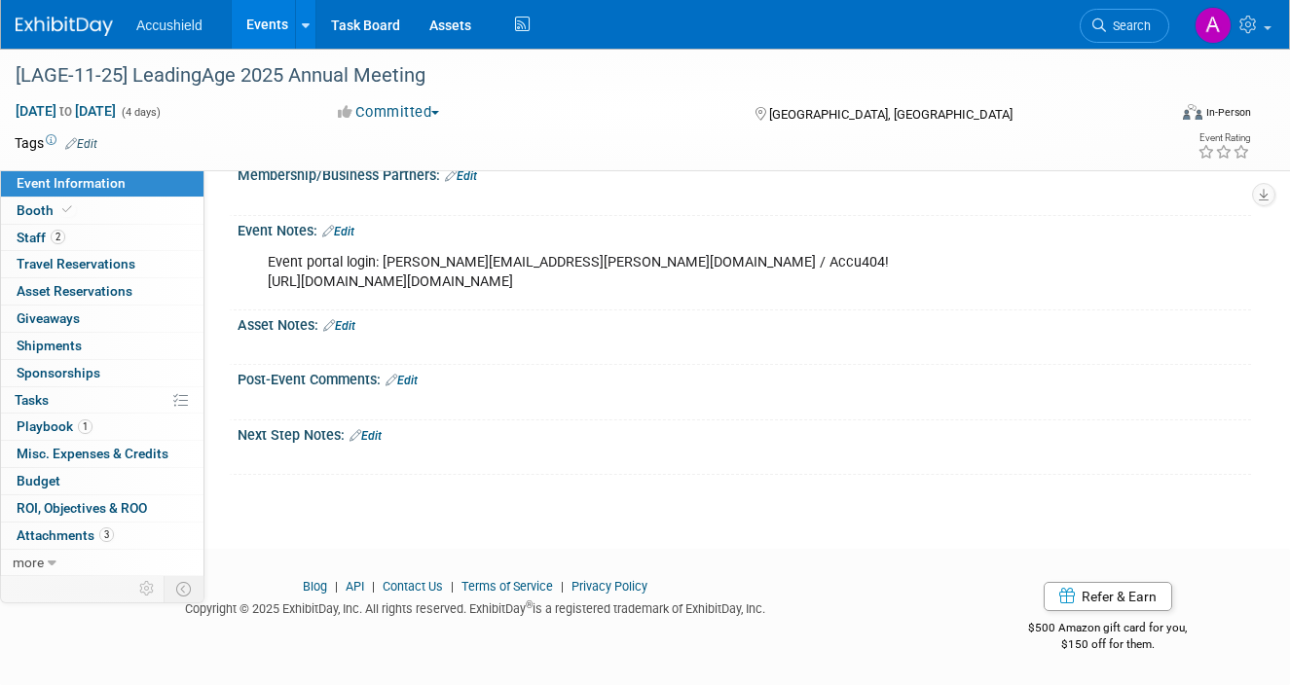
scroll to position [956, 0]
drag, startPoint x: 272, startPoint y: 286, endPoint x: 644, endPoint y: 321, distance: 373.6
click at [644, 302] on div "Event portal login: [PERSON_NAME][EMAIL_ADDRESS][PERSON_NAME][DOMAIN_NAME] / Ac…" at bounding box center [653, 272] width 798 height 58
copy div "ttps://[DOMAIN_NAME][URL][DOMAIN_NAME]"
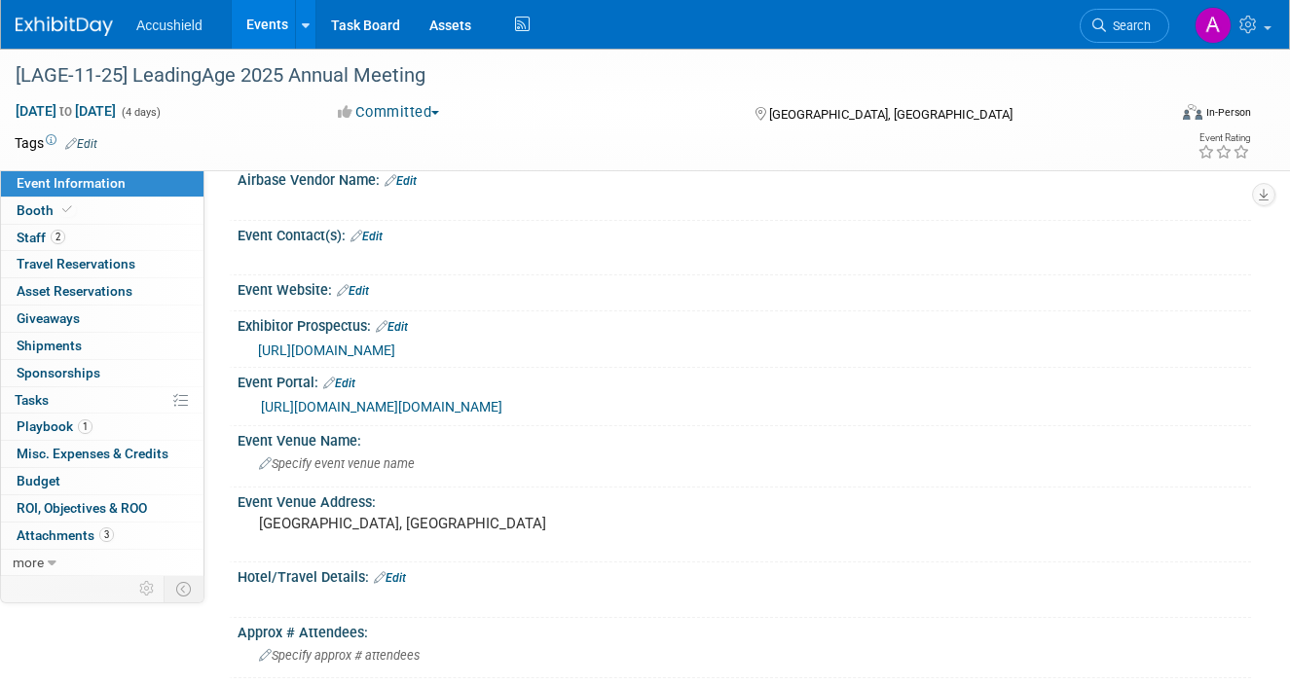
scroll to position [0, 0]
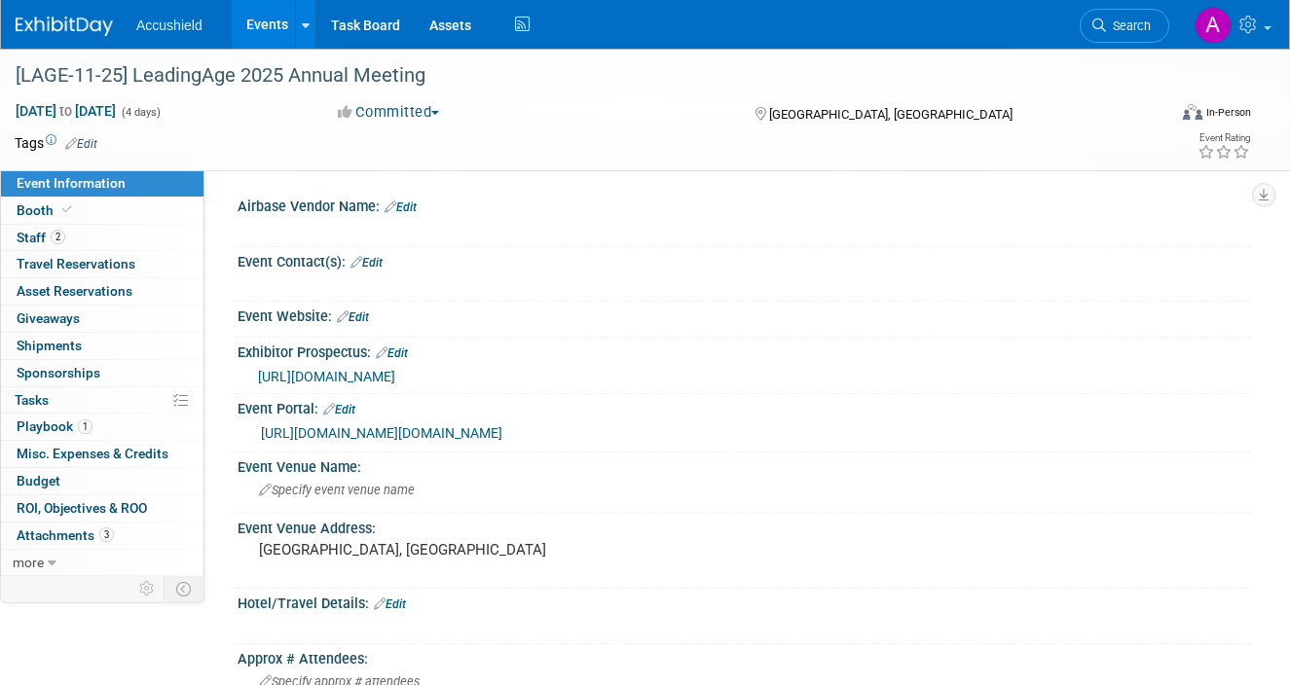
click at [395, 371] on span "[URL][DOMAIN_NAME]" at bounding box center [326, 377] width 137 height 16
click at [497, 431] on link "[URL][DOMAIN_NAME][DOMAIN_NAME]" at bounding box center [381, 433] width 241 height 16
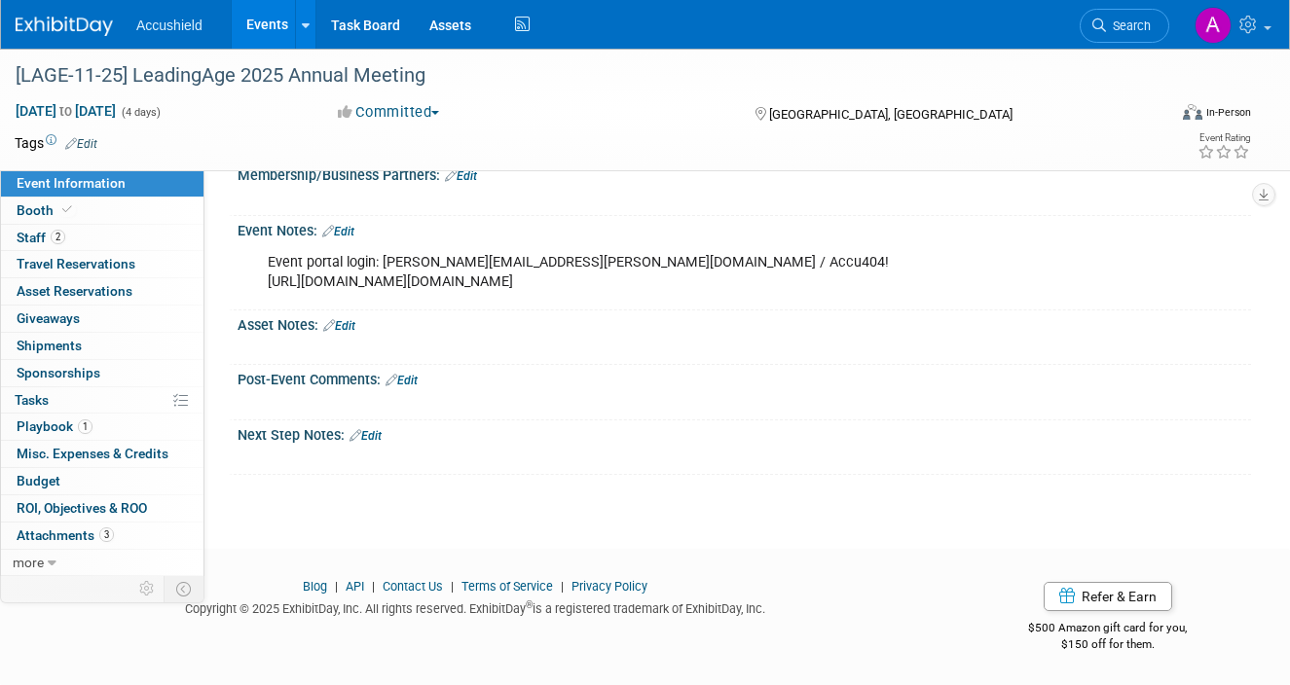
scroll to position [984, 0]
click at [691, 390] on div "Post-Event Comments: Edit" at bounding box center [744, 377] width 1013 height 25
drag, startPoint x: 560, startPoint y: 240, endPoint x: 384, endPoint y: 238, distance: 176.2
click at [384, 243] on div "Event portal login: [PERSON_NAME][EMAIL_ADDRESS][PERSON_NAME][DOMAIN_NAME] / Ac…" at bounding box center [653, 272] width 798 height 58
copy div "[PERSON_NAME][EMAIL_ADDRESS][PERSON_NAME][DOMAIN_NAME]"
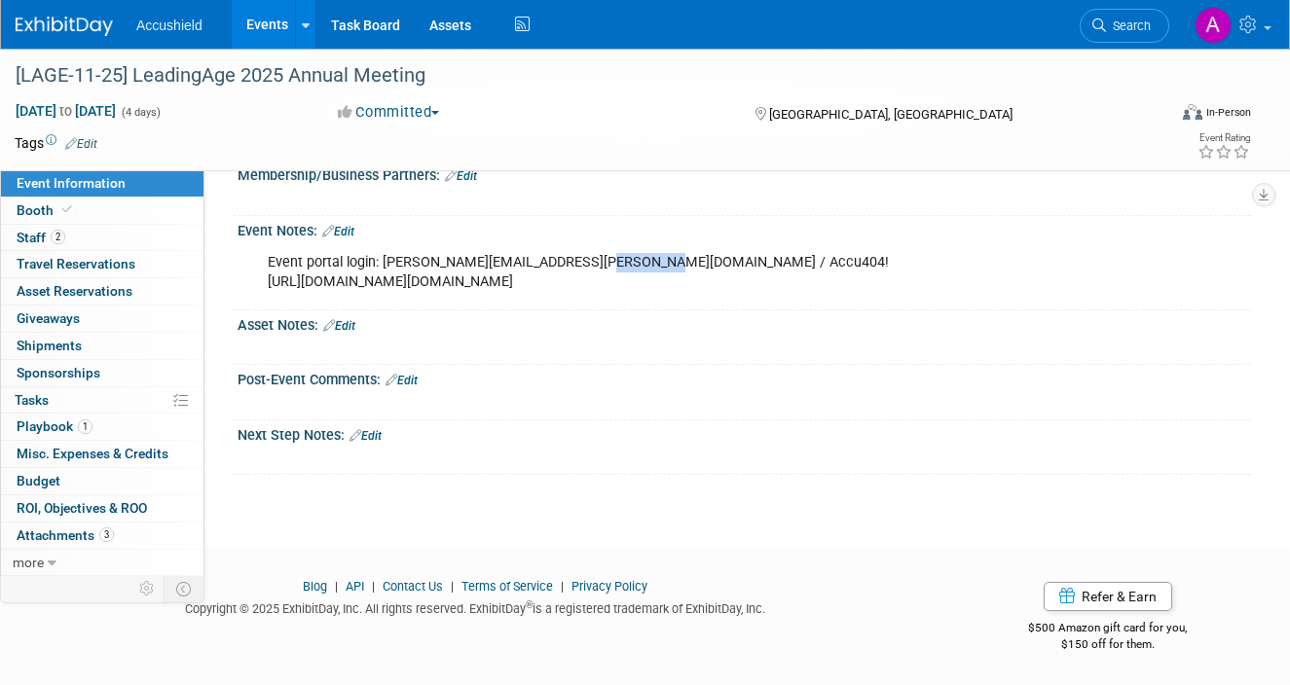
drag, startPoint x: 634, startPoint y: 236, endPoint x: 576, endPoint y: 239, distance: 57.5
click at [576, 243] on div "Event portal login: [PERSON_NAME][EMAIL_ADDRESS][PERSON_NAME][DOMAIN_NAME] / Ac…" at bounding box center [653, 272] width 798 height 58
copy div "Accu404!"
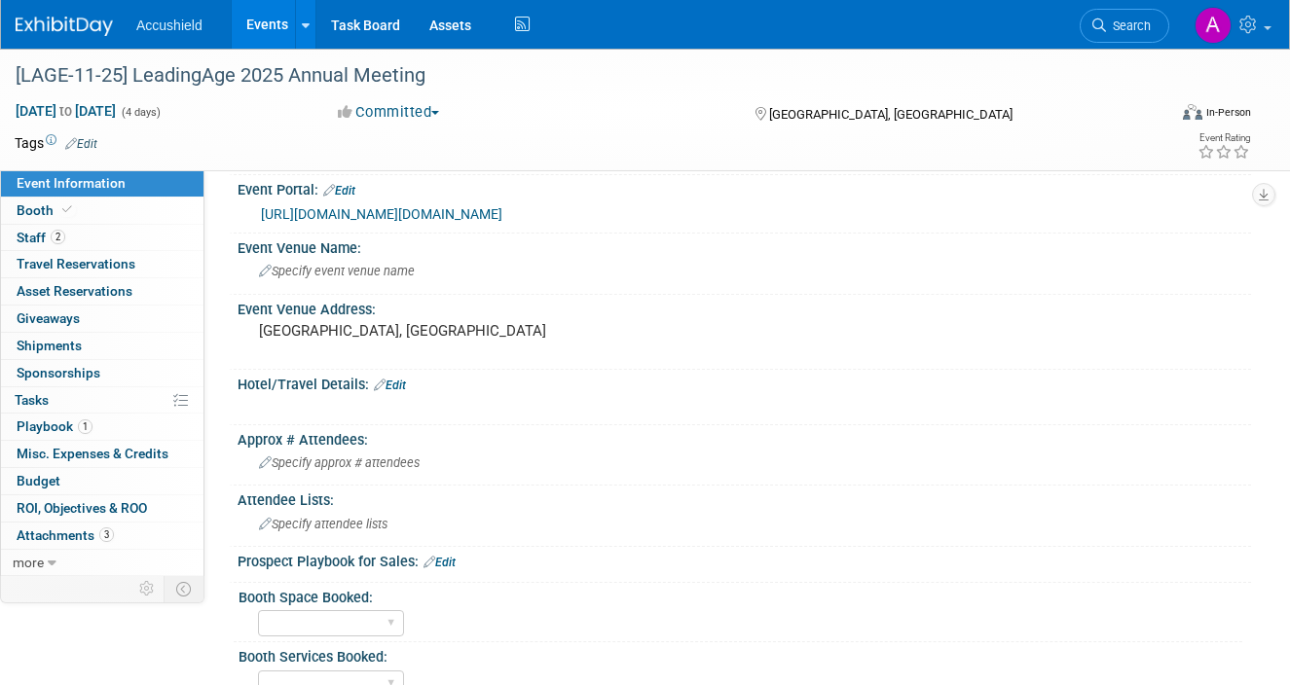
scroll to position [0, 0]
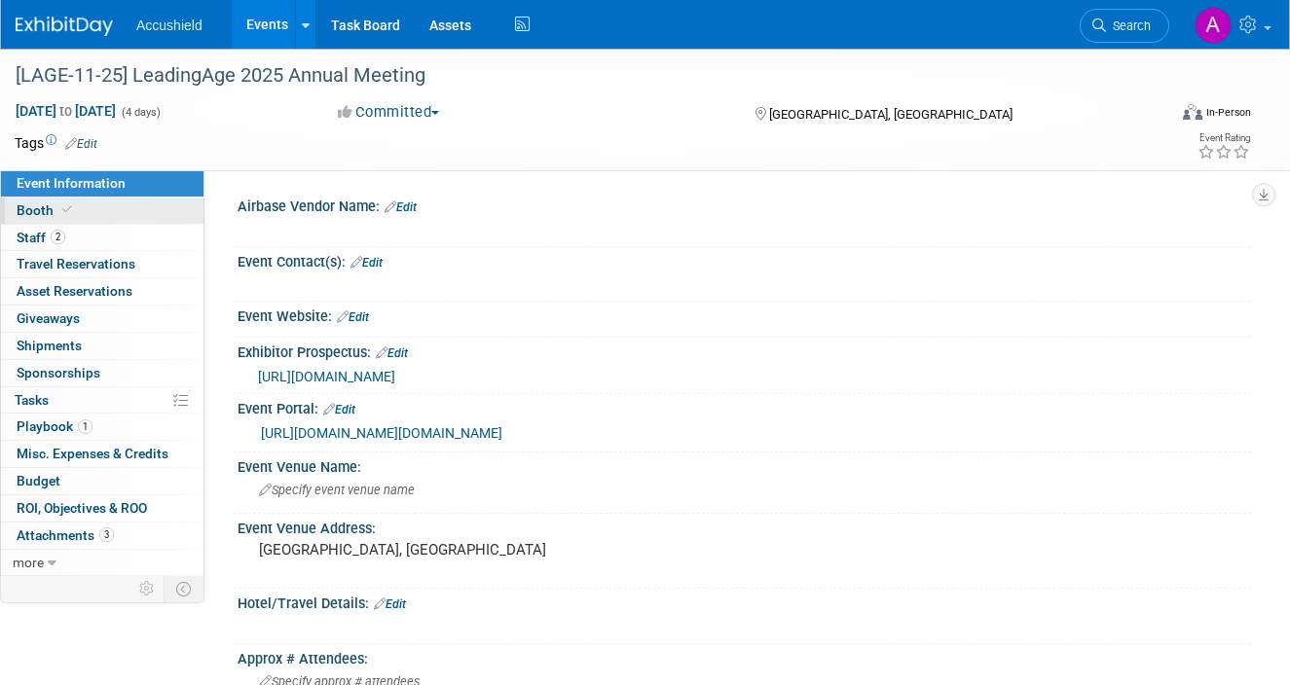
click at [111, 205] on link "Booth" at bounding box center [102, 211] width 203 height 26
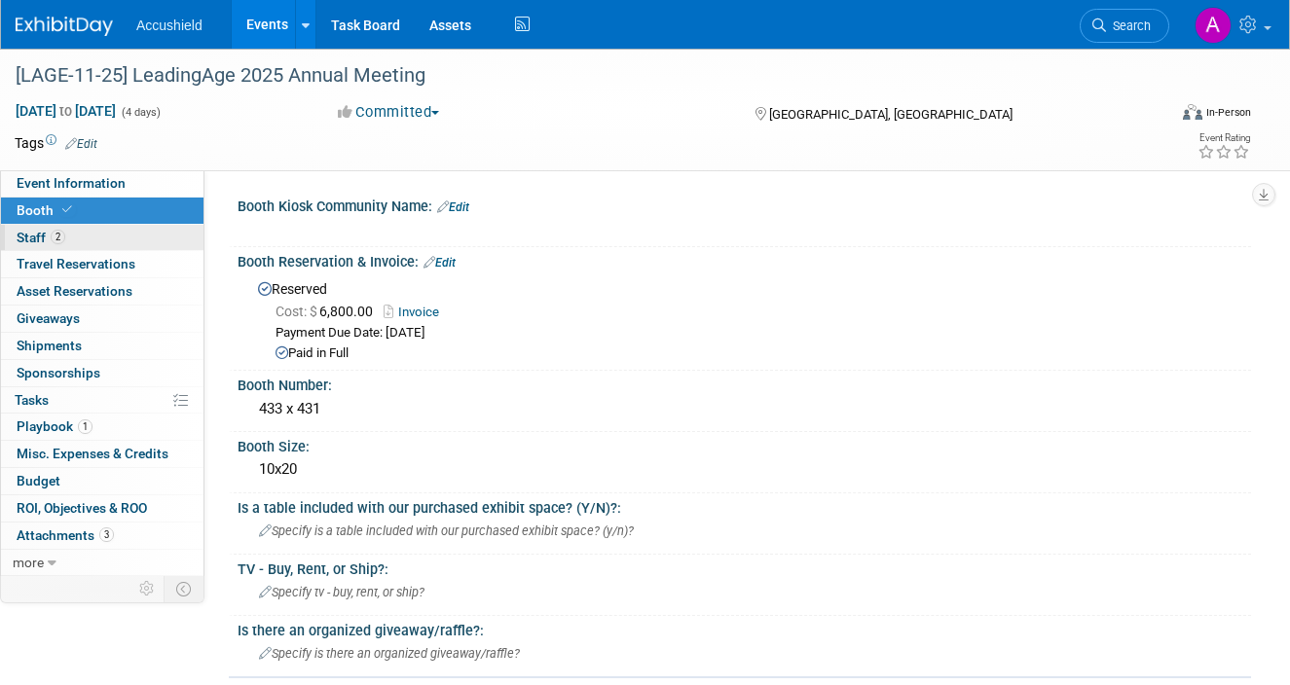
click at [86, 237] on link "2 Staff 2" at bounding box center [102, 238] width 203 height 26
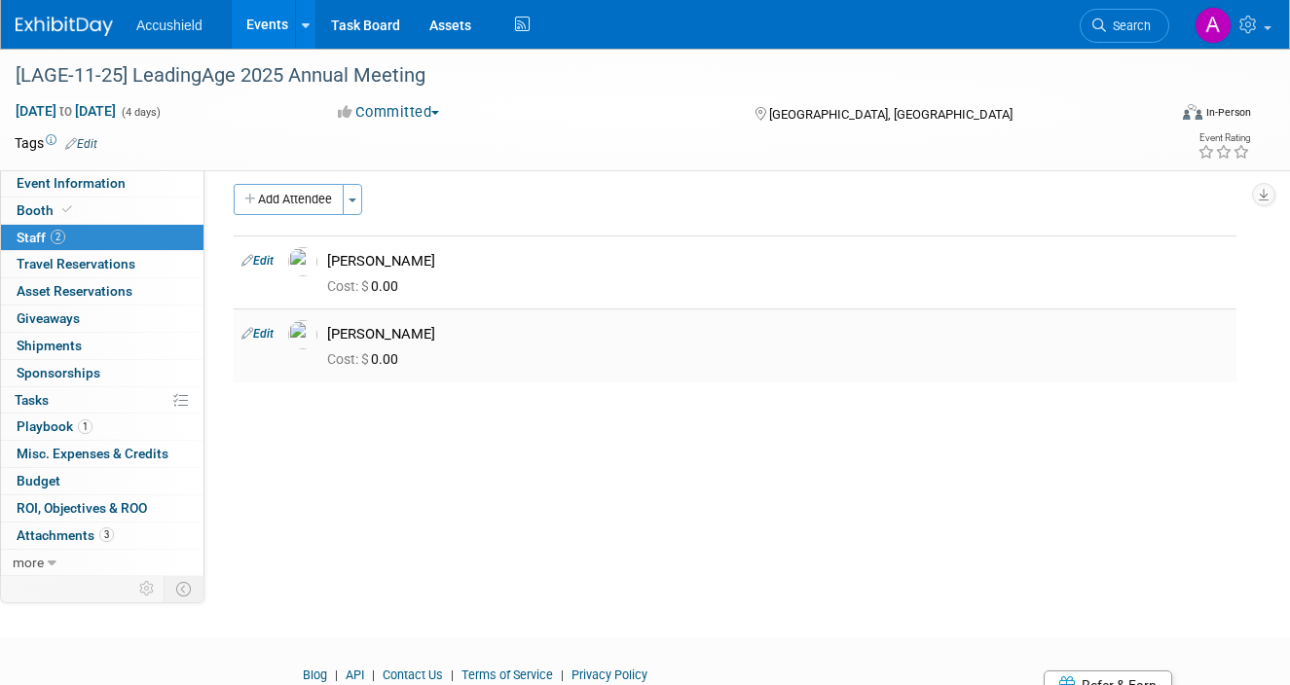
scroll to position [15, 0]
click at [116, 266] on span "Travel Reservations 0" at bounding box center [76, 264] width 119 height 16
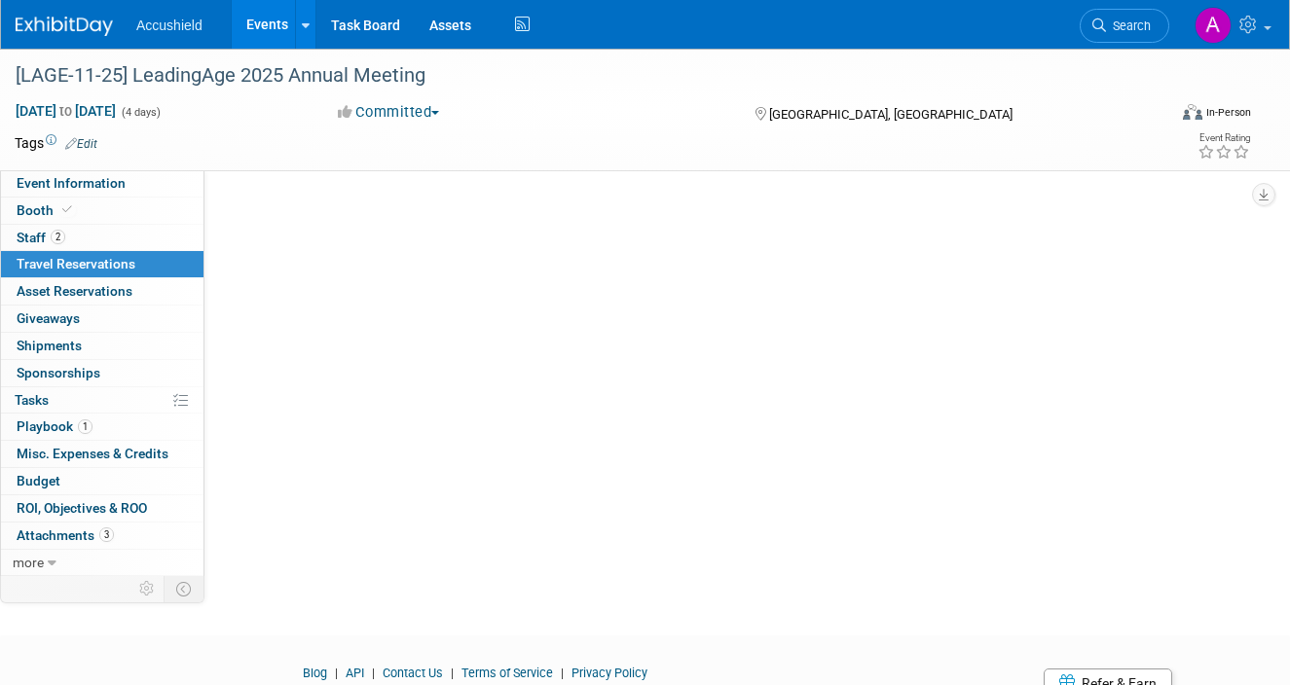
scroll to position [0, 0]
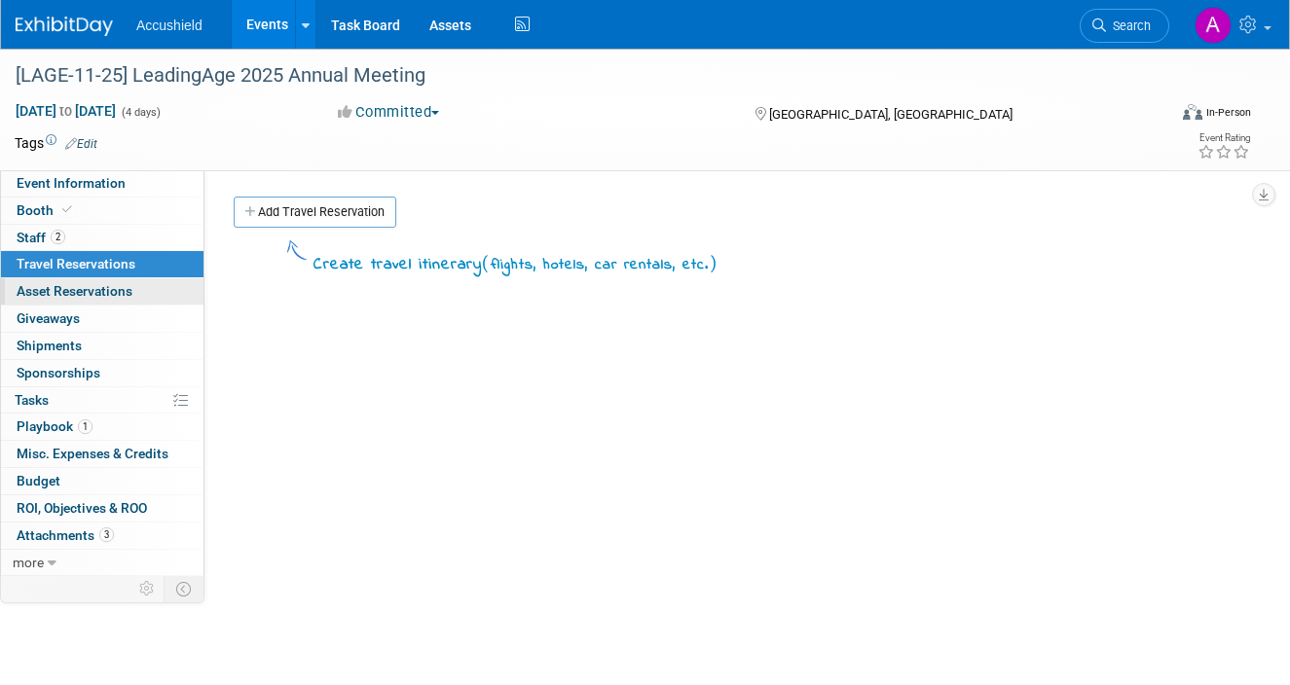
click at [110, 296] on span "Asset Reservations 0" at bounding box center [75, 291] width 116 height 16
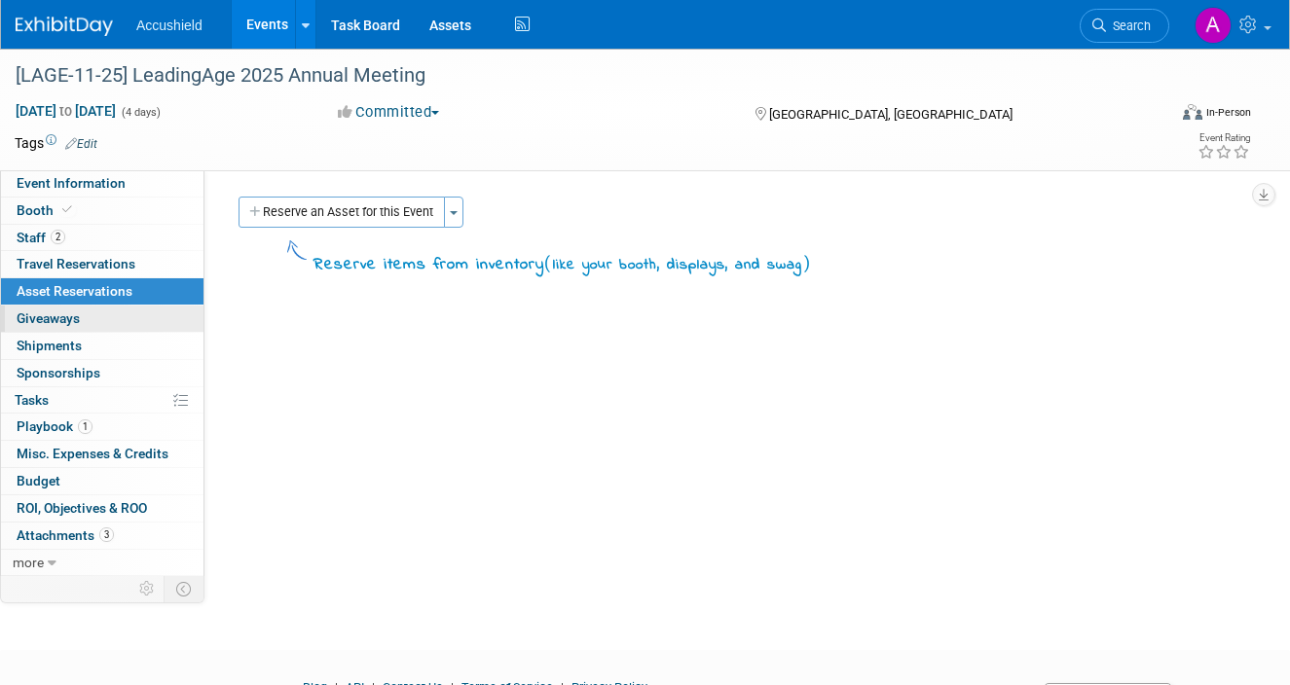
click at [89, 317] on link "0 Giveaways 0" at bounding box center [102, 319] width 203 height 26
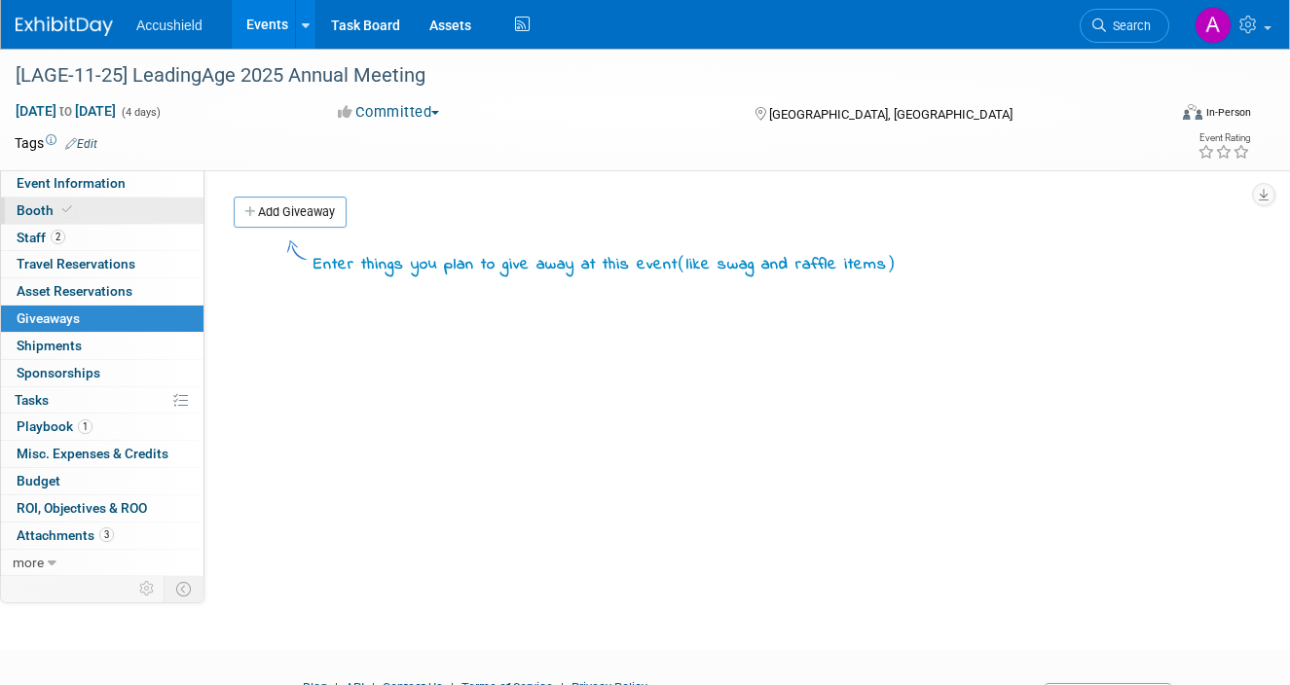
click at [72, 207] on span at bounding box center [67, 210] width 18 height 15
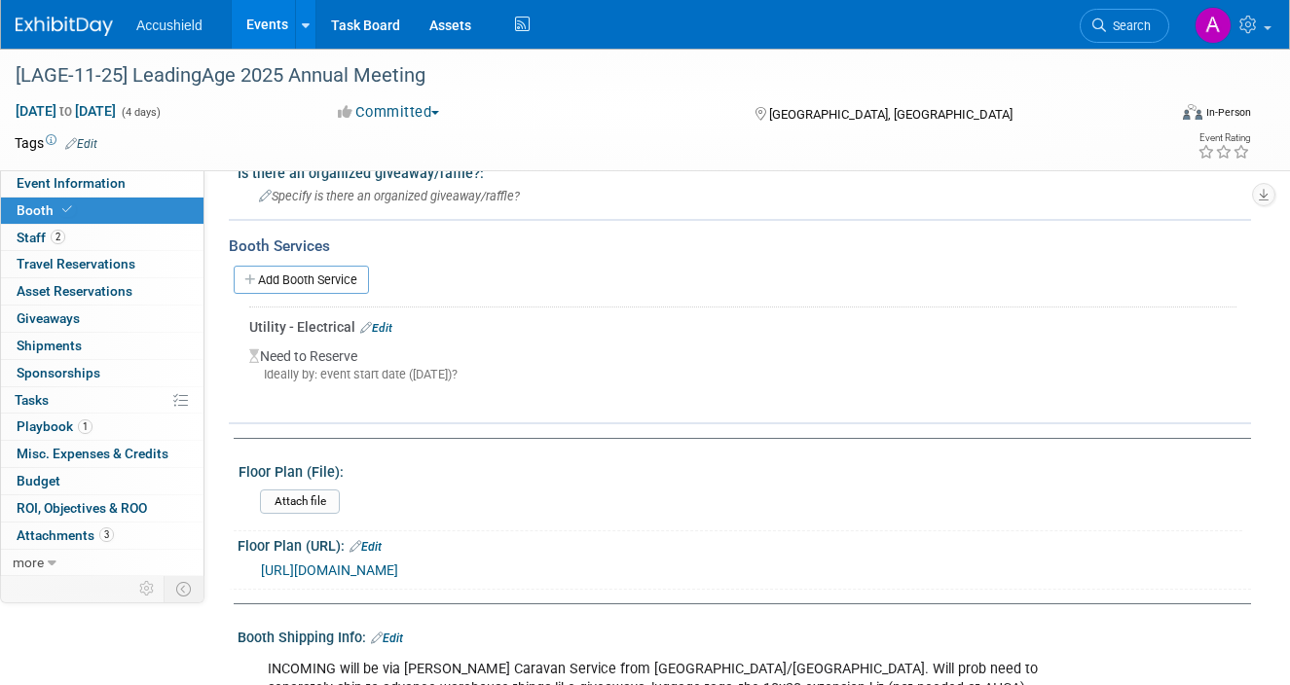
scroll to position [473, 0]
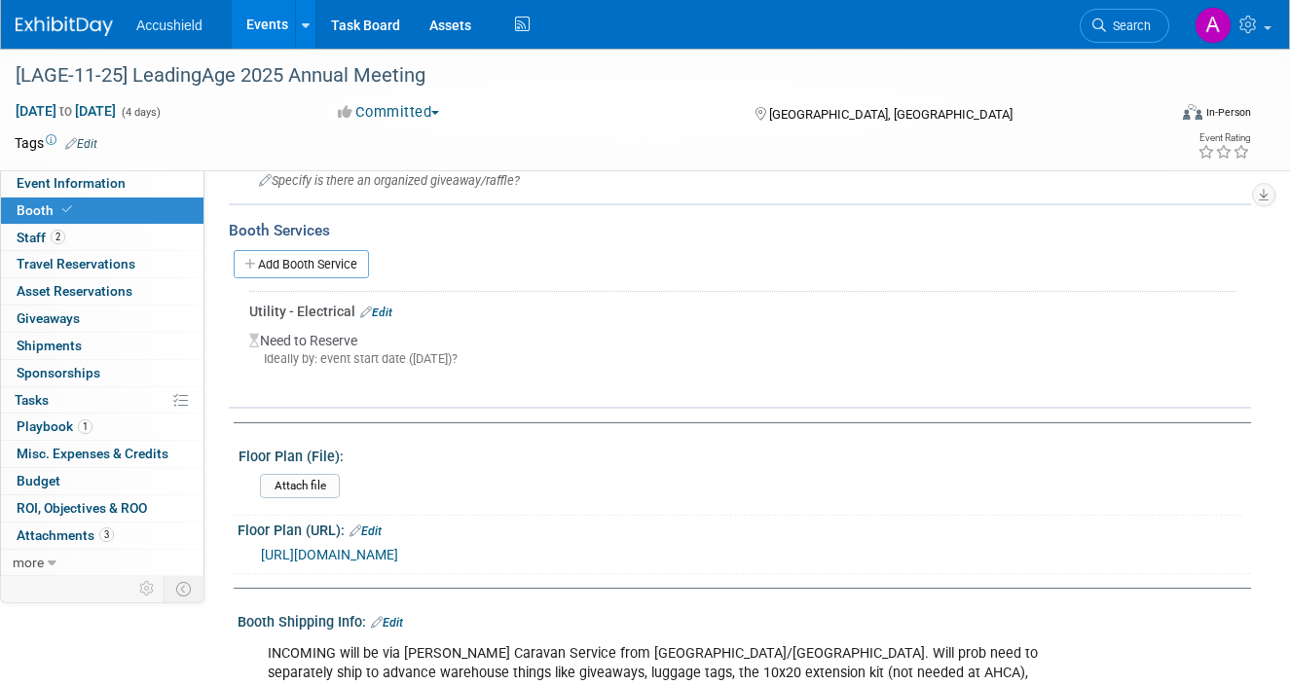
click at [385, 311] on link "Edit" at bounding box center [376, 313] width 32 height 14
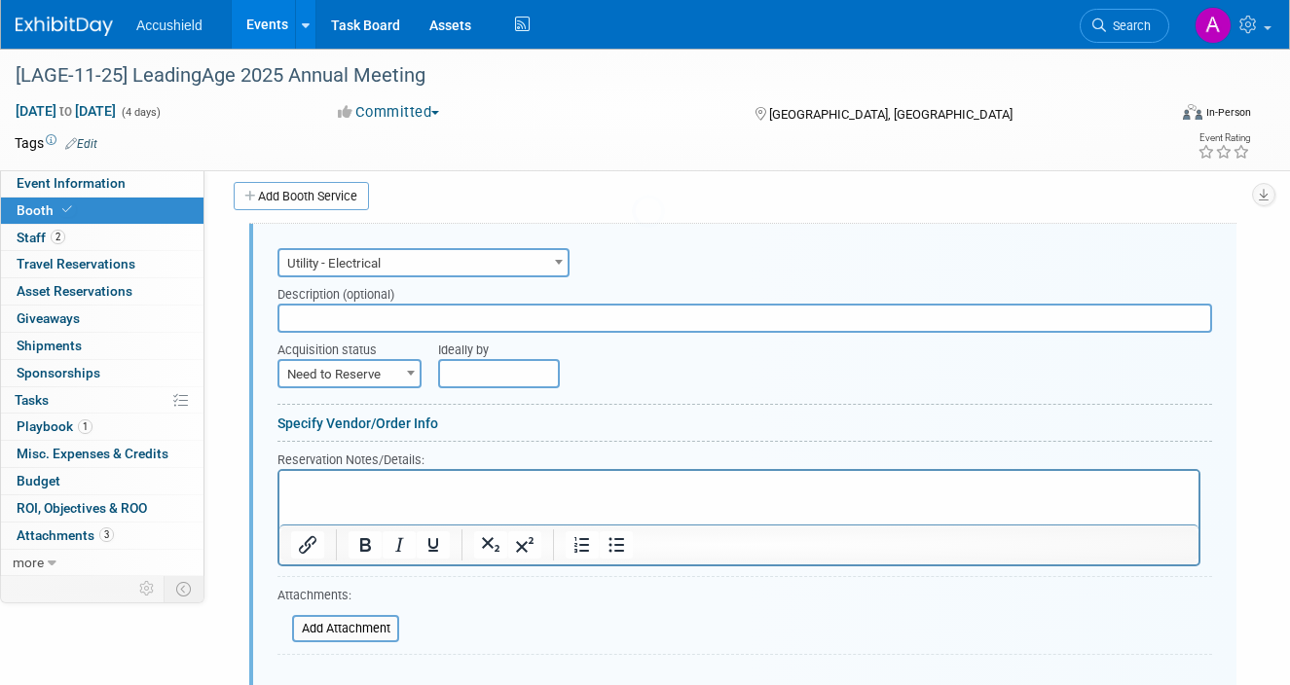
scroll to position [0, 0]
click at [384, 366] on span "Need to Reserve" at bounding box center [349, 373] width 140 height 27
select select "2"
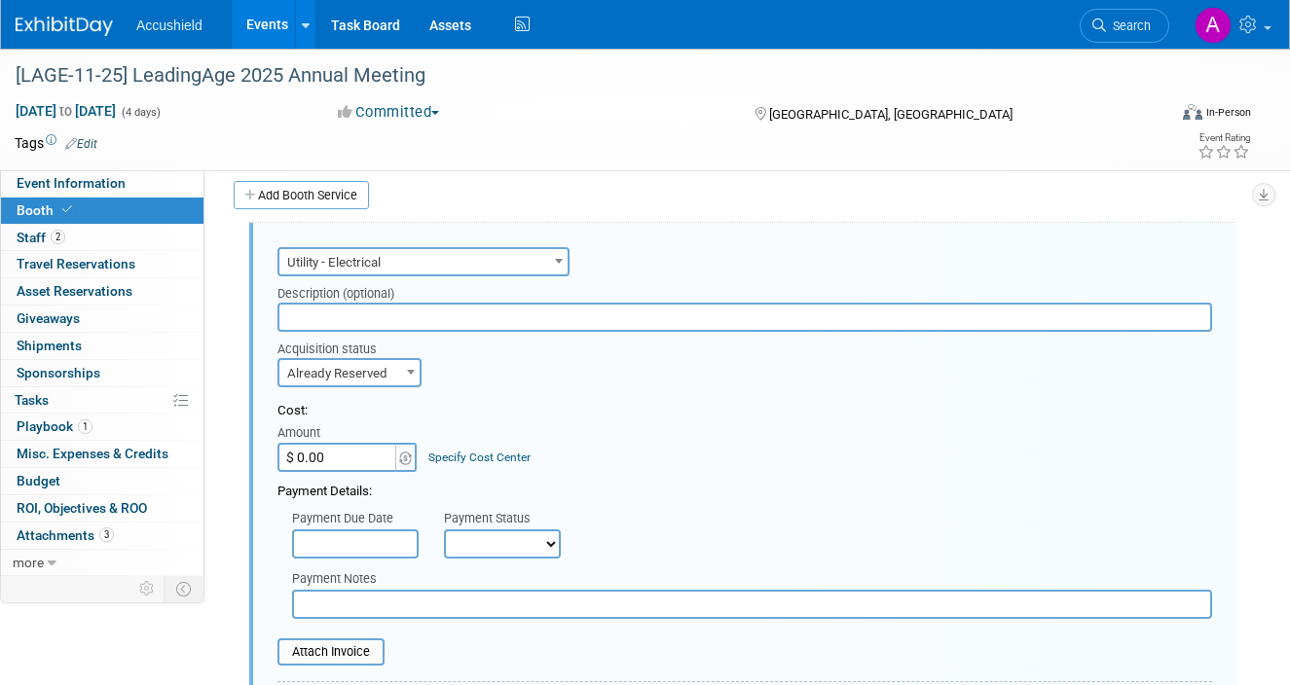
click at [361, 459] on input "$ 0.00" at bounding box center [338, 457] width 122 height 29
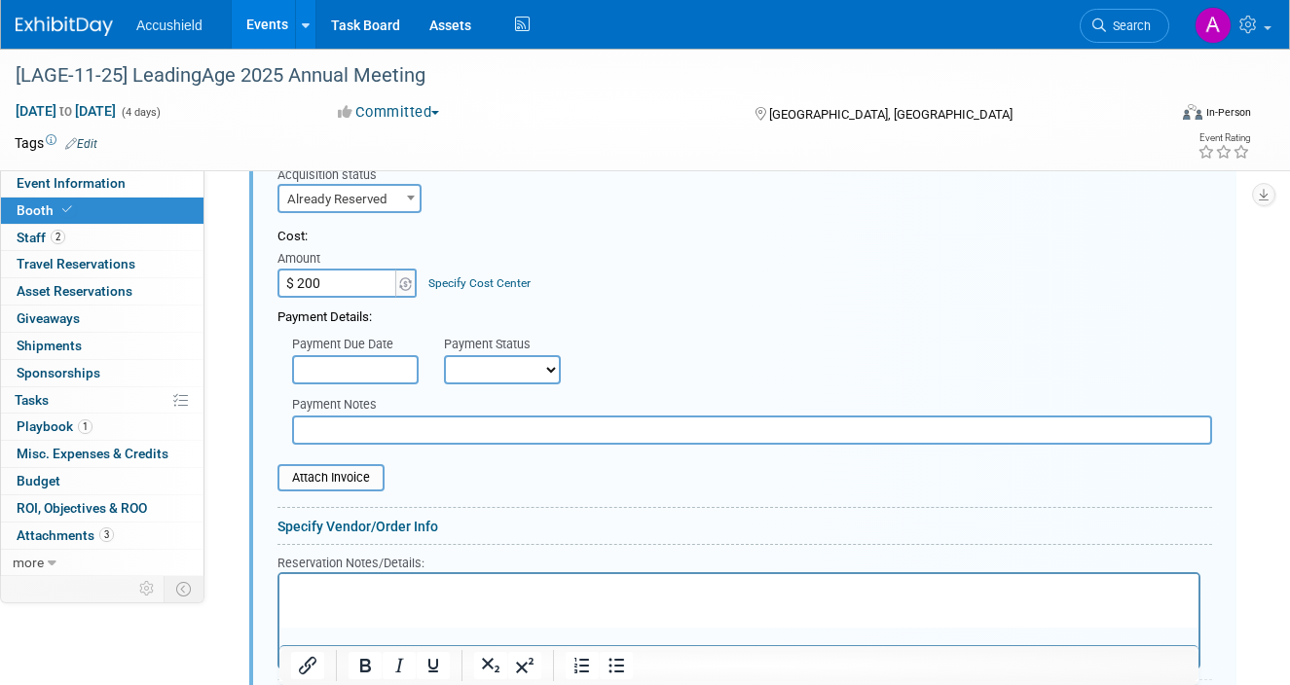
scroll to position [839, 0]
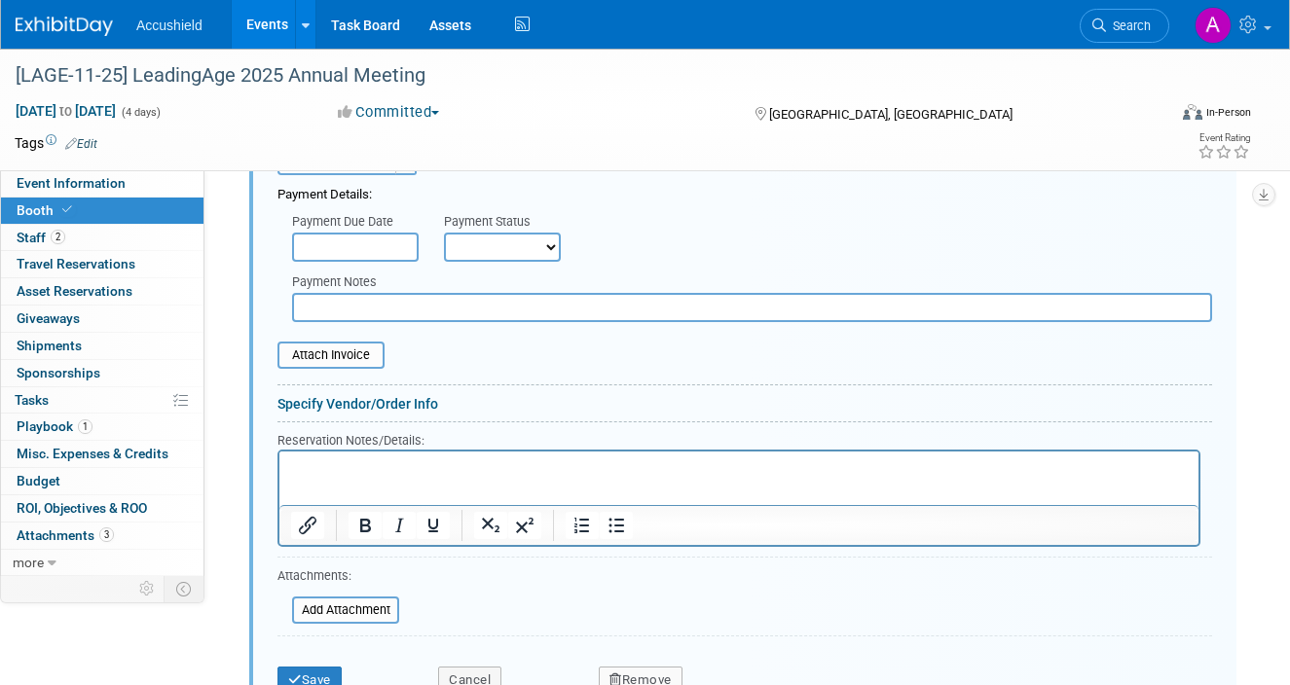
type input "$ 200.00"
click at [371, 608] on input "file" at bounding box center [282, 610] width 232 height 23
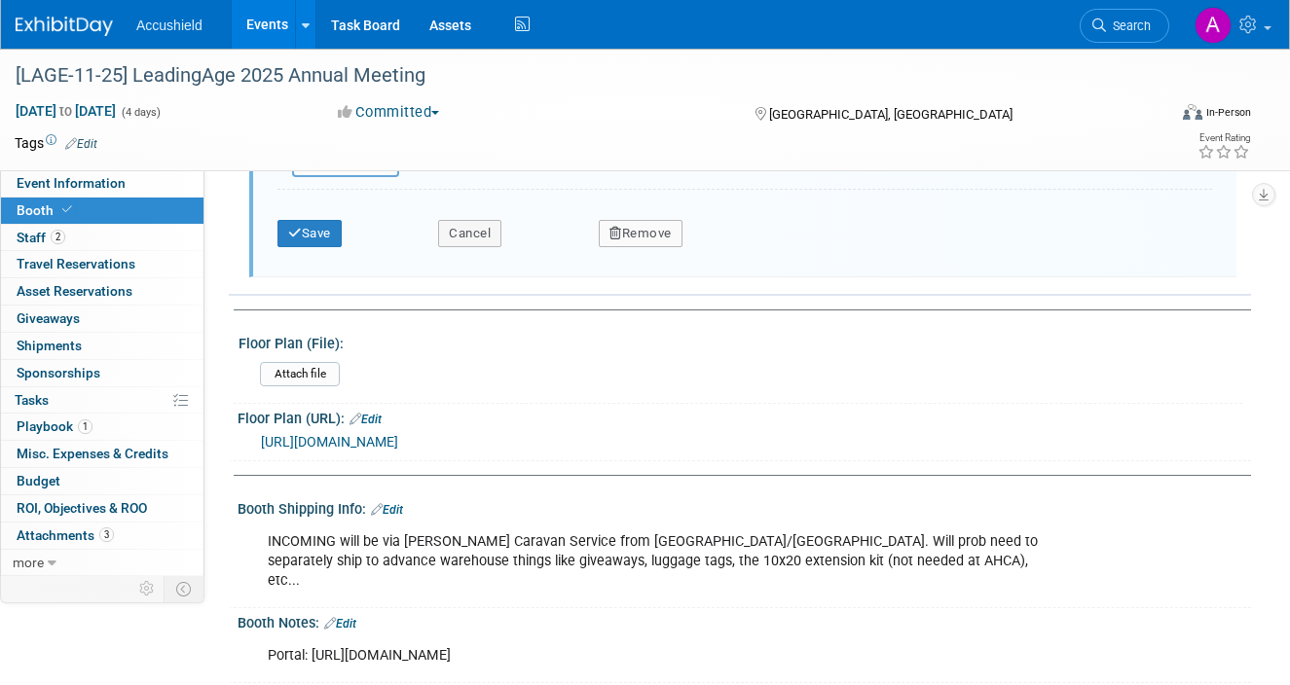
scroll to position [1307, 0]
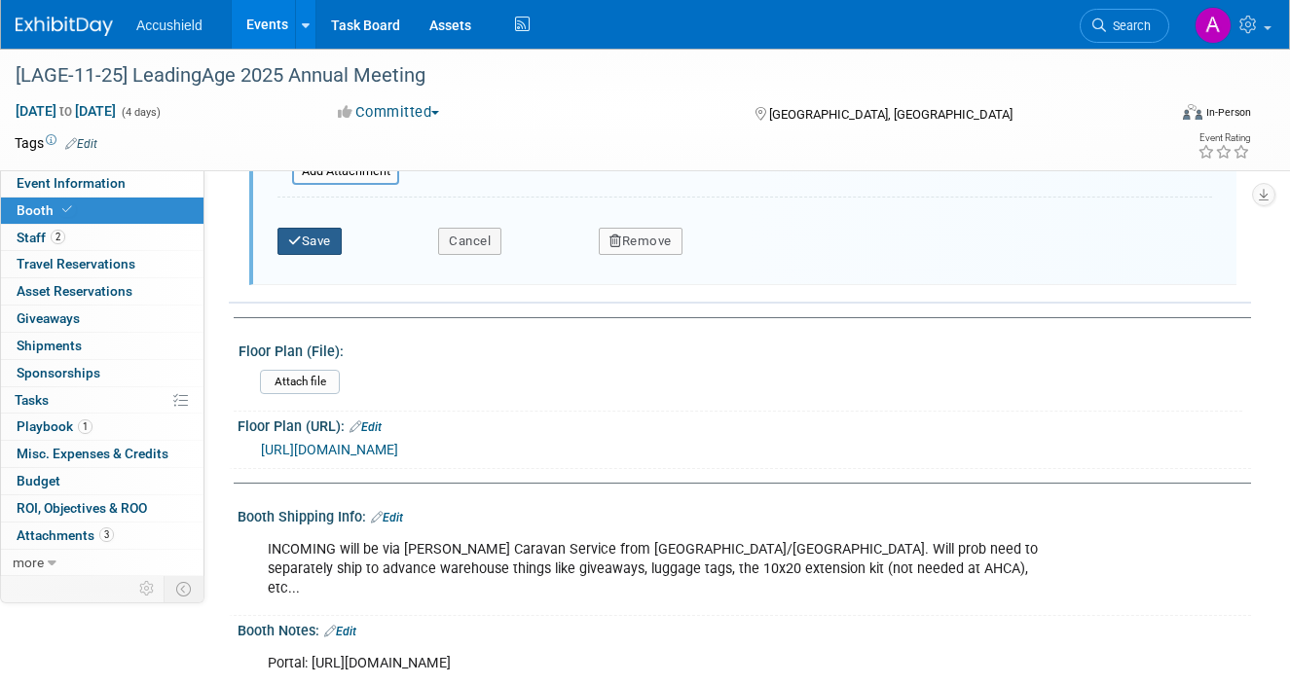
click at [306, 236] on button "Save" at bounding box center [309, 241] width 64 height 27
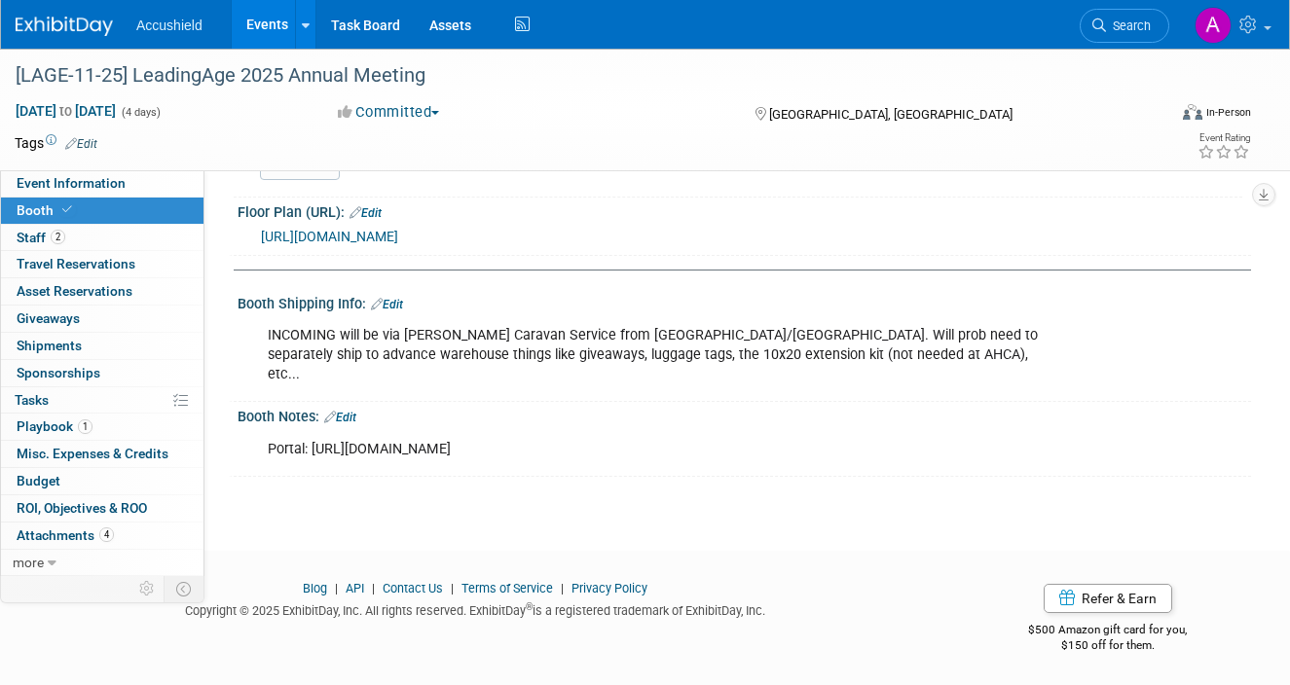
scroll to position [843, 0]
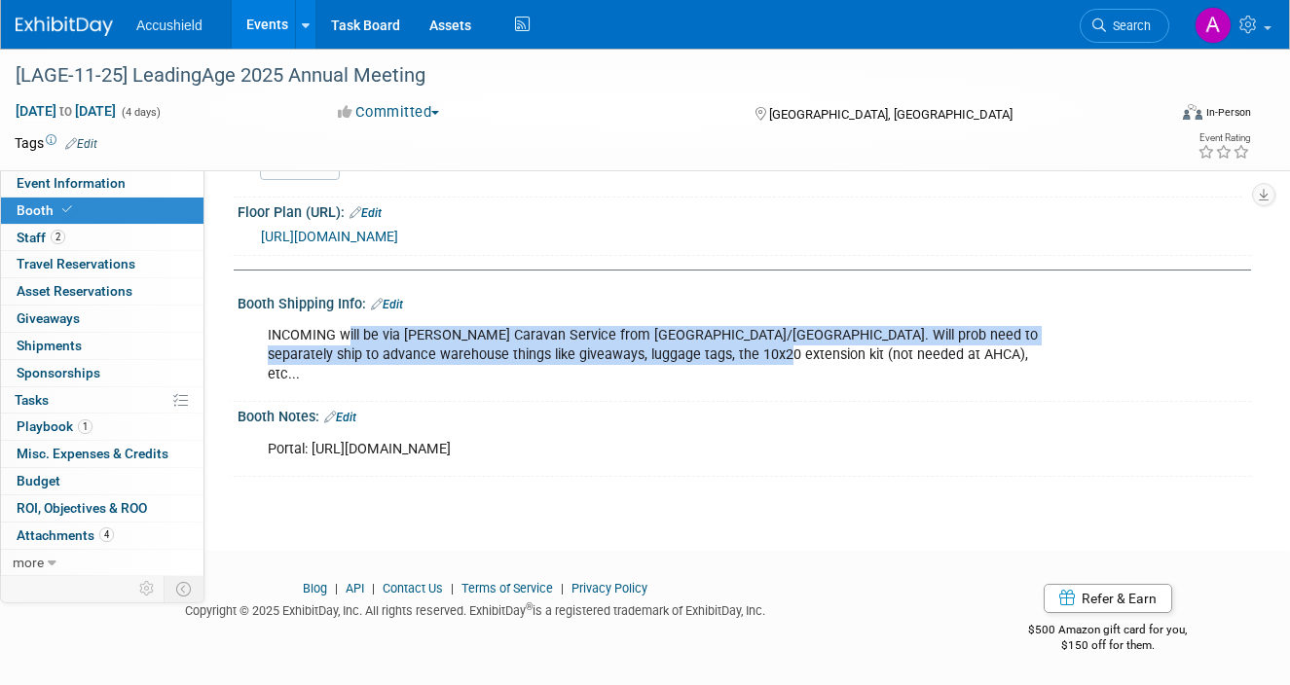
drag, startPoint x: 347, startPoint y: 355, endPoint x: 748, endPoint y: 375, distance: 401.6
click at [748, 375] on div "INCOMING will be via [PERSON_NAME] Caravan Service from [GEOGRAPHIC_DATA]/[GEOG…" at bounding box center [653, 355] width 798 height 78
drag, startPoint x: 690, startPoint y: 351, endPoint x: 839, endPoint y: 372, distance: 150.4
click at [839, 372] on div "INCOMING will be via [PERSON_NAME] Caravan Service from [GEOGRAPHIC_DATA]/[GEOG…" at bounding box center [653, 355] width 798 height 78
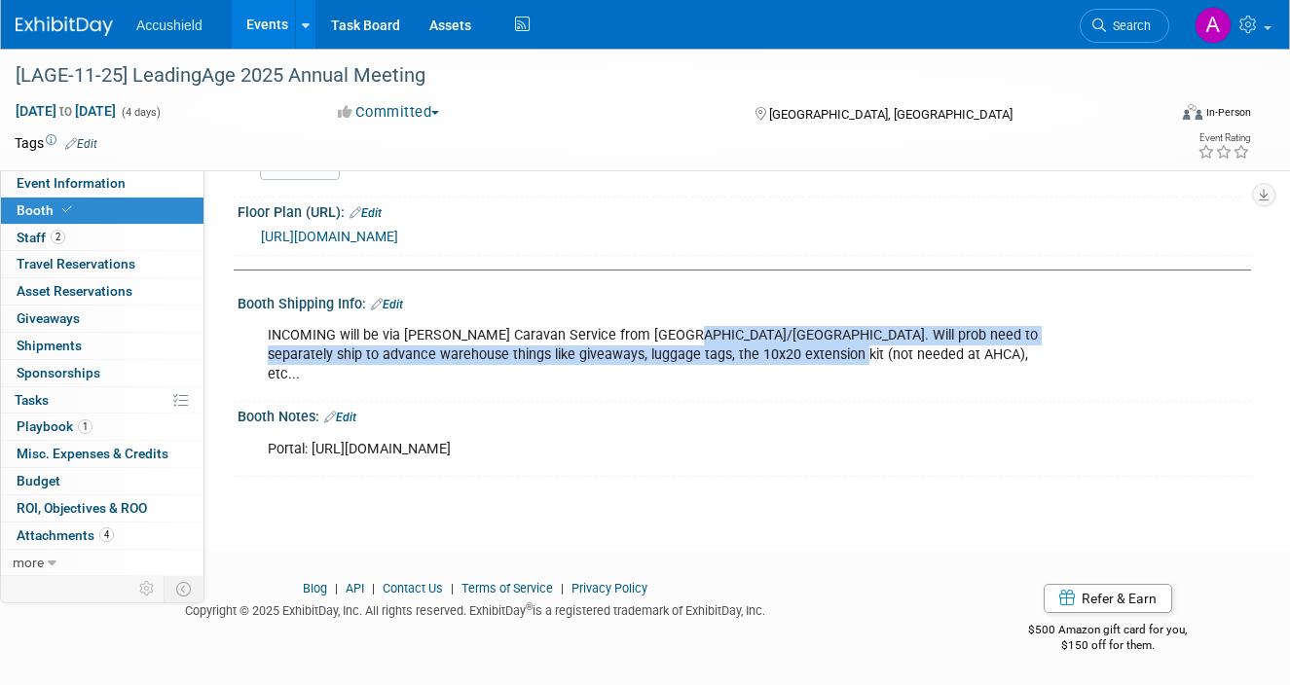
click at [839, 372] on div "INCOMING will be via [PERSON_NAME] Caravan Service from [GEOGRAPHIC_DATA]/[GEOG…" at bounding box center [653, 355] width 798 height 78
drag, startPoint x: 820, startPoint y: 353, endPoint x: 875, endPoint y: 376, distance: 59.8
click at [875, 376] on div "INCOMING will be via [PERSON_NAME] Caravan Service from [GEOGRAPHIC_DATA]/[GEOG…" at bounding box center [653, 355] width 798 height 78
drag, startPoint x: 305, startPoint y: 377, endPoint x: 690, endPoint y: 387, distance: 385.7
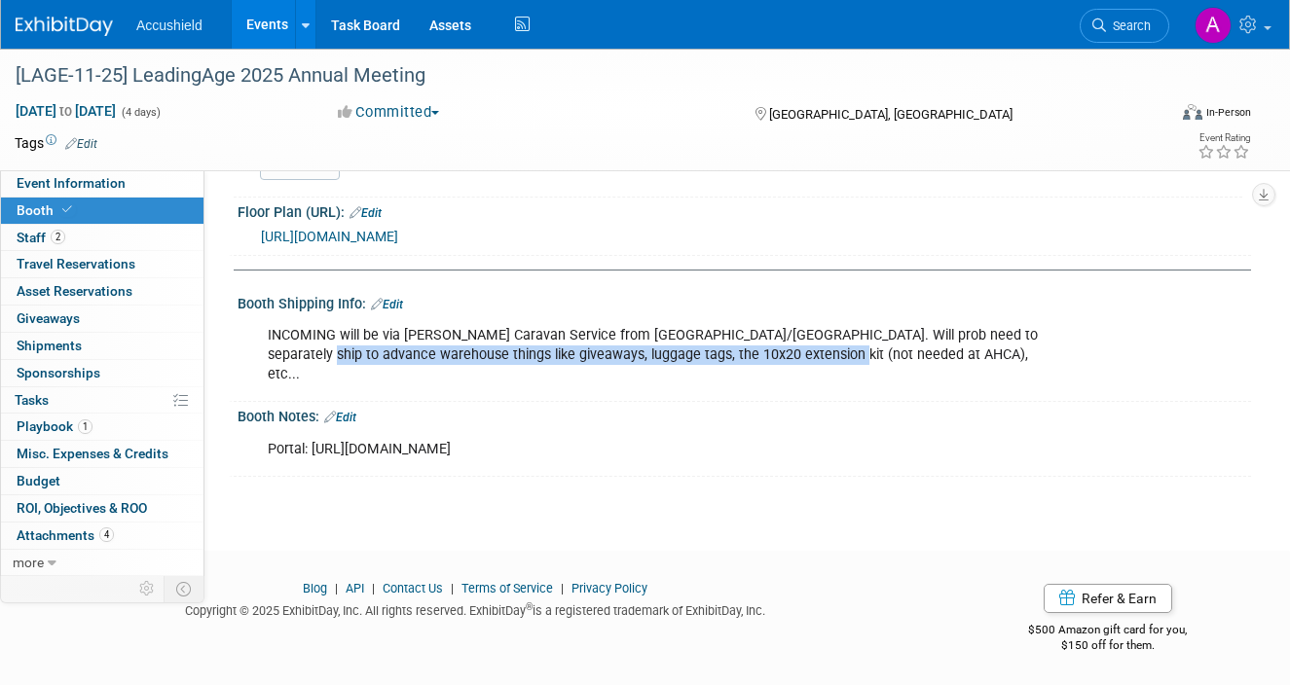
click at [690, 387] on div "INCOMING will be via [PERSON_NAME] Caravan Service from [GEOGRAPHIC_DATA]/[GEOG…" at bounding box center [653, 355] width 798 height 78
drag, startPoint x: 471, startPoint y: 374, endPoint x: 688, endPoint y: 387, distance: 217.5
click at [688, 387] on div "INCOMING will be via [PERSON_NAME] Caravan Service from [GEOGRAPHIC_DATA]/[GEOG…" at bounding box center [653, 355] width 798 height 78
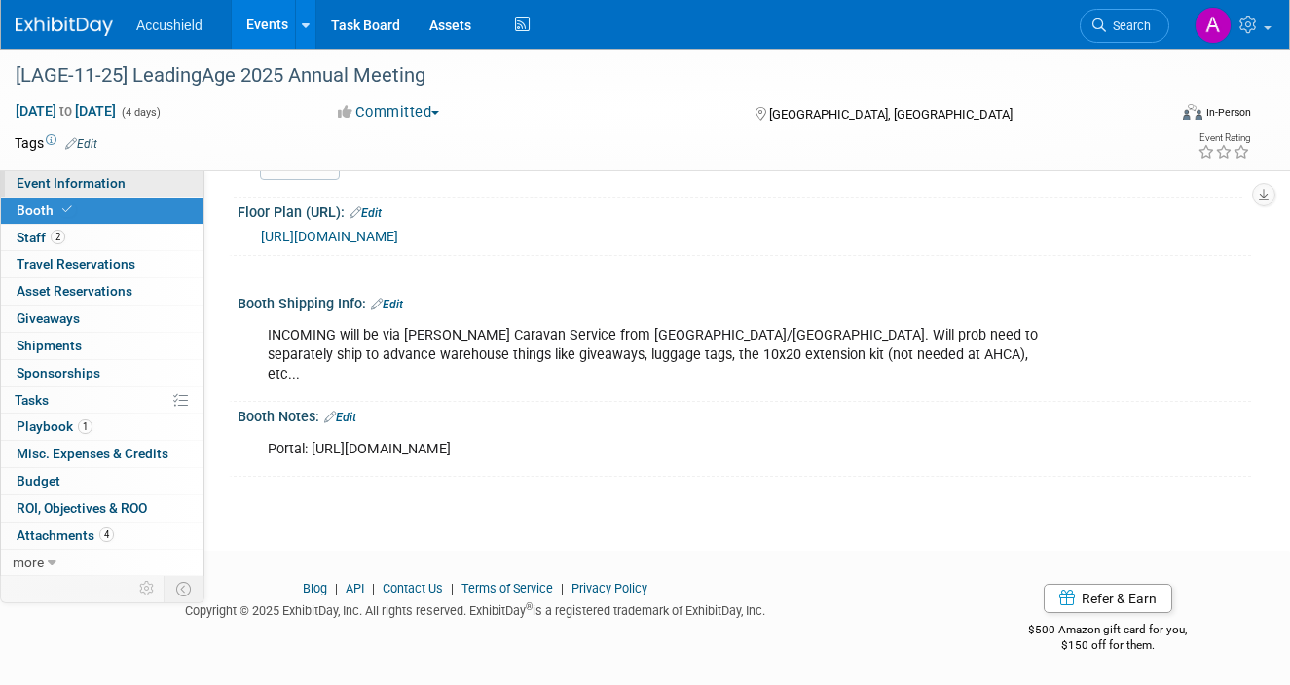
click at [100, 191] on link "Event Information" at bounding box center [102, 183] width 203 height 26
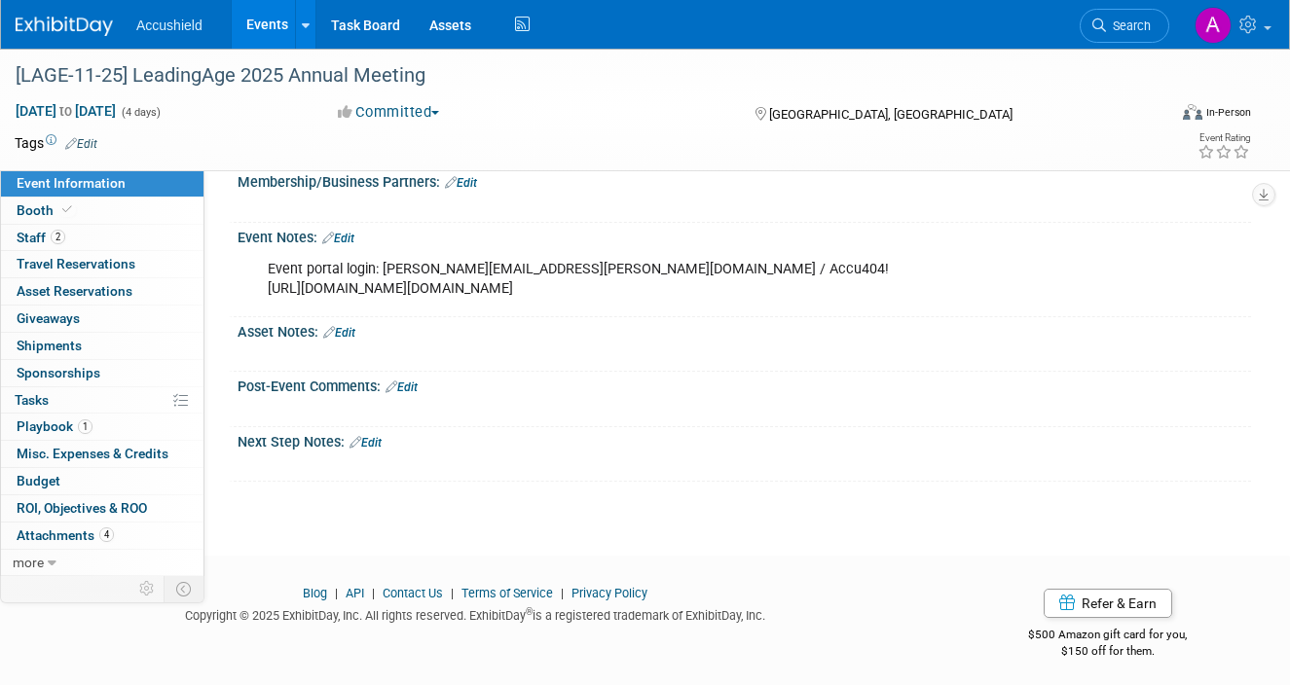
scroll to position [998, 0]
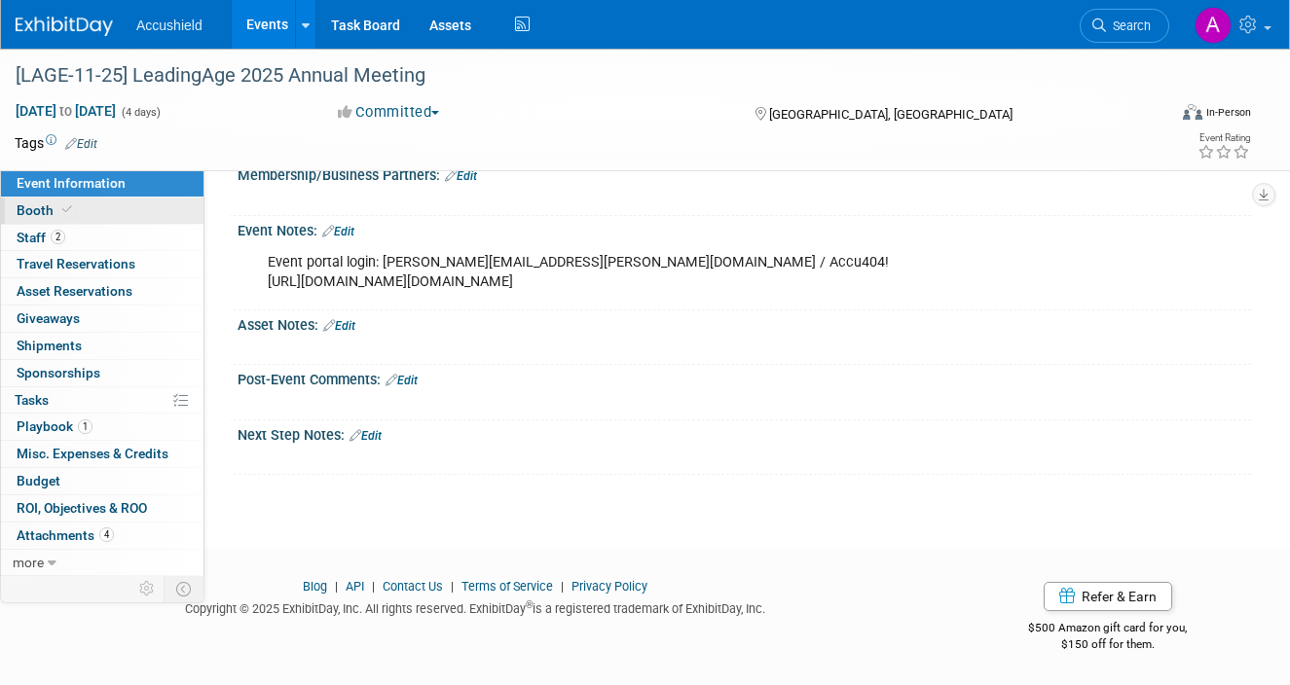
click at [154, 210] on link "Booth" at bounding box center [102, 211] width 203 height 26
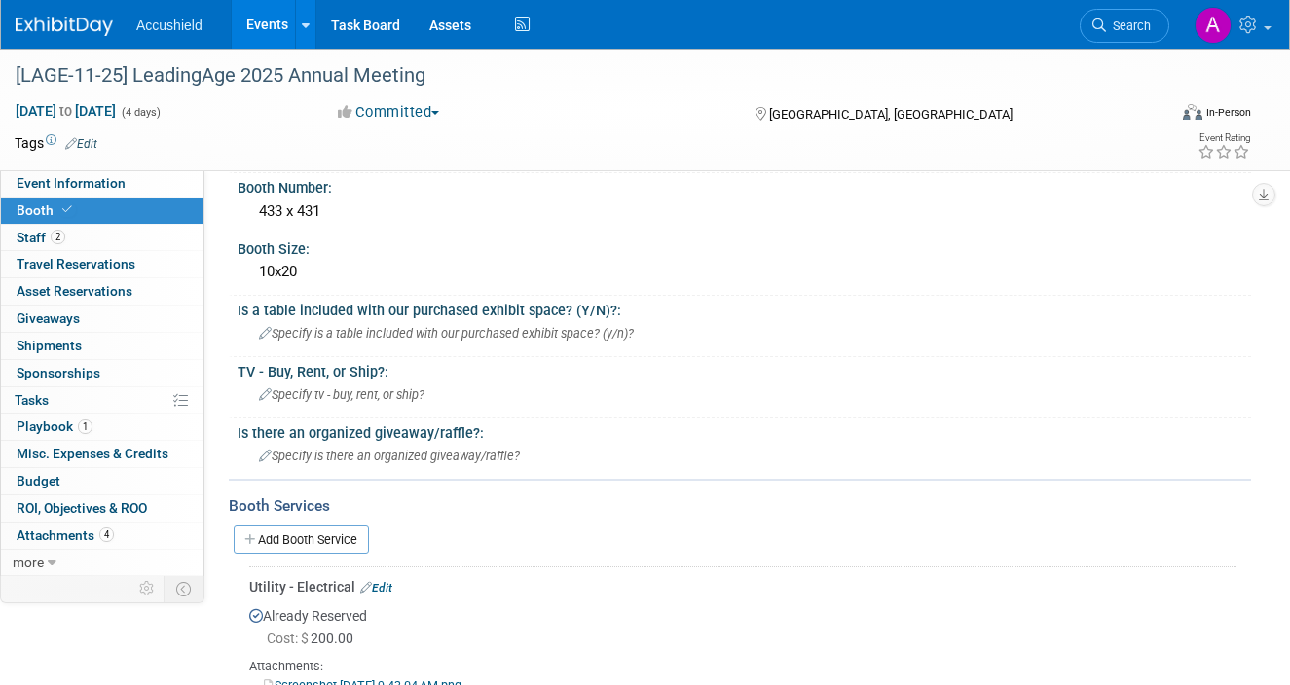
scroll to position [0, 0]
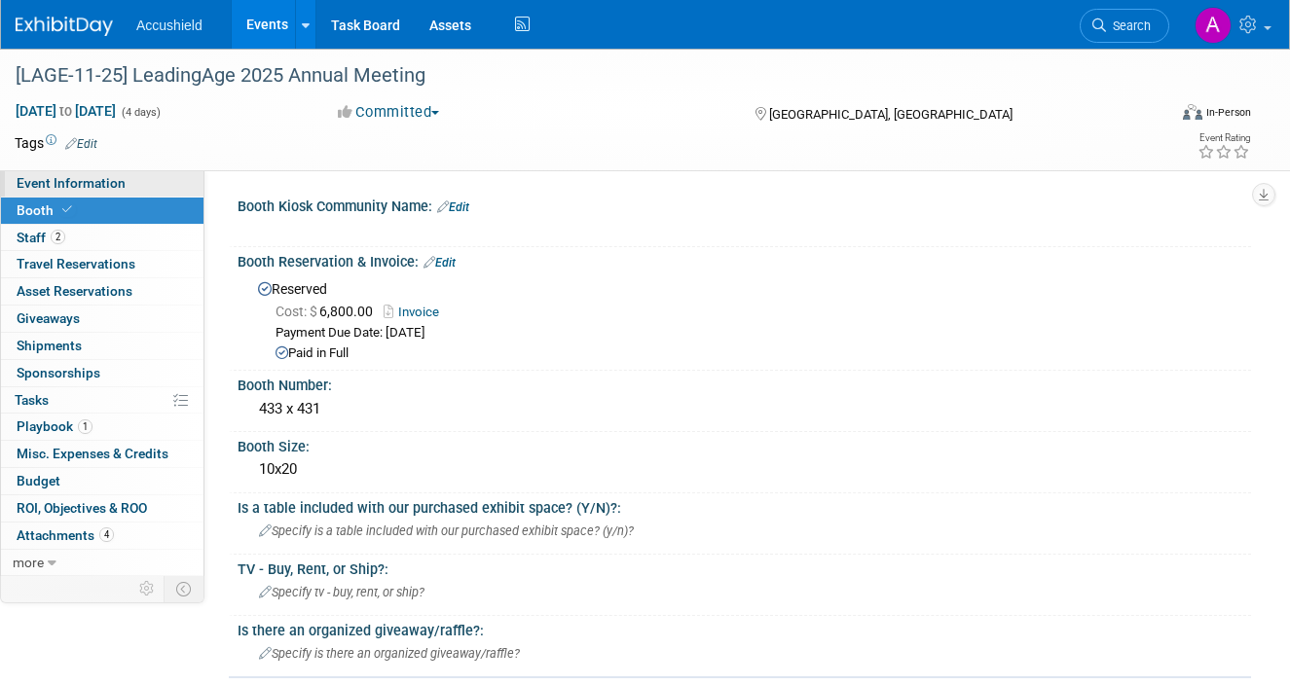
click at [63, 188] on span "Event Information" at bounding box center [71, 183] width 109 height 16
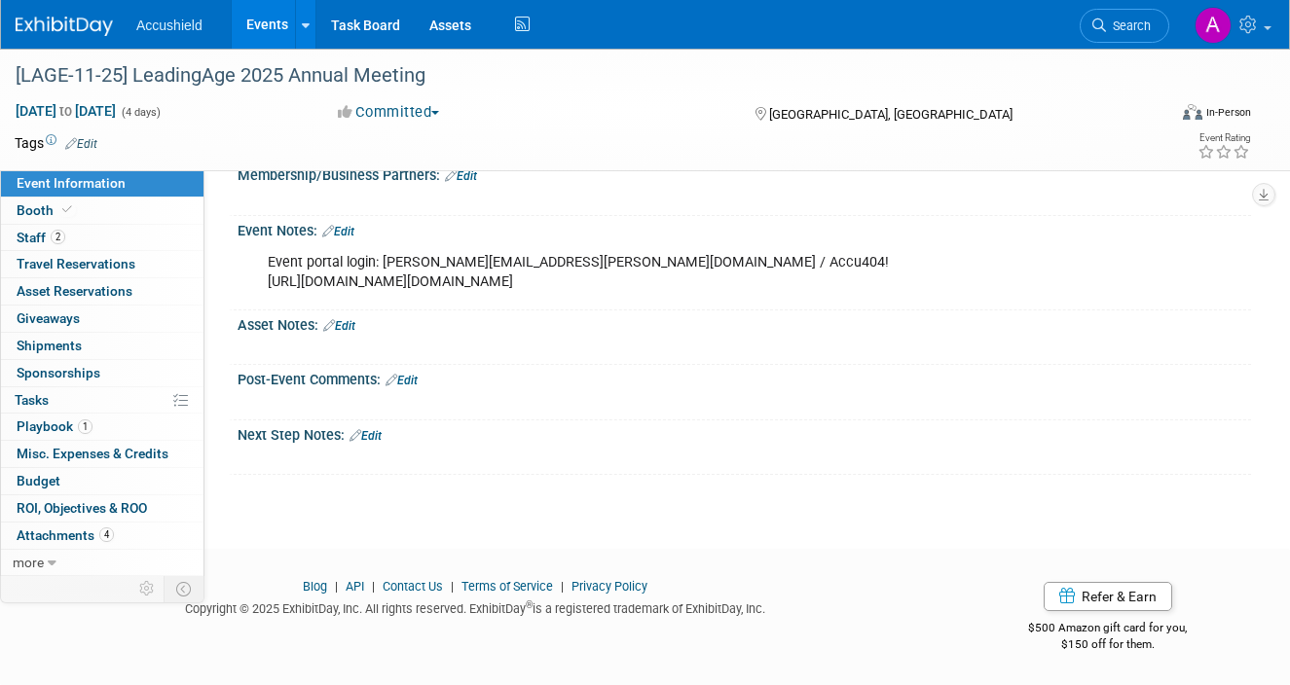
scroll to position [977, 0]
click at [349, 225] on link "Edit" at bounding box center [338, 232] width 32 height 14
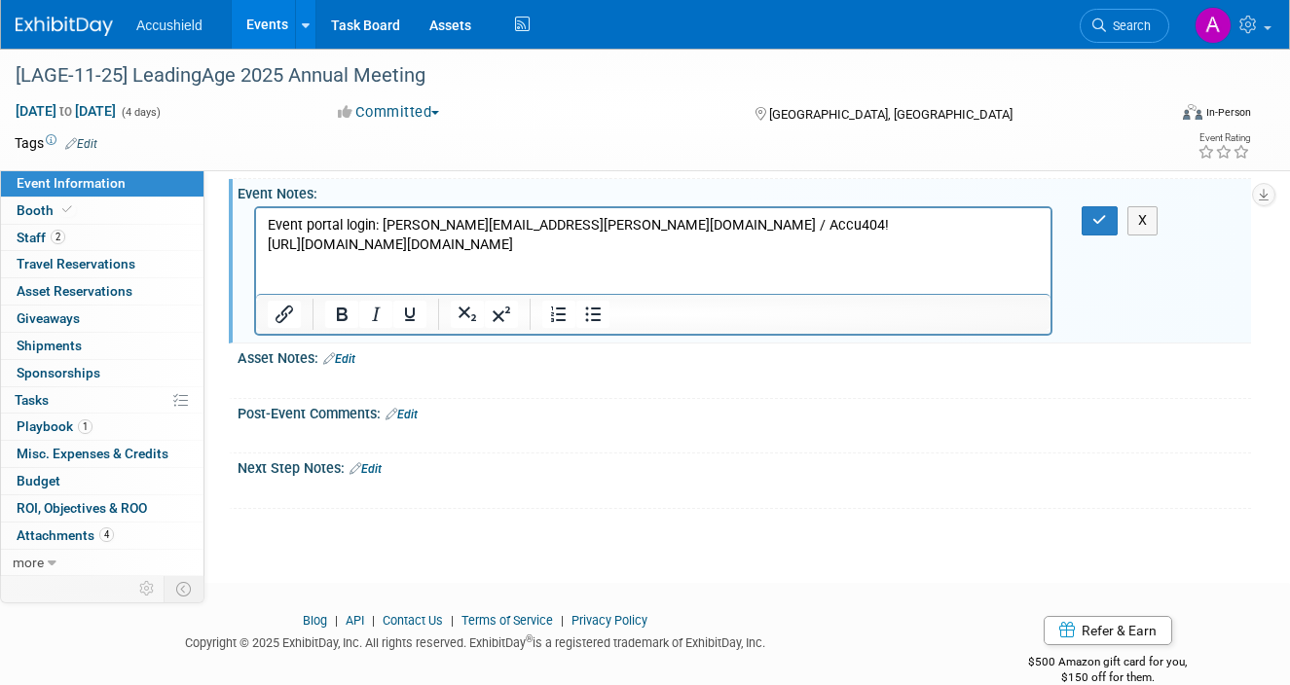
scroll to position [0, 0]
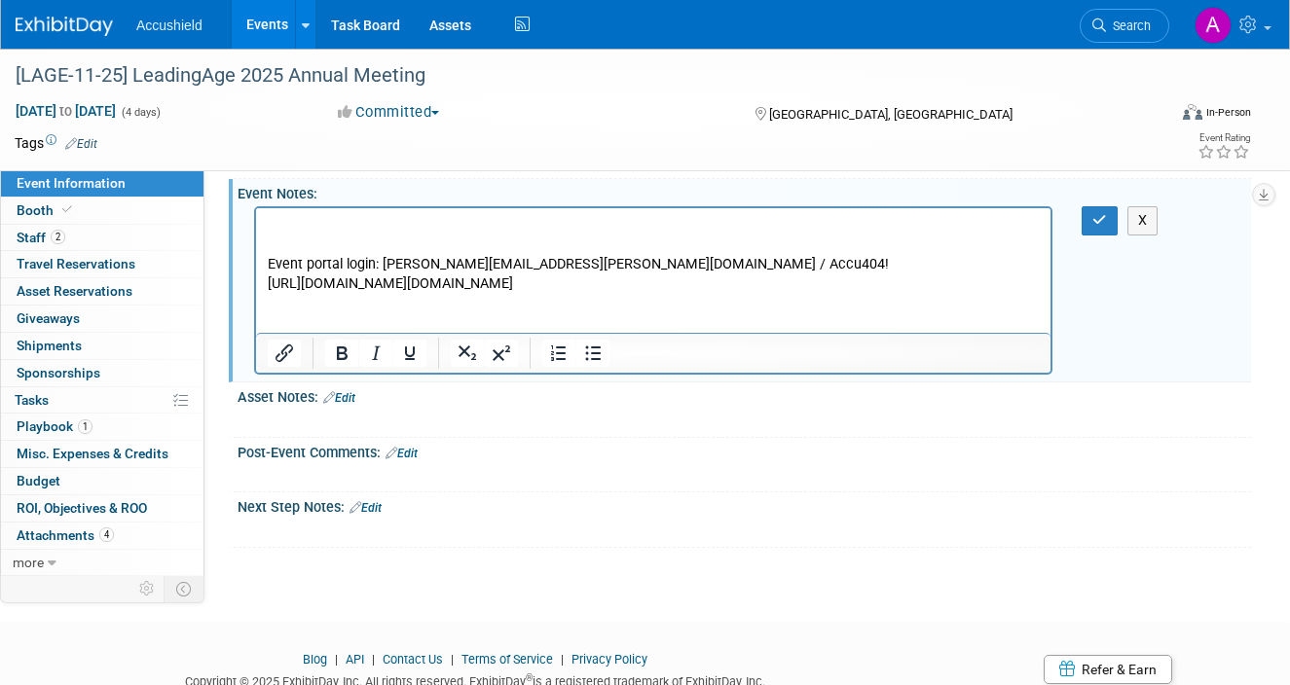
click at [270, 220] on p "Rich Text Area. Press ALT-0 for help." at bounding box center [654, 225] width 772 height 19
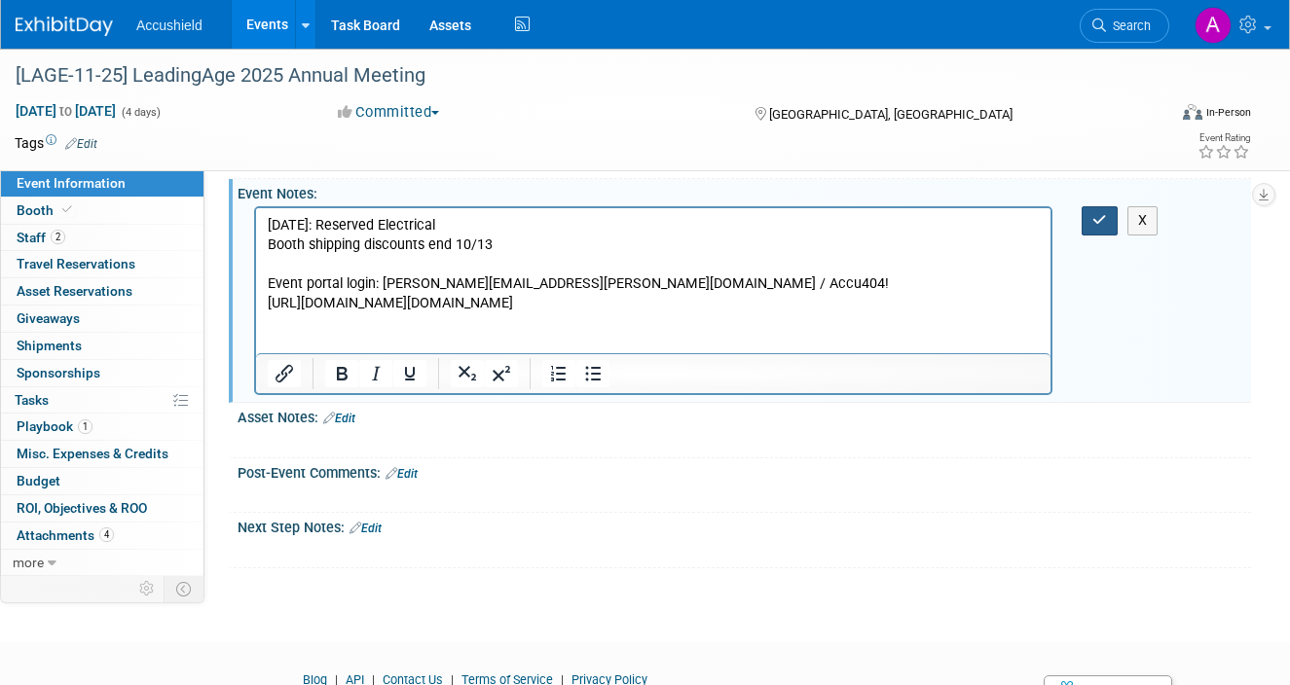
click at [1096, 227] on icon "button" at bounding box center [1099, 220] width 15 height 14
